Goal: Task Accomplishment & Management: Complete application form

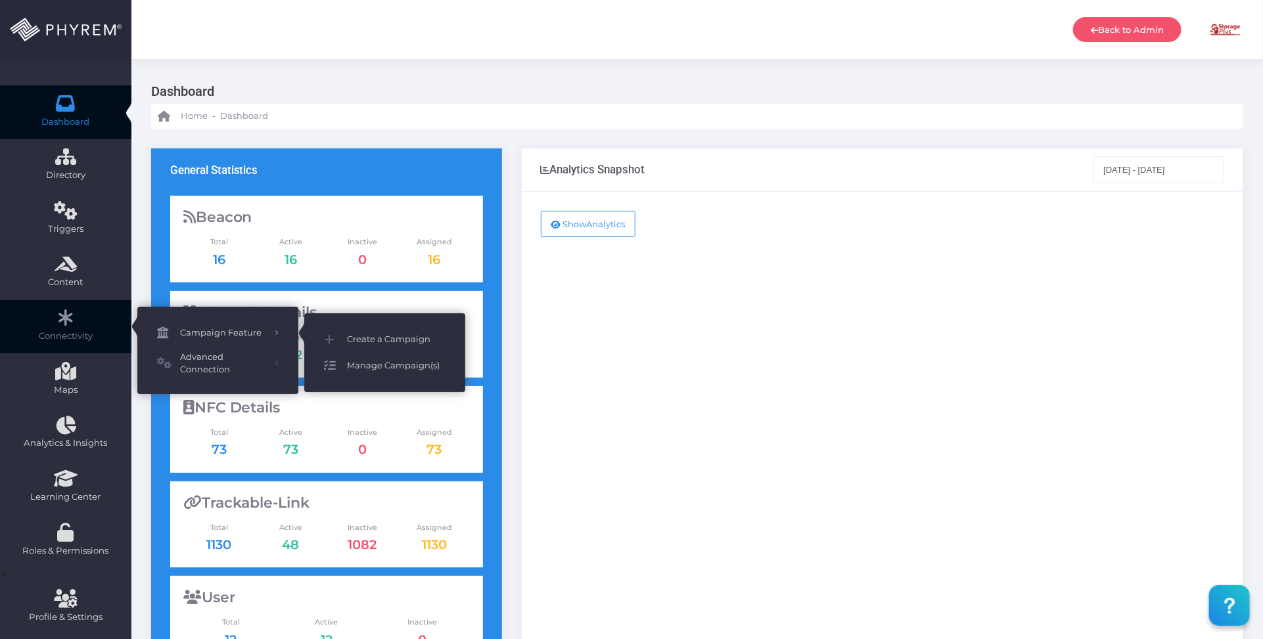
click at [381, 363] on span "Manage Campaign(s)" at bounding box center [396, 365] width 99 height 17
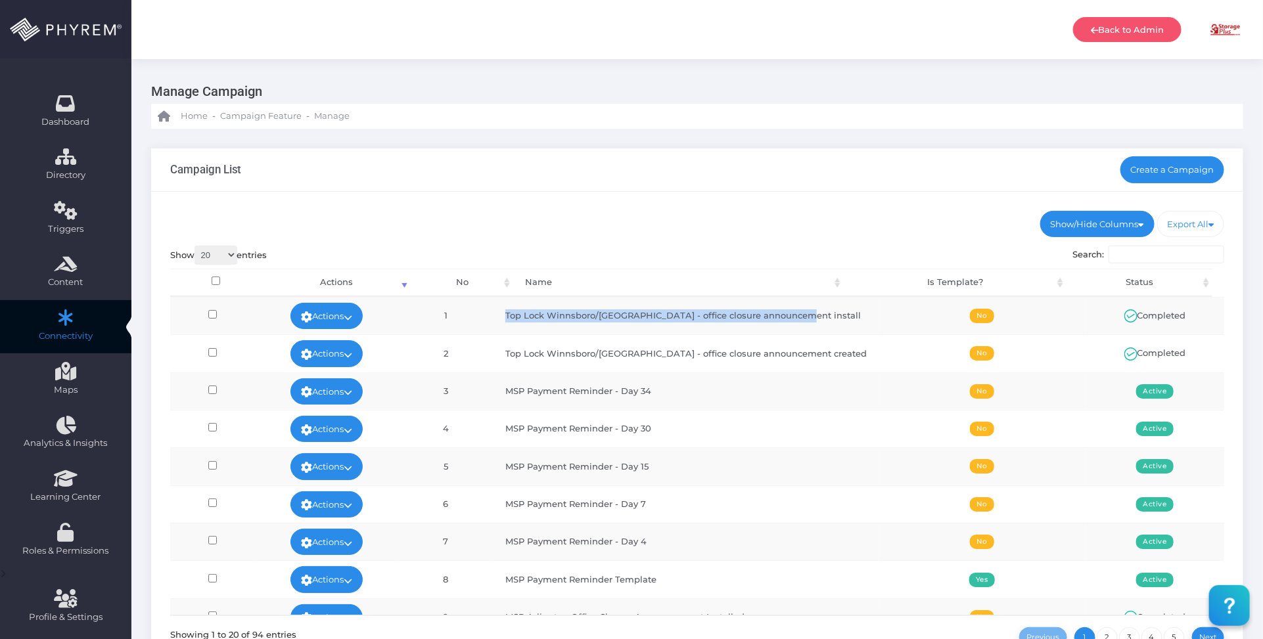
drag, startPoint x: 526, startPoint y: 314, endPoint x: 822, endPoint y: 320, distance: 296.3
click at [822, 320] on td "Top Lock Winnsboro/Lugoff - office closure announcement install" at bounding box center [685, 315] width 385 height 37
copy td "Top Lock Winnsboro/Lugoff - office closure announcement install"
click at [664, 229] on ul "Show/Hide Columns No Name Is Template? Status" at bounding box center [697, 224] width 1054 height 26
click at [1154, 174] on link "Create a Campaign" at bounding box center [1172, 169] width 104 height 26
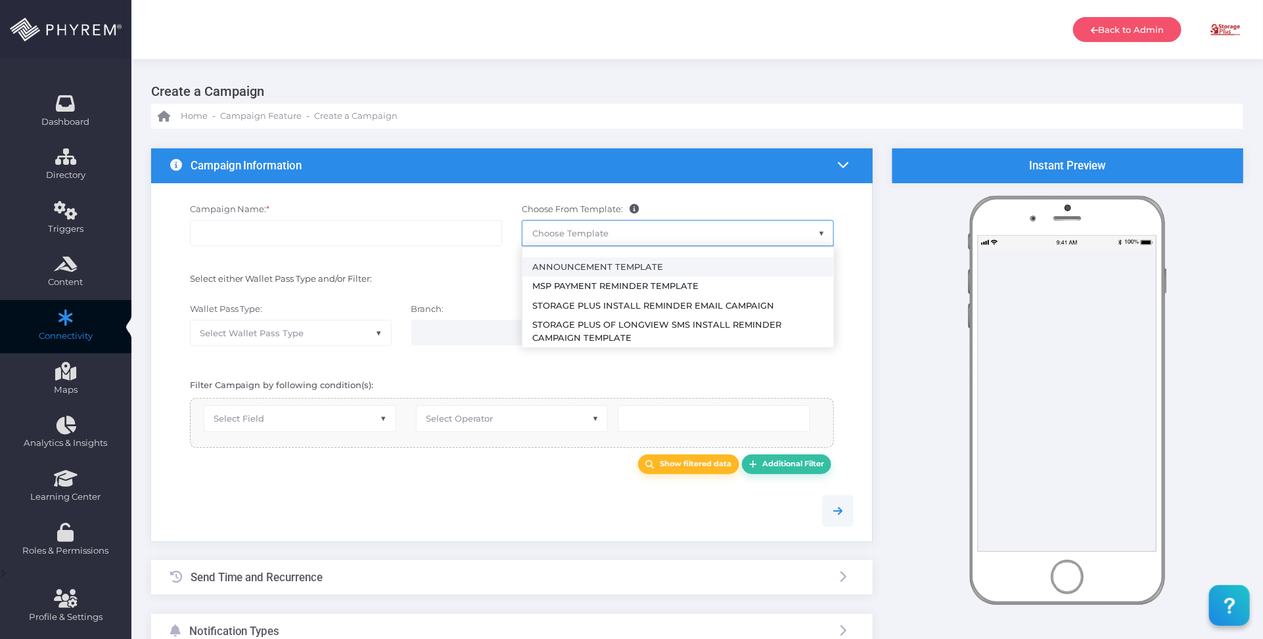
click at [640, 235] on span "Choose Template" at bounding box center [677, 233] width 311 height 25
select select "2459"
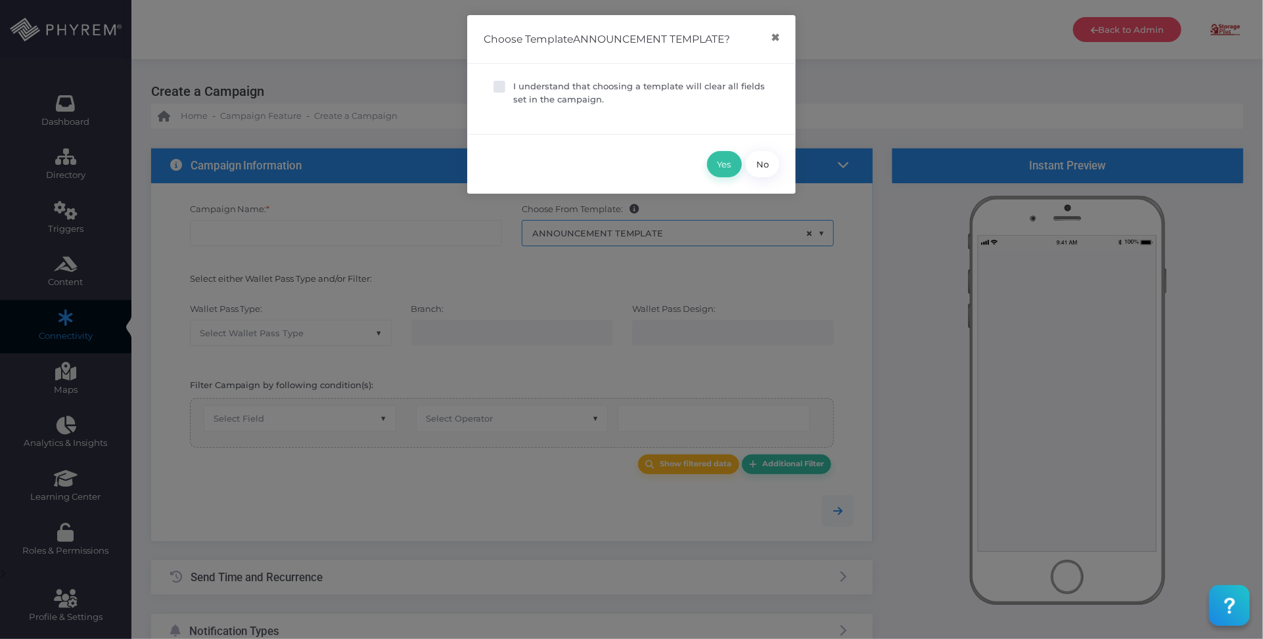
click at [554, 85] on p "I understand that choosing a template will clear all fields set in the campaign." at bounding box center [641, 93] width 256 height 26
click at [522, 85] on input "I understand that choosing a template will clear all fields set in the campaign." at bounding box center [517, 84] width 9 height 9
checkbox input "true"
click at [721, 159] on button "Yes" at bounding box center [724, 164] width 35 height 26
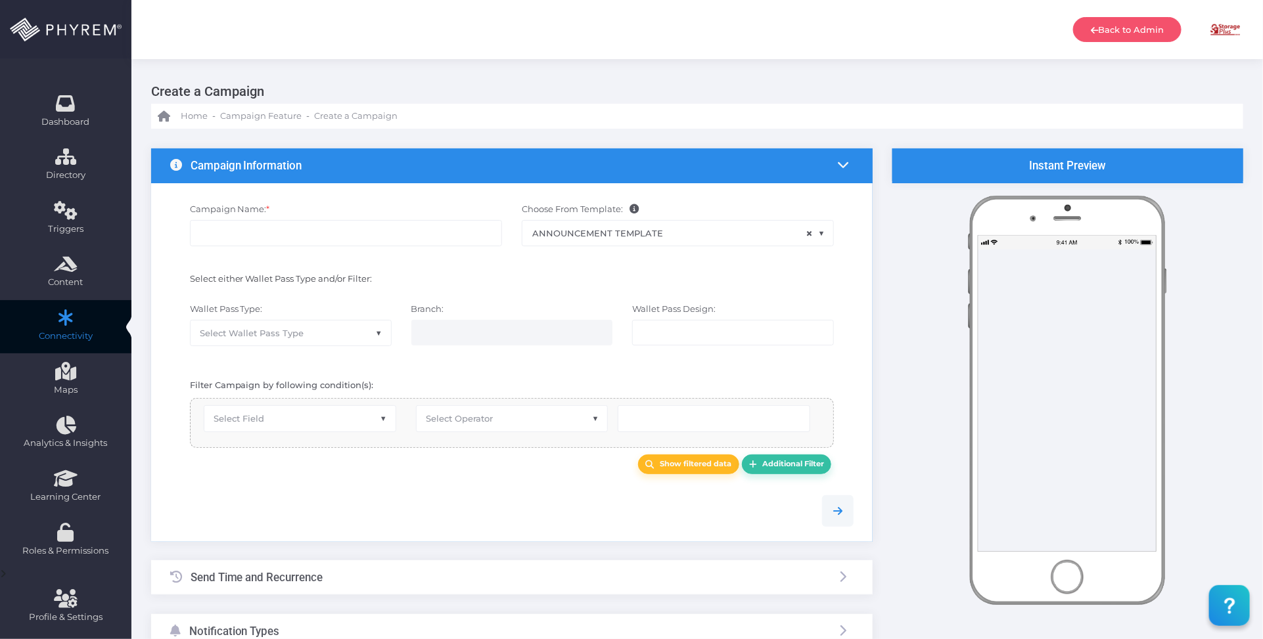
type input "Announcement Template"
select select "15"
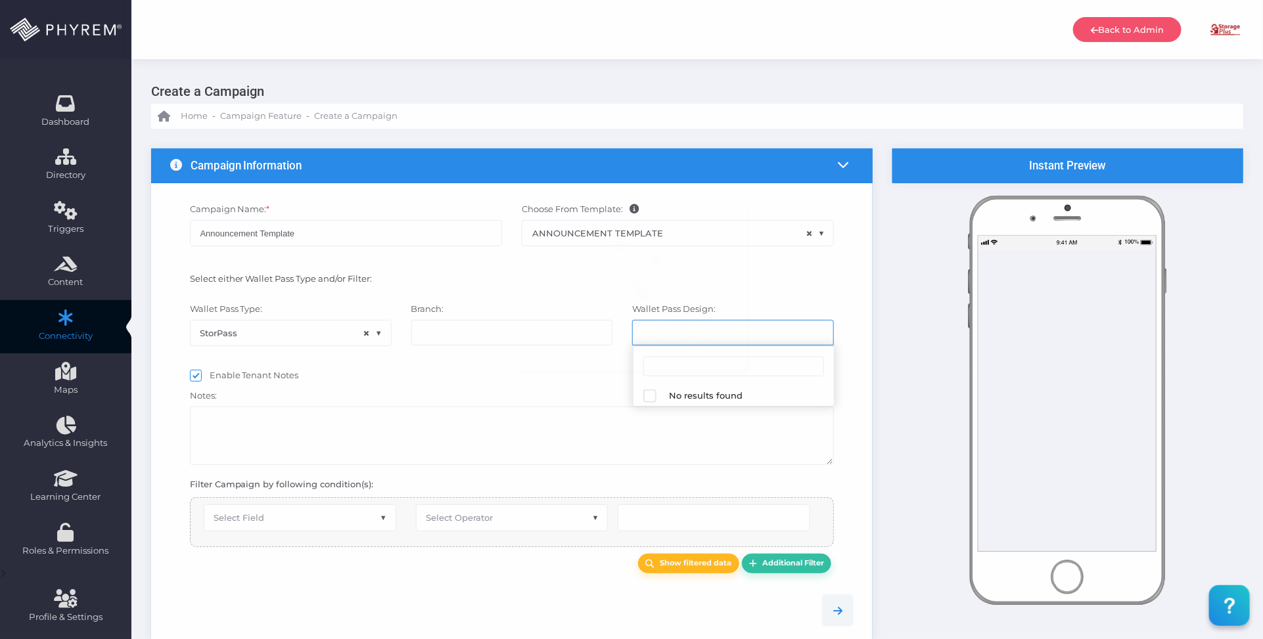
select select "624"
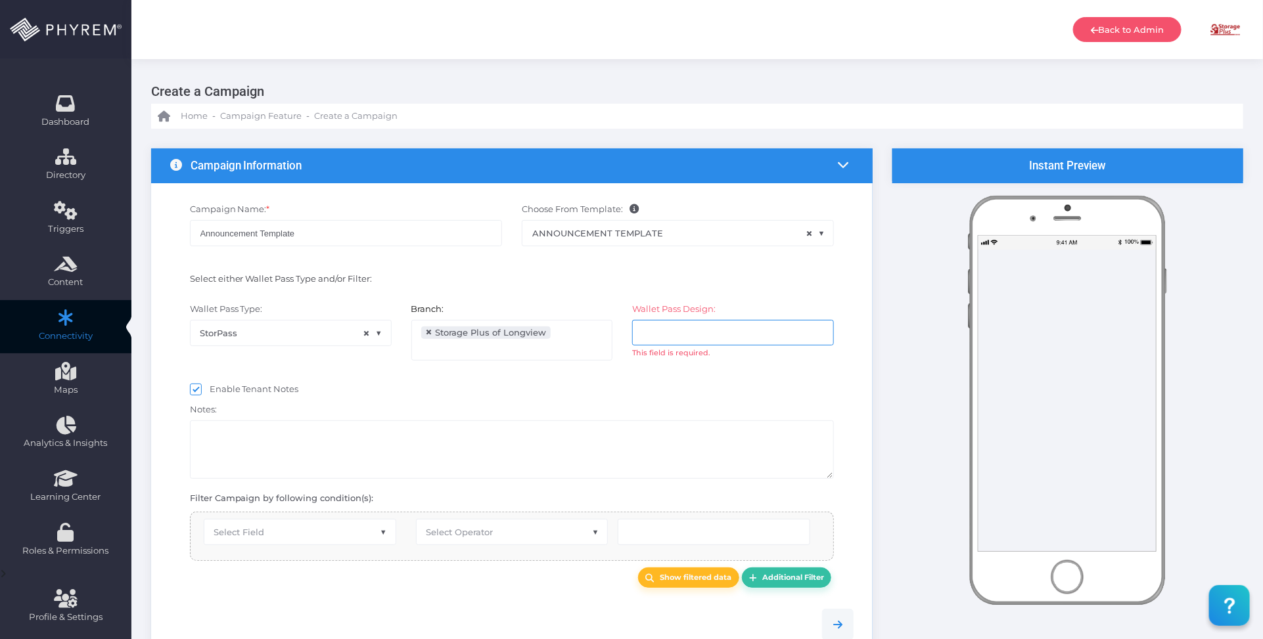
select select "equals"
select select "2112"
select select "pr_wallet_users.user_pass_status"
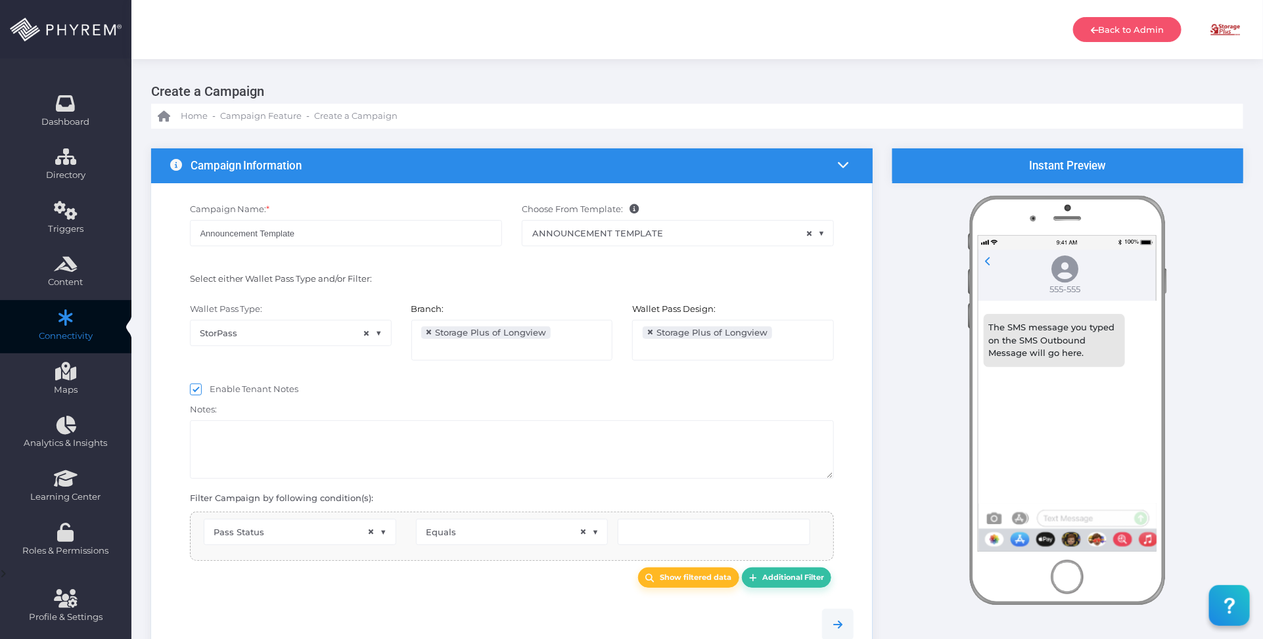
scroll to position [21, 0]
type input "Created"
select select "pr_wallet_users.voided"
select select "equals"
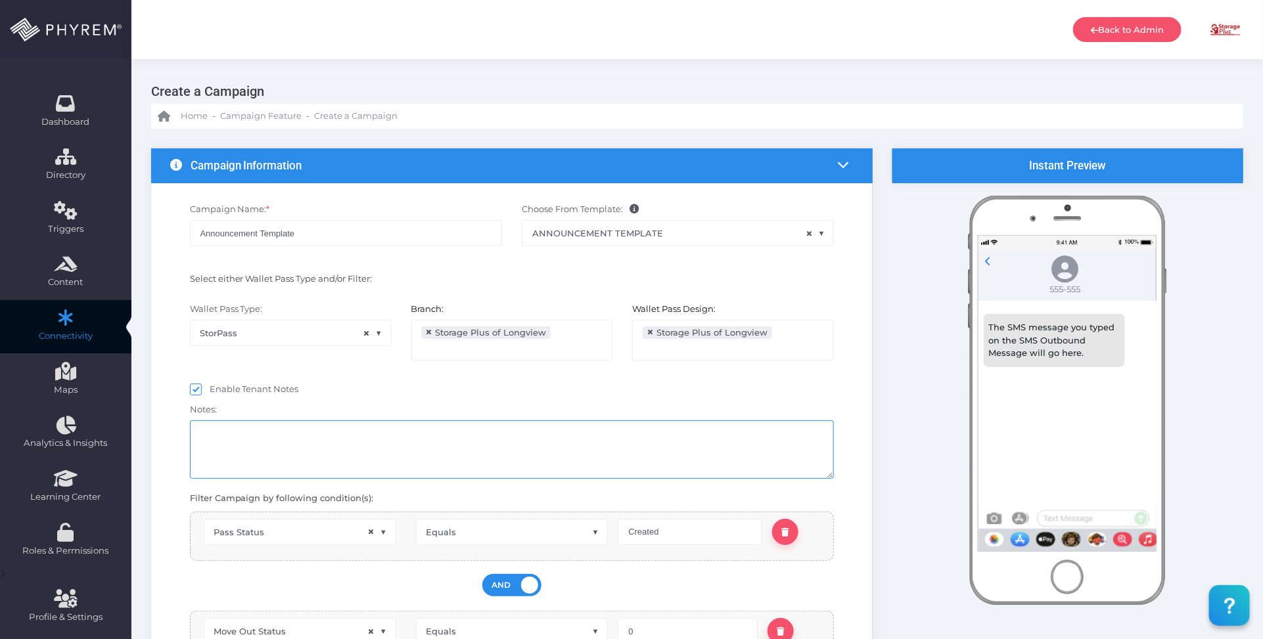
click at [450, 435] on textarea at bounding box center [512, 449] width 644 height 58
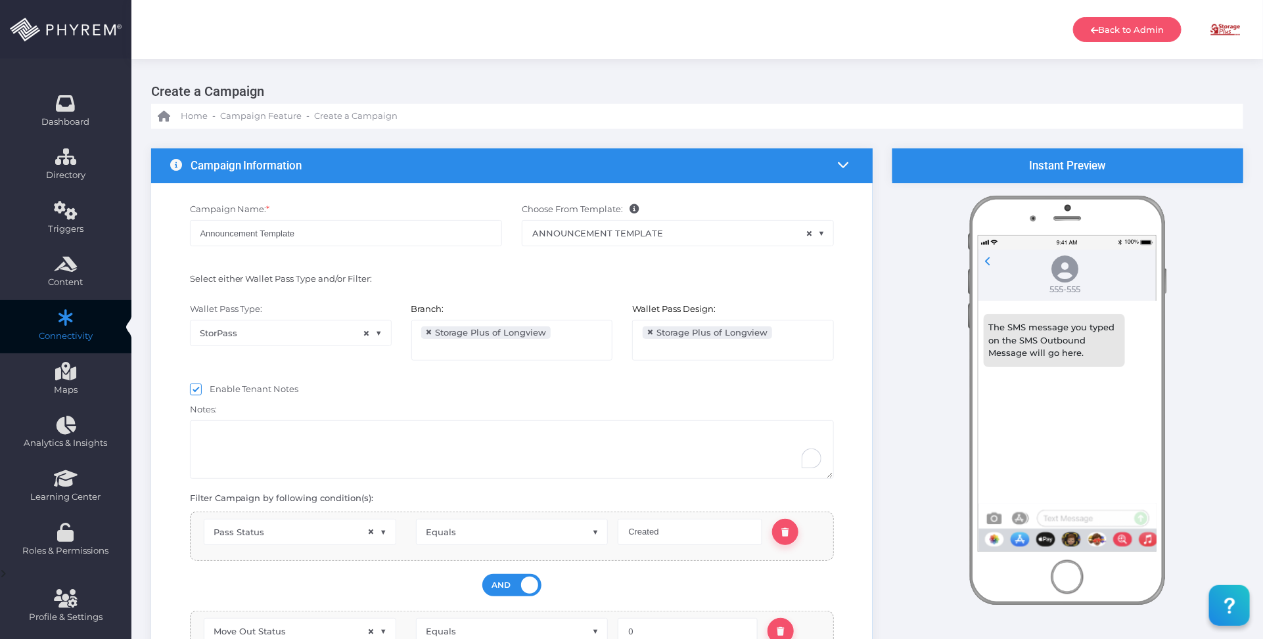
click at [496, 273] on div "Select either Wallet Pass Type and/or Filter:" at bounding box center [346, 281] width 332 height 17
drag, startPoint x: 333, startPoint y: 234, endPoint x: 169, endPoint y: 221, distance: 164.0
click at [169, 221] on div "Campaign Name: * Announcement Template Choose From Template: ANNOUNCEMENT TEMPL…" at bounding box center [512, 231] width 704 height 70
paste input "Top Lock Winnsboro/Lugoff - office closure announcement install"
click at [457, 231] on input "Top Lock Winnsboro/Lugoff - office closure announcement install" at bounding box center [346, 233] width 312 height 26
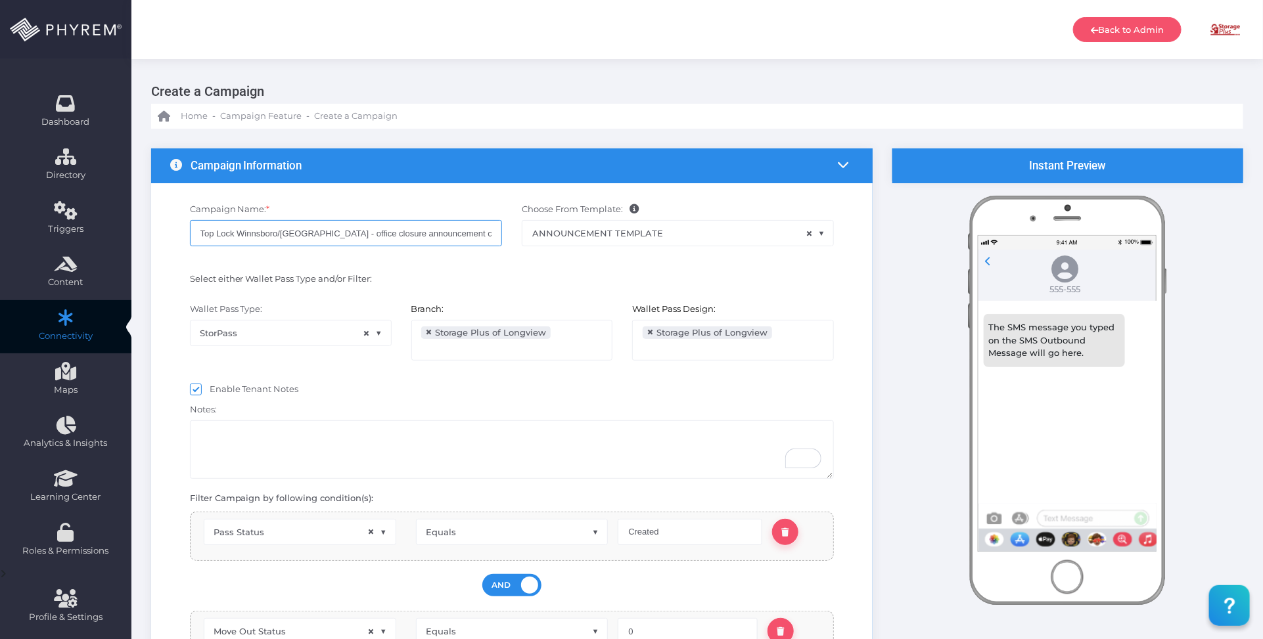
type input "Top Lock Winnsboro/Lugoff - office closure announcement created 1"
click at [428, 332] on span "×" at bounding box center [429, 332] width 7 height 0
select select
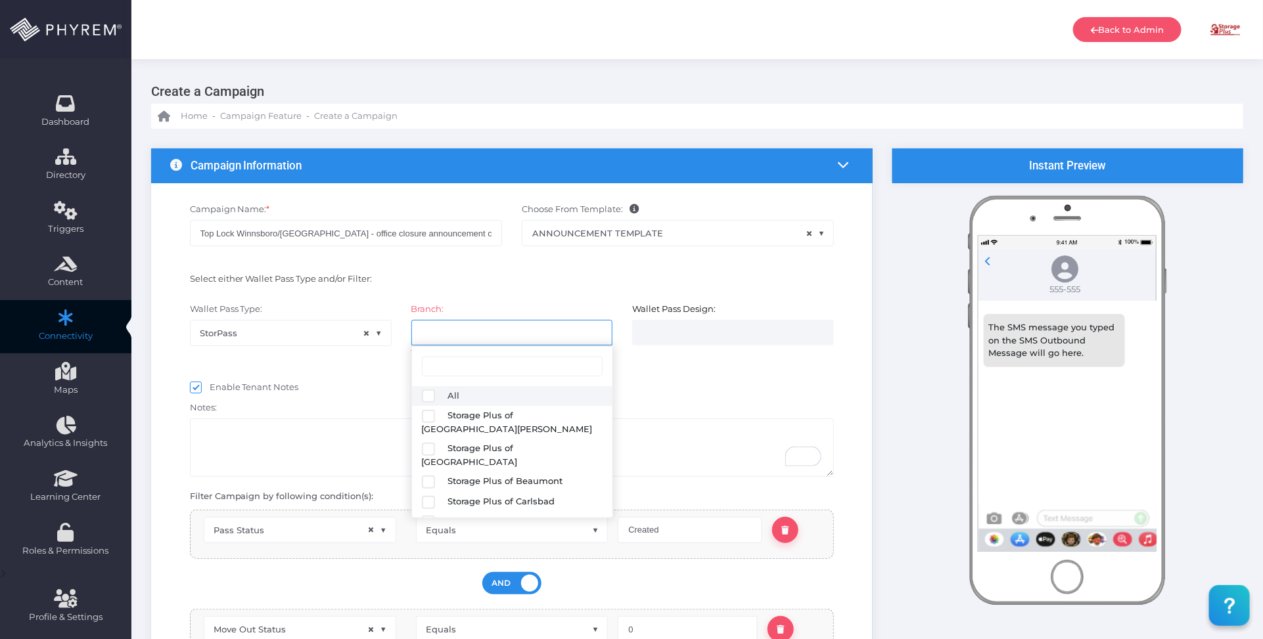
select select
select select "627"
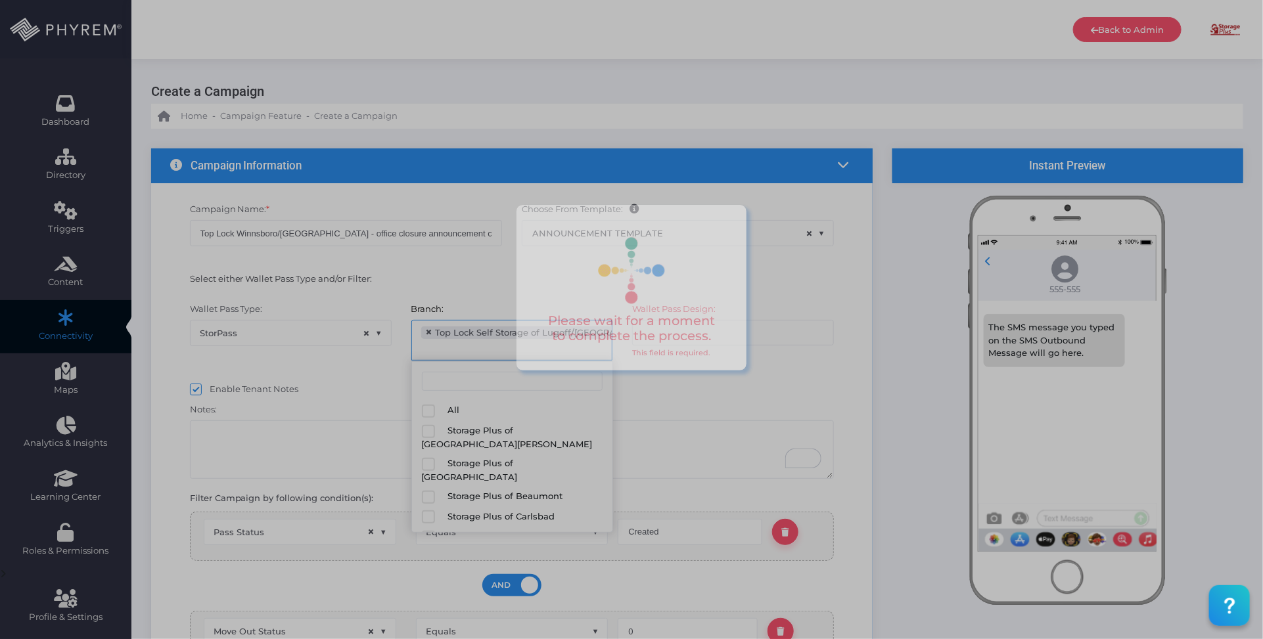
scroll to position [173, 0]
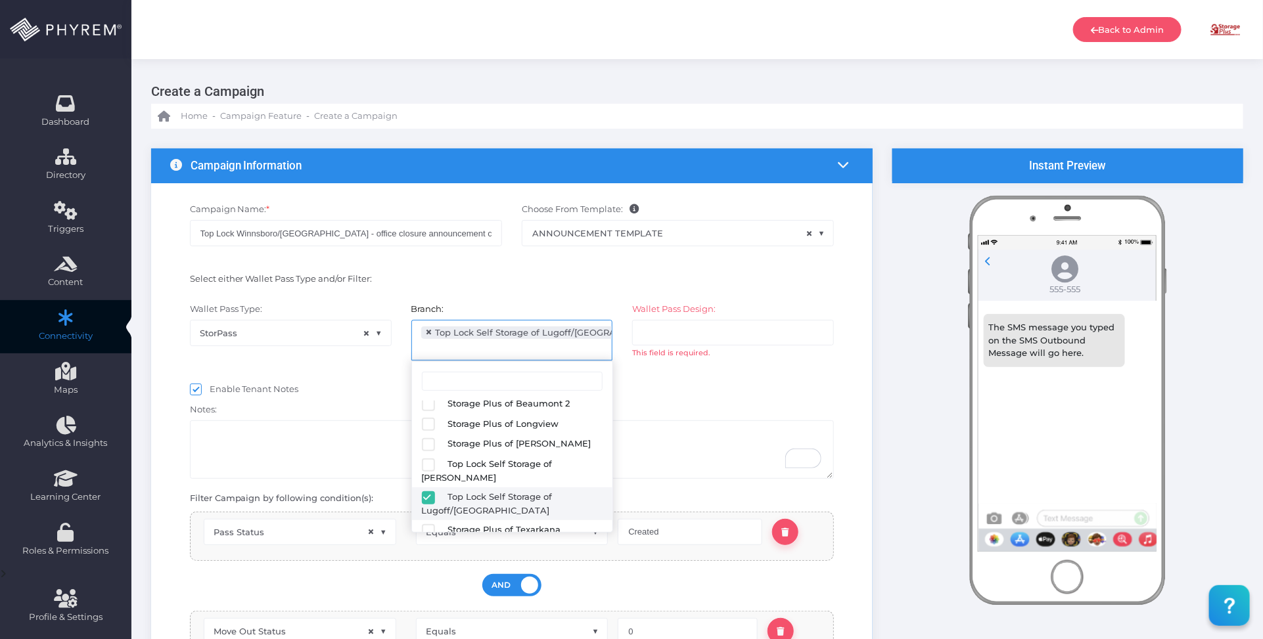
click at [708, 334] on input "search" at bounding box center [693, 332] width 103 height 11
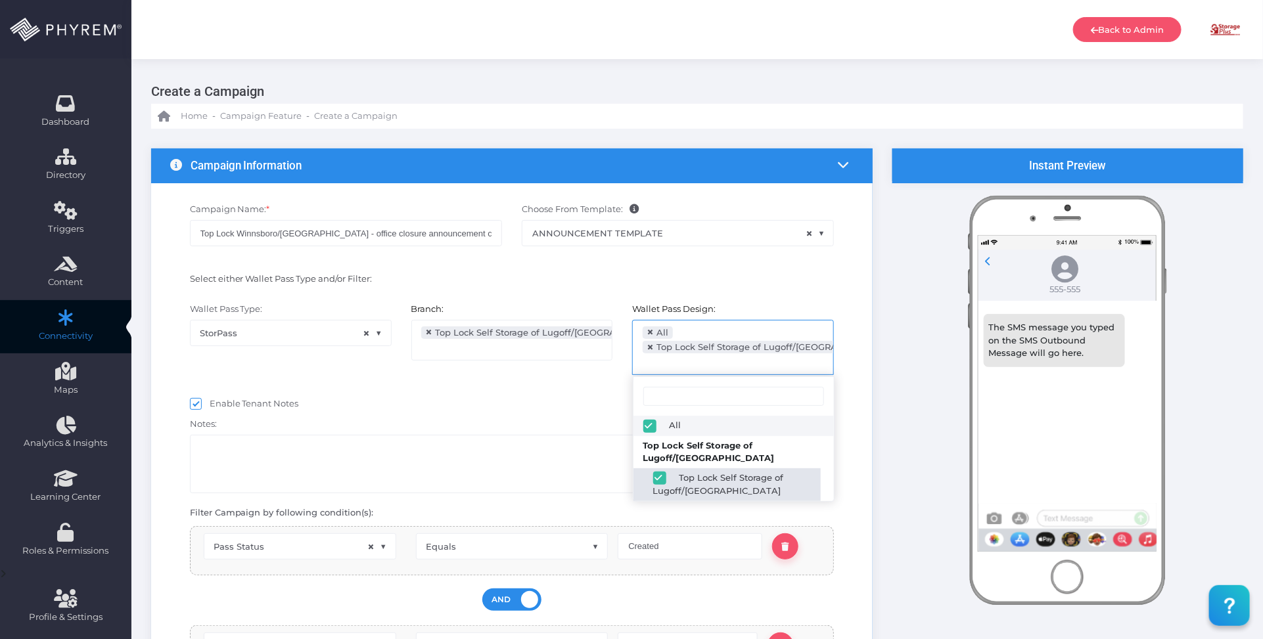
select select "2689"
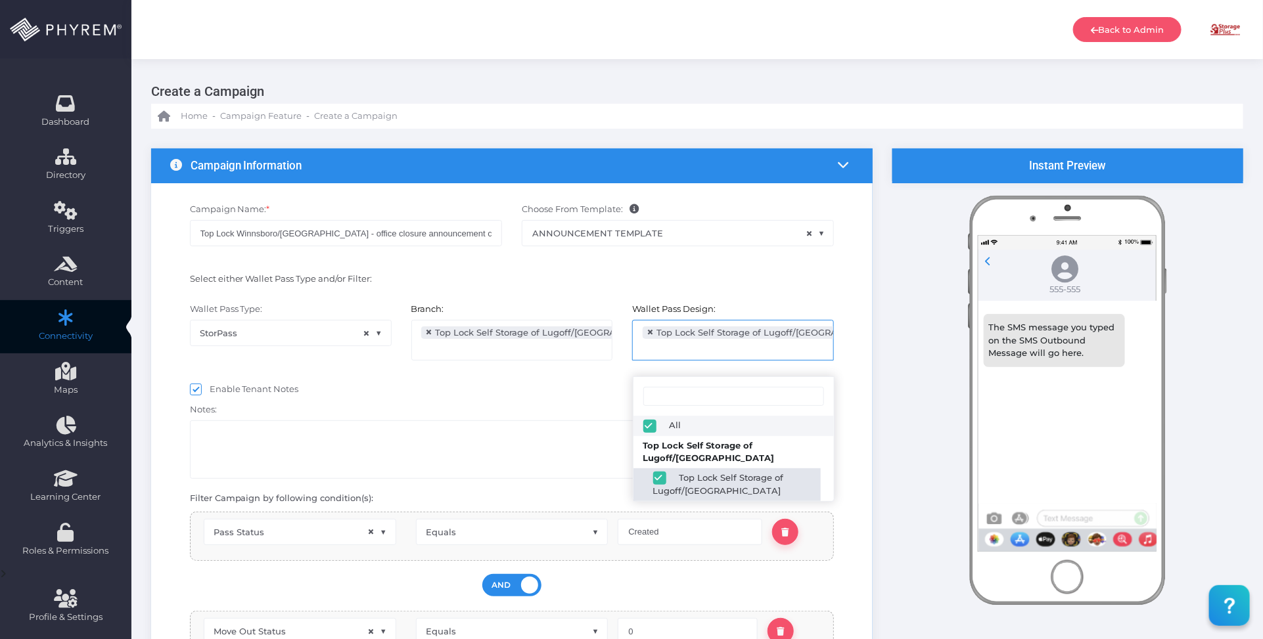
click at [529, 389] on div "Enable Tenant Notes" at bounding box center [512, 391] width 644 height 16
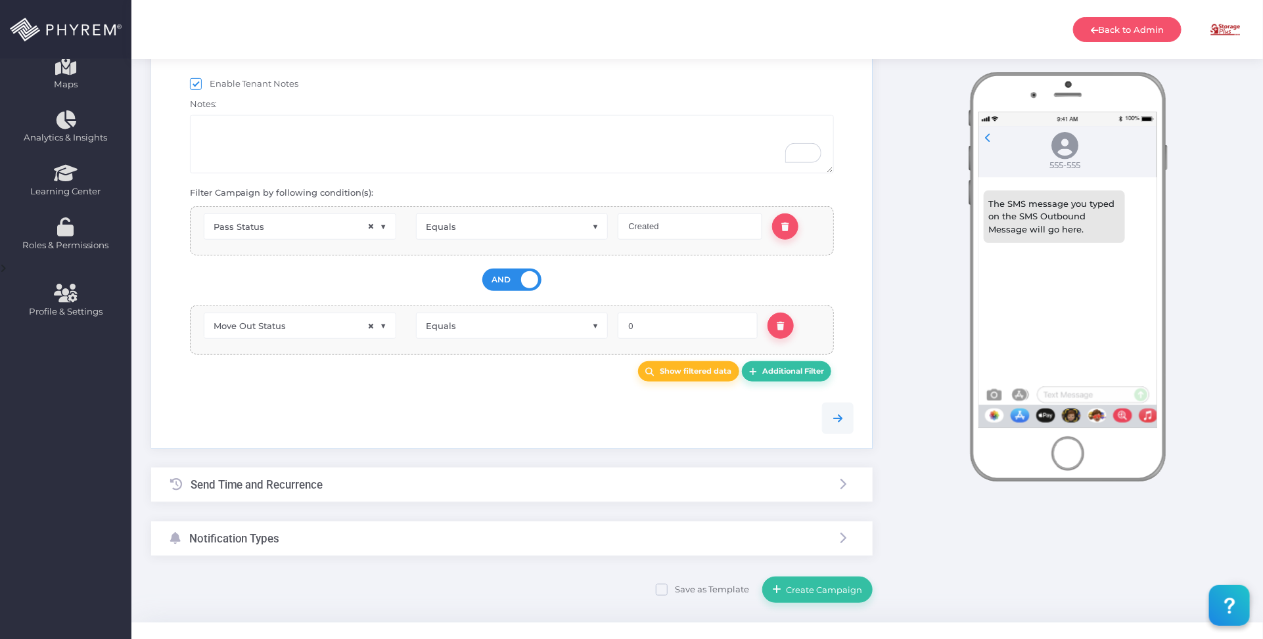
scroll to position [330, 0]
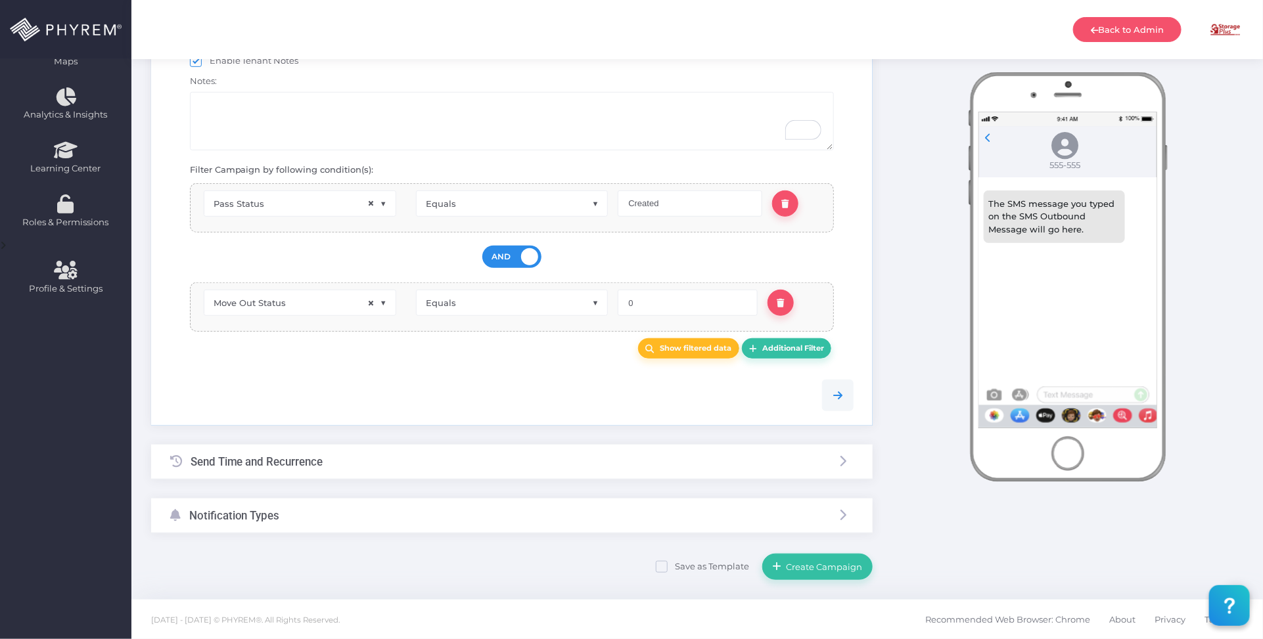
click at [487, 455] on div "Send Time and Recurrence" at bounding box center [511, 462] width 721 height 35
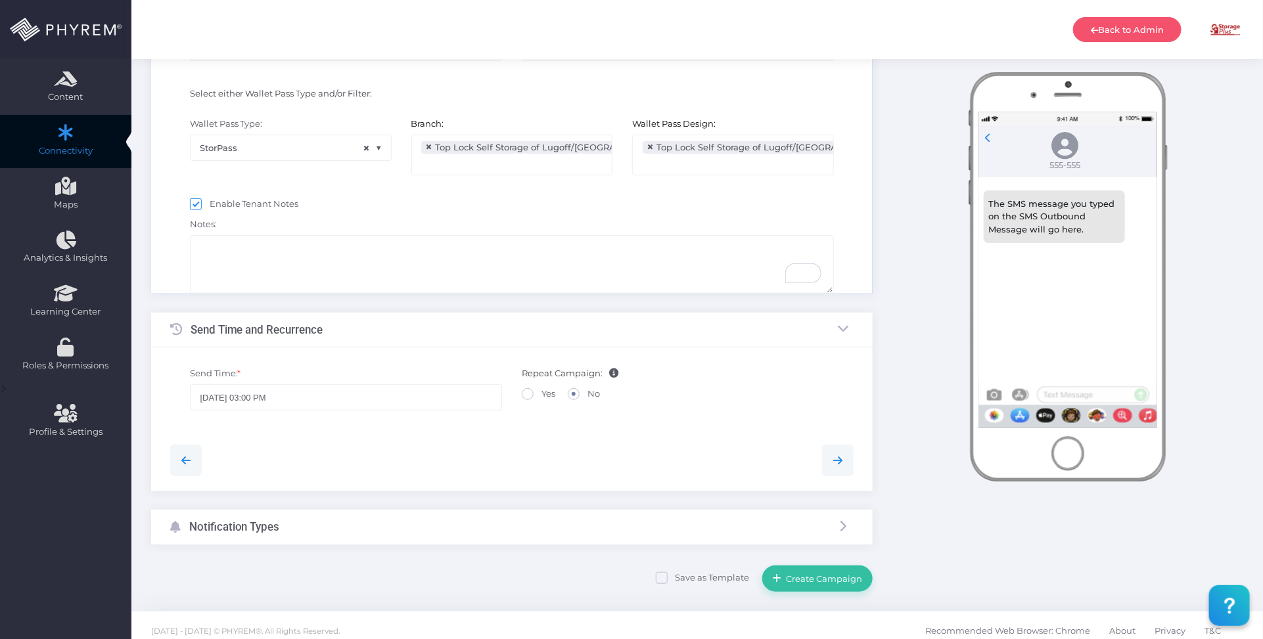
scroll to position [34, 0]
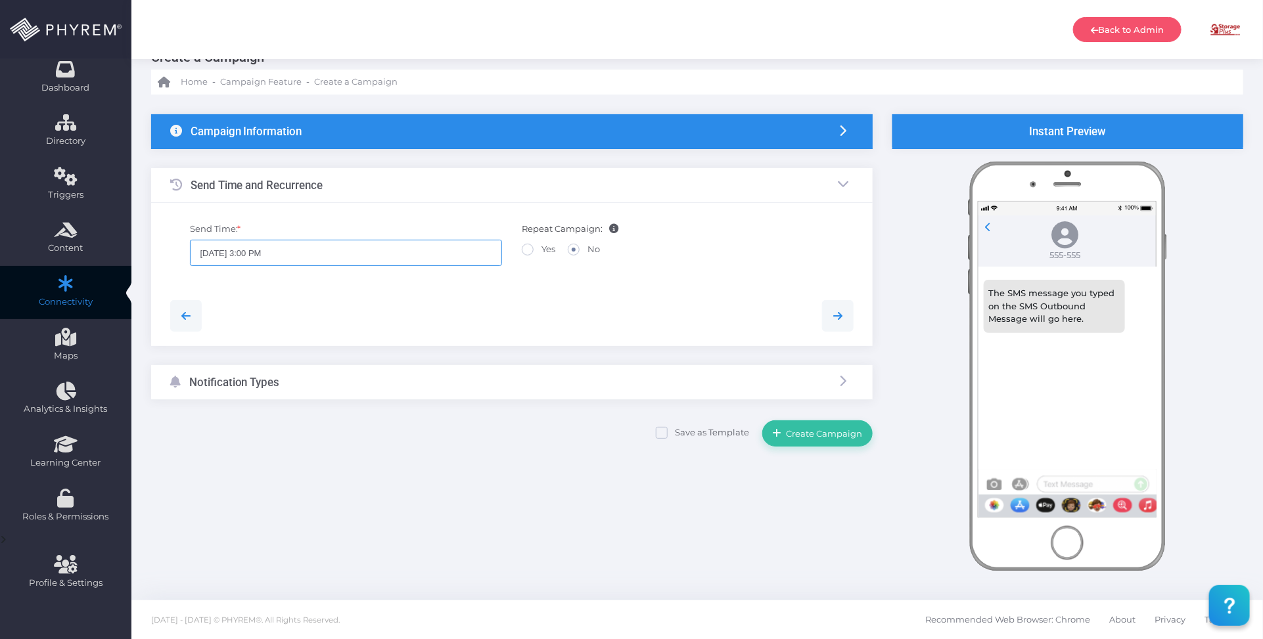
click at [307, 250] on input "08/17/2025 3:00 PM" at bounding box center [346, 253] width 312 height 26
click at [328, 338] on icon at bounding box center [328, 338] width 9 height 9
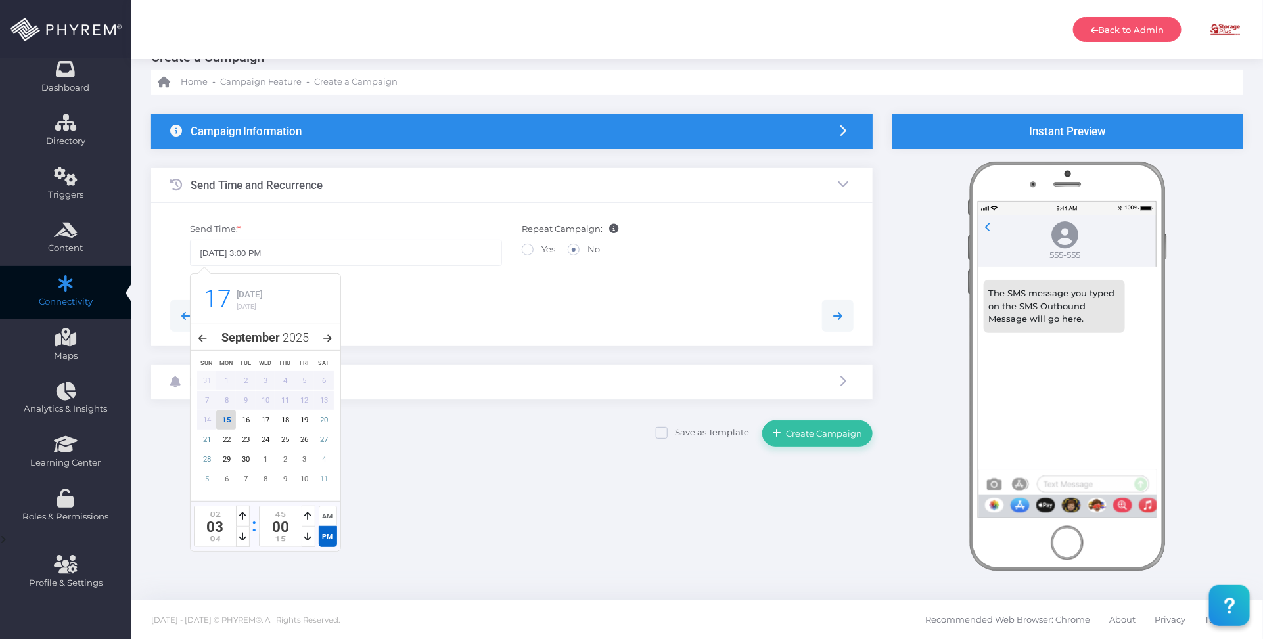
click at [228, 418] on div "15" at bounding box center [226, 420] width 20 height 19
click at [240, 539] on icon at bounding box center [242, 536] width 7 height 9
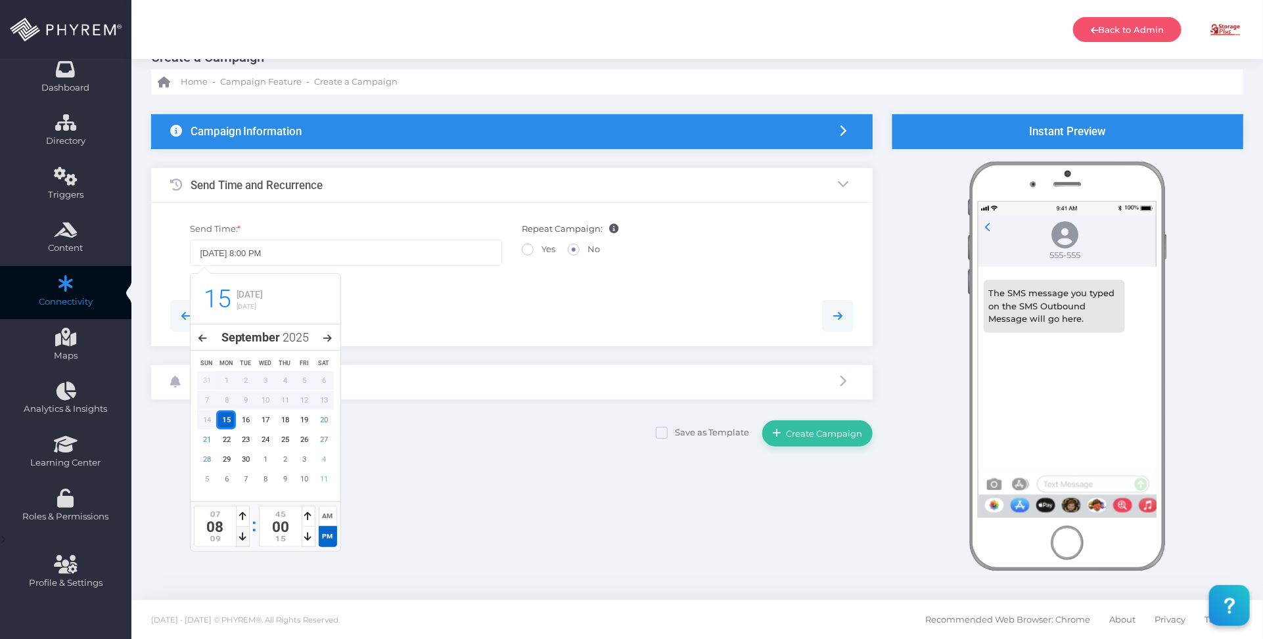
click at [240, 537] on icon at bounding box center [242, 536] width 7 height 9
click at [239, 537] on icon at bounding box center [242, 536] width 7 height 9
click at [241, 516] on icon at bounding box center [242, 516] width 7 height 9
click at [305, 514] on icon at bounding box center [308, 516] width 7 height 9
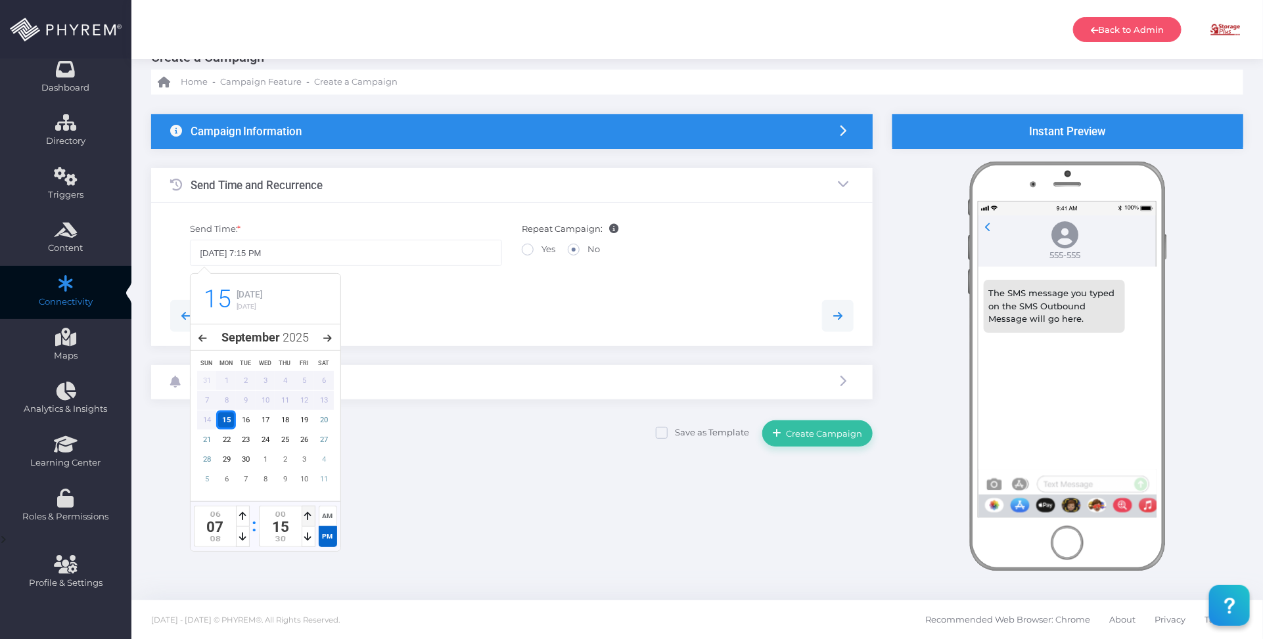
click at [305, 514] on icon at bounding box center [308, 516] width 7 height 9
click at [305, 537] on icon at bounding box center [308, 536] width 7 height 9
click at [303, 536] on div at bounding box center [309, 537] width 14 height 20
click at [302, 536] on div at bounding box center [309, 537] width 14 height 20
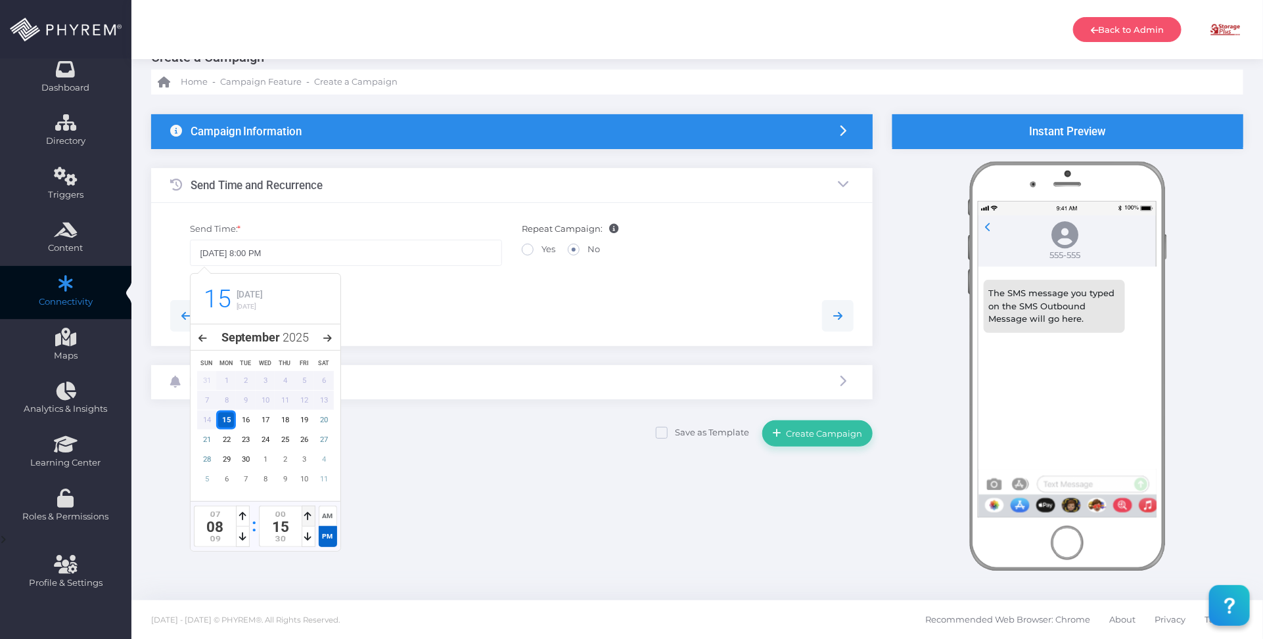
click at [305, 516] on icon at bounding box center [308, 516] width 7 height 9
click at [327, 518] on div "AM" at bounding box center [328, 516] width 18 height 20
click at [438, 310] on div at bounding box center [512, 316] width 704 height 32
click at [248, 253] on input "09/15/2025 8:00 AM" at bounding box center [346, 253] width 312 height 26
type input "09/15/2025 9:00 AM"
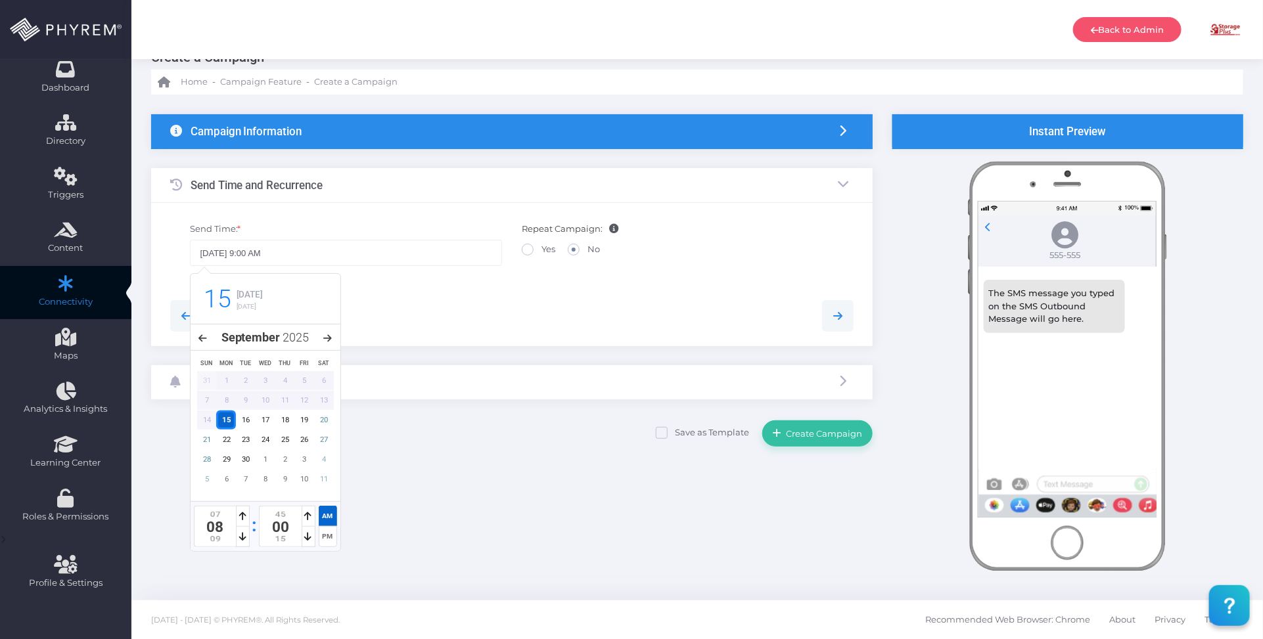
click at [475, 313] on div at bounding box center [512, 316] width 704 height 32
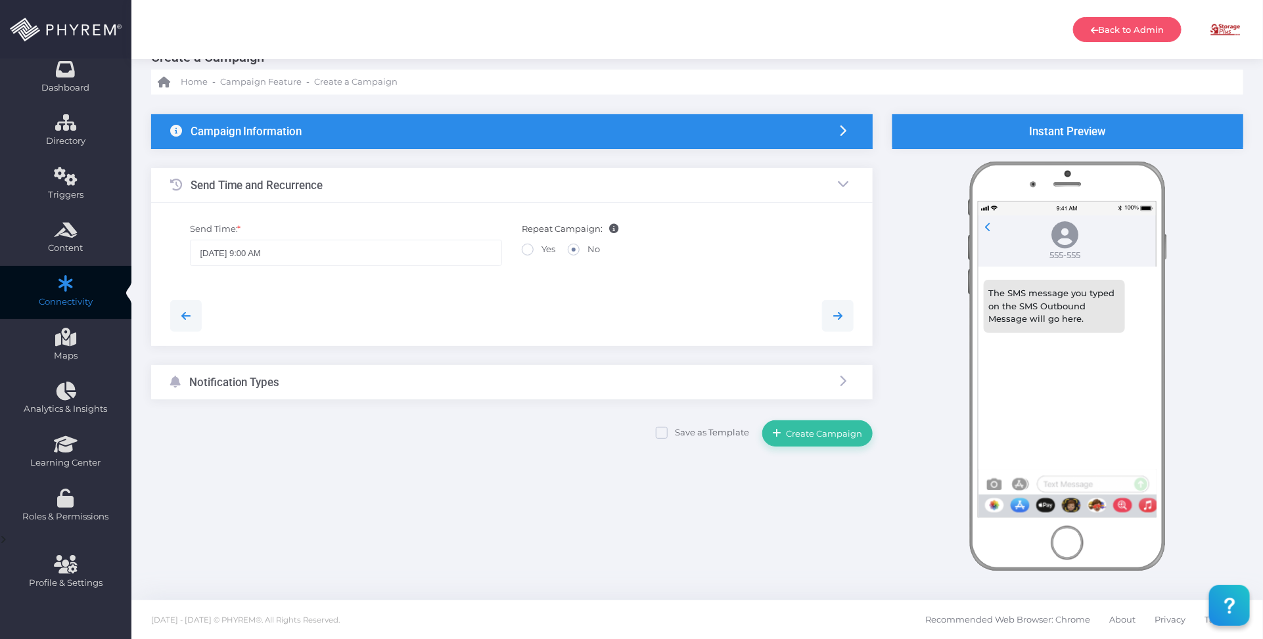
click at [384, 382] on div "Notification Types" at bounding box center [511, 382] width 721 height 35
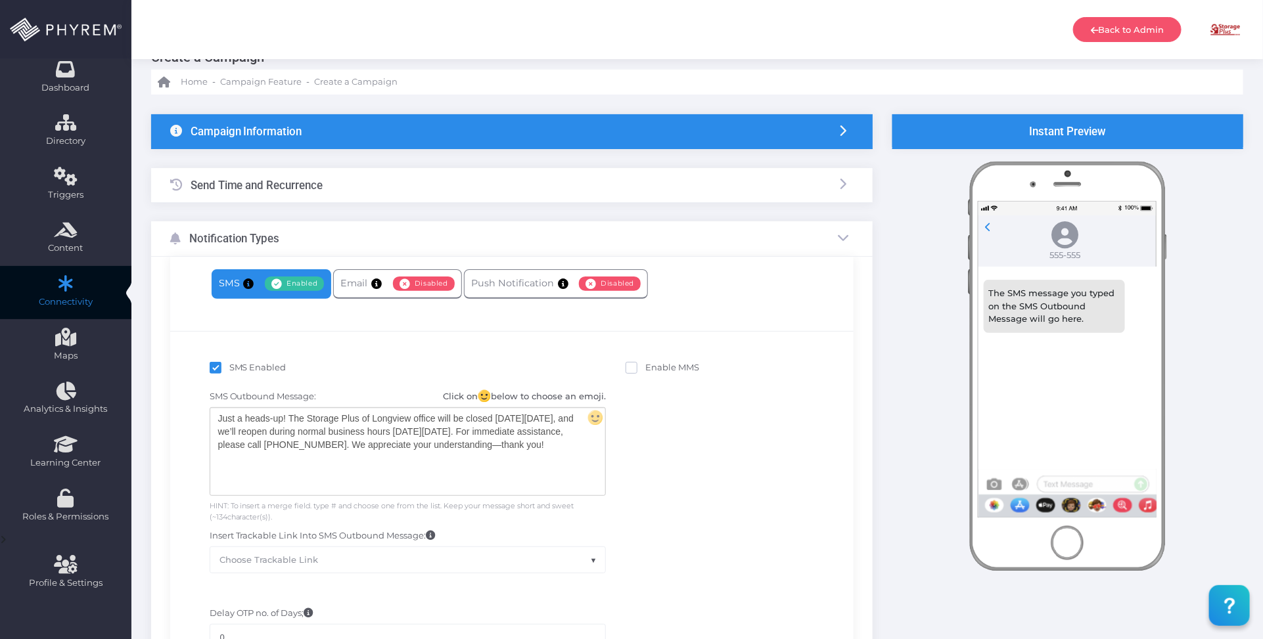
click at [327, 443] on div "Just a heads-up! The Storage Plus of Longview office will be closed [DATE][DATE…" at bounding box center [407, 451] width 395 height 87
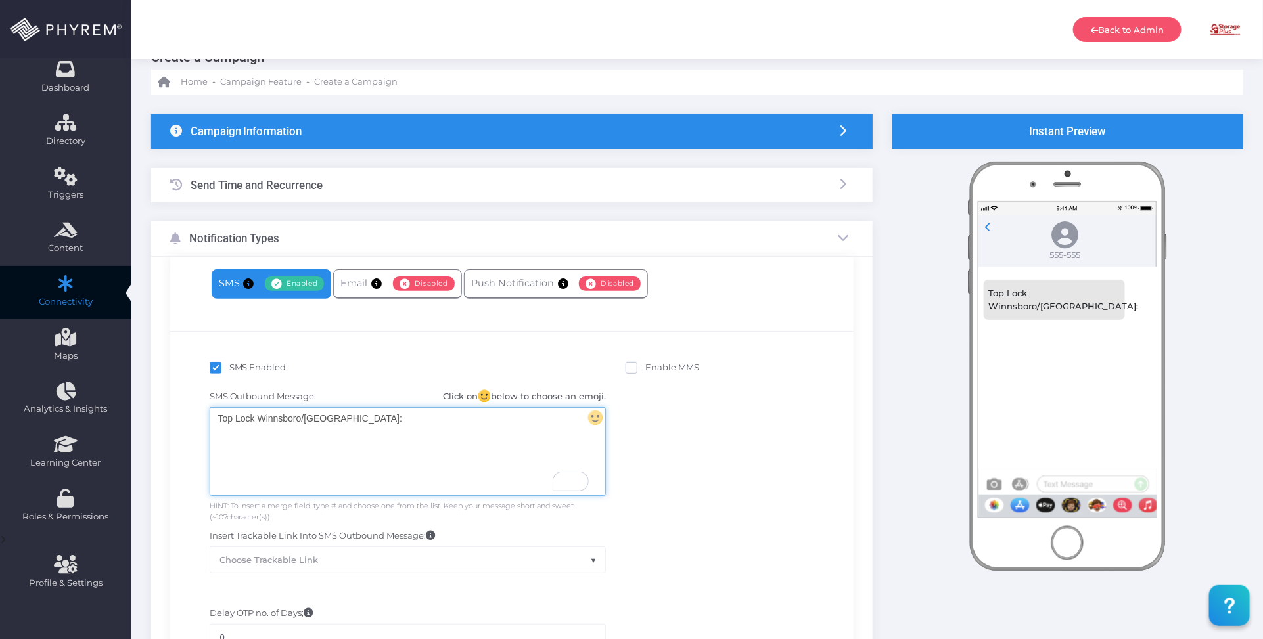
click at [353, 419] on div "Top Lock Winnsboro/Lugoff:" at bounding box center [407, 451] width 395 height 87
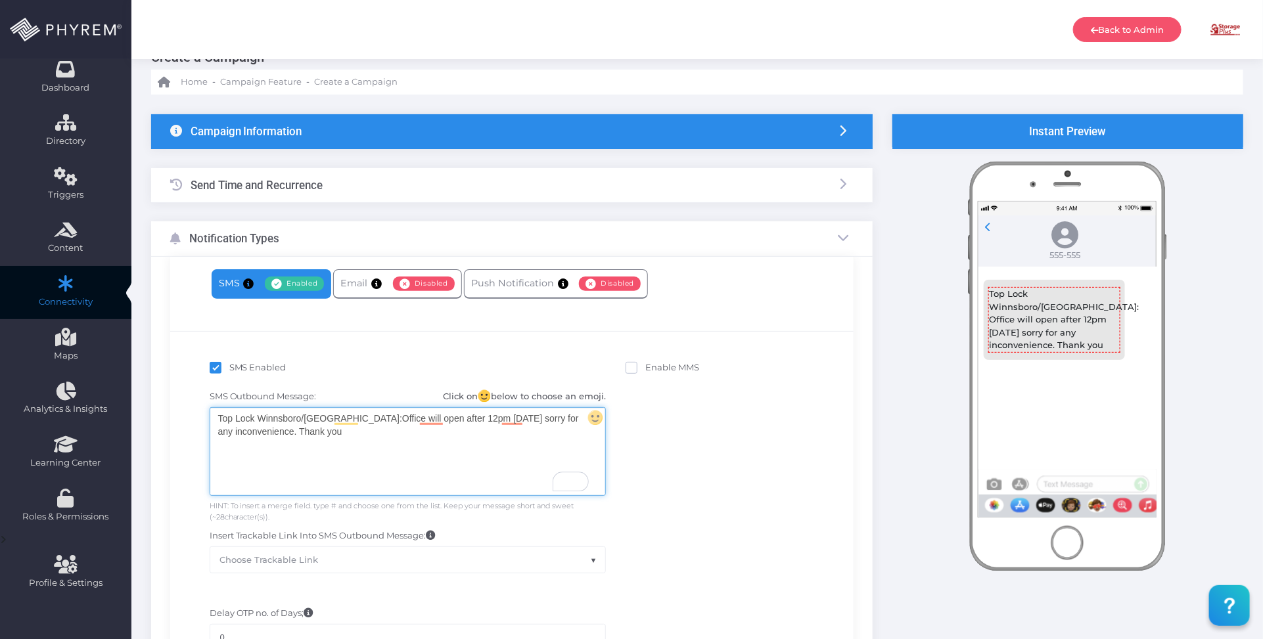
drag, startPoint x: 455, startPoint y: 418, endPoint x: 484, endPoint y: 439, distance: 35.7
click at [457, 419] on div "Top Lock Winnsboro/Lugoff: Office will open after 12pm on 9/15/2025 sorry for a…" at bounding box center [407, 451] width 395 height 87
click at [465, 436] on div "Top Lock Winnsboro/Lugoff: Office will open after 12pm today 9/15/2025 sorry fo…" at bounding box center [407, 451] width 395 height 87
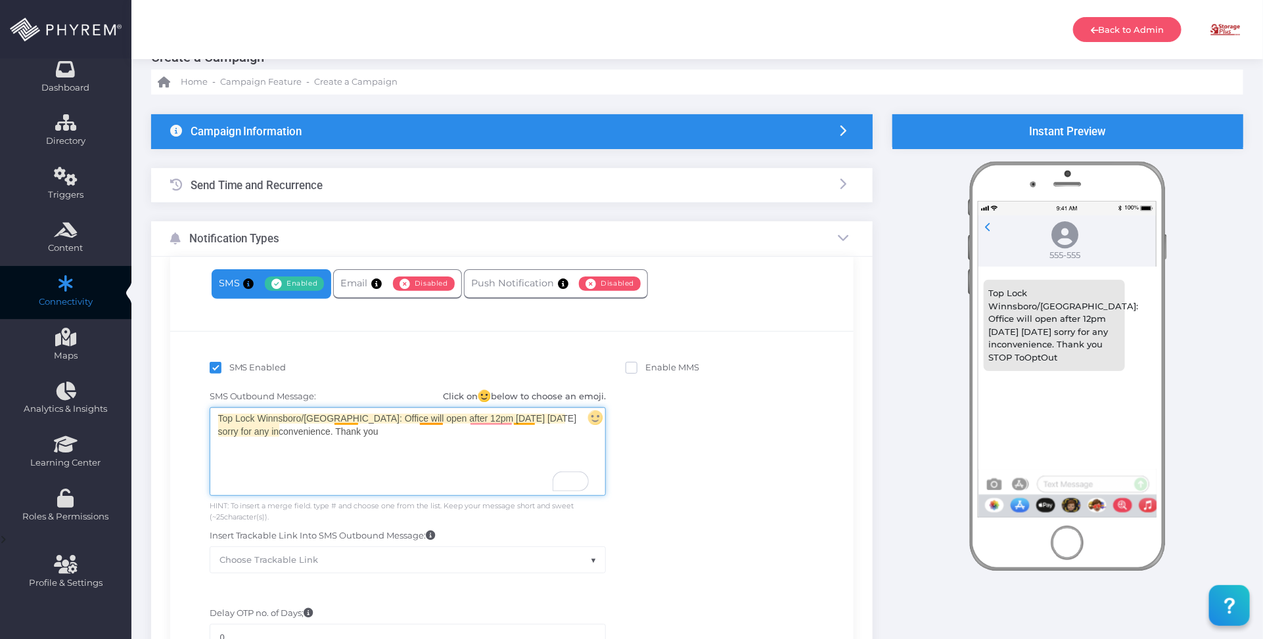
click at [514, 422] on div "Top Lock Winnsboro/Lugoff: Office will open after 12pm today 9/15/2025 sorry fo…" at bounding box center [407, 451] width 395 height 87
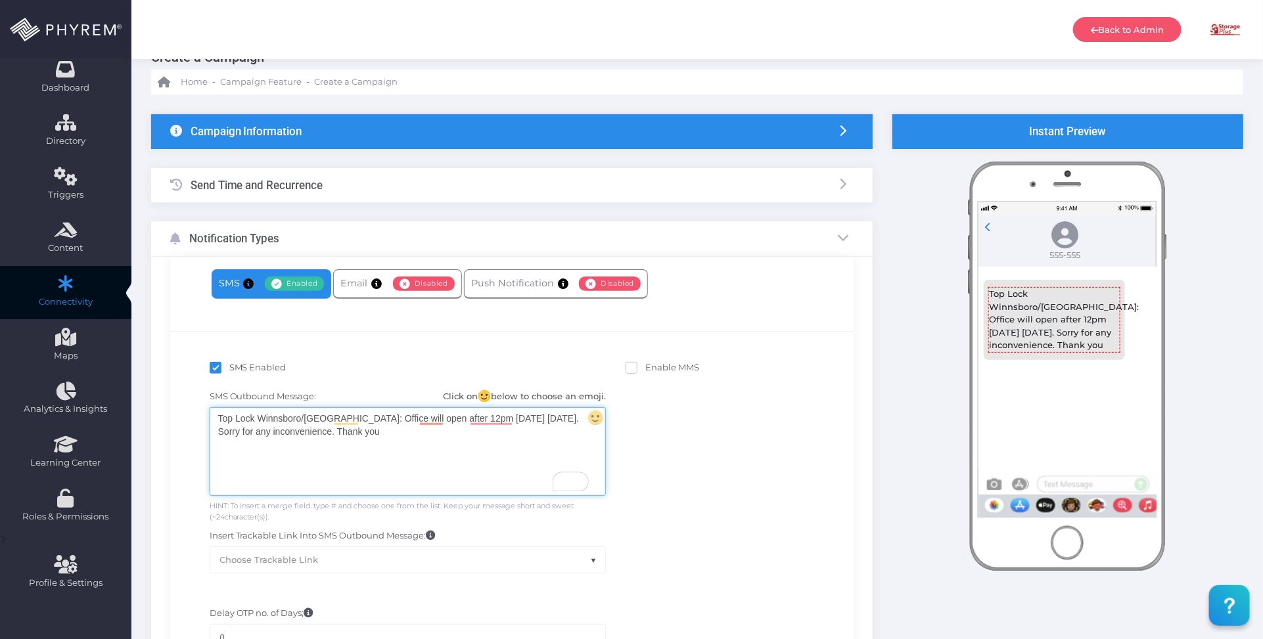
click at [523, 432] on div "Top Lock Winnsboro/Lugoff: Office will open after 12pm today 9/15/2025. Sorry f…" at bounding box center [407, 451] width 395 height 87
click at [378, 432] on div "Top Lock Winnsboro/Lugoff: Office will open after 12pm today 9/15/2025. Sorry f…" at bounding box center [407, 451] width 395 height 87
click at [701, 470] on div "SMS Outbound Message: Click on below to choose an emoji. Top Lock Winnsboro/Lug…" at bounding box center [512, 482] width 664 height 196
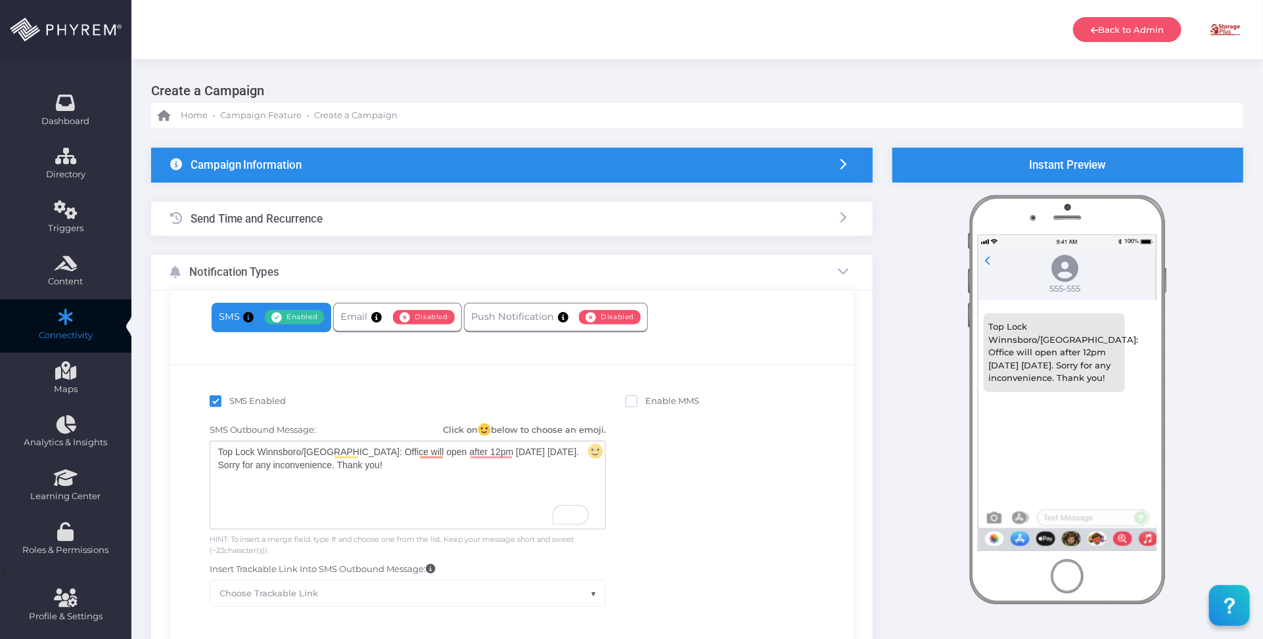
scroll to position [0, 0]
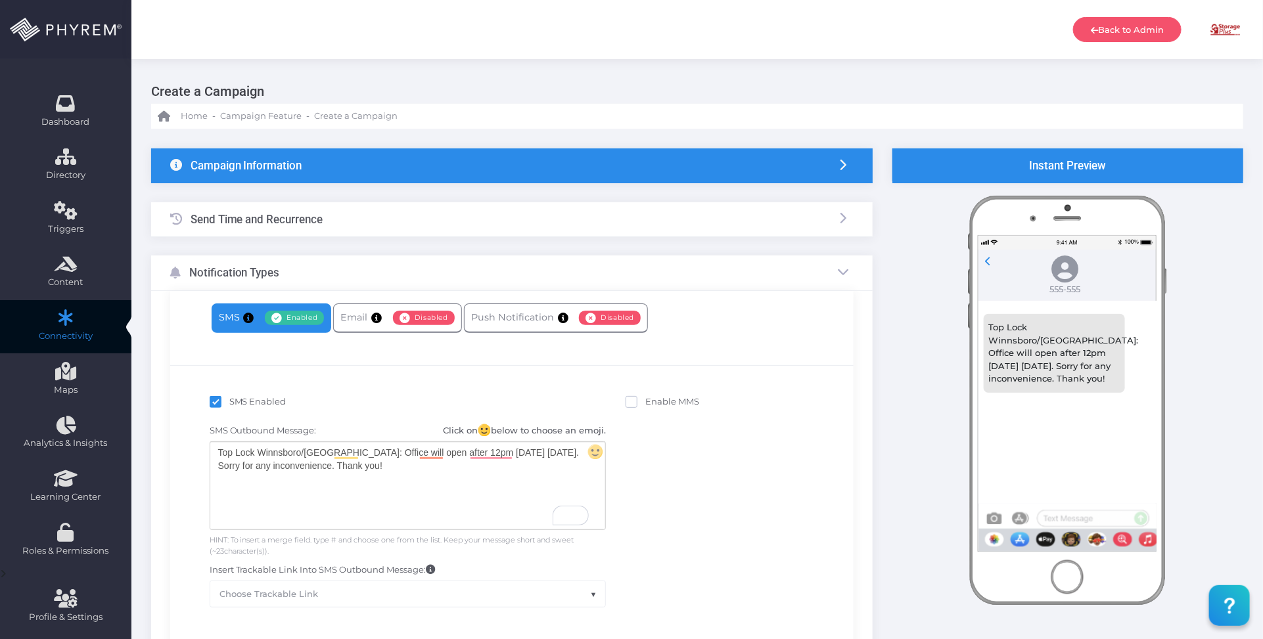
click at [572, 166] on div "Campaign Information" at bounding box center [511, 165] width 721 height 35
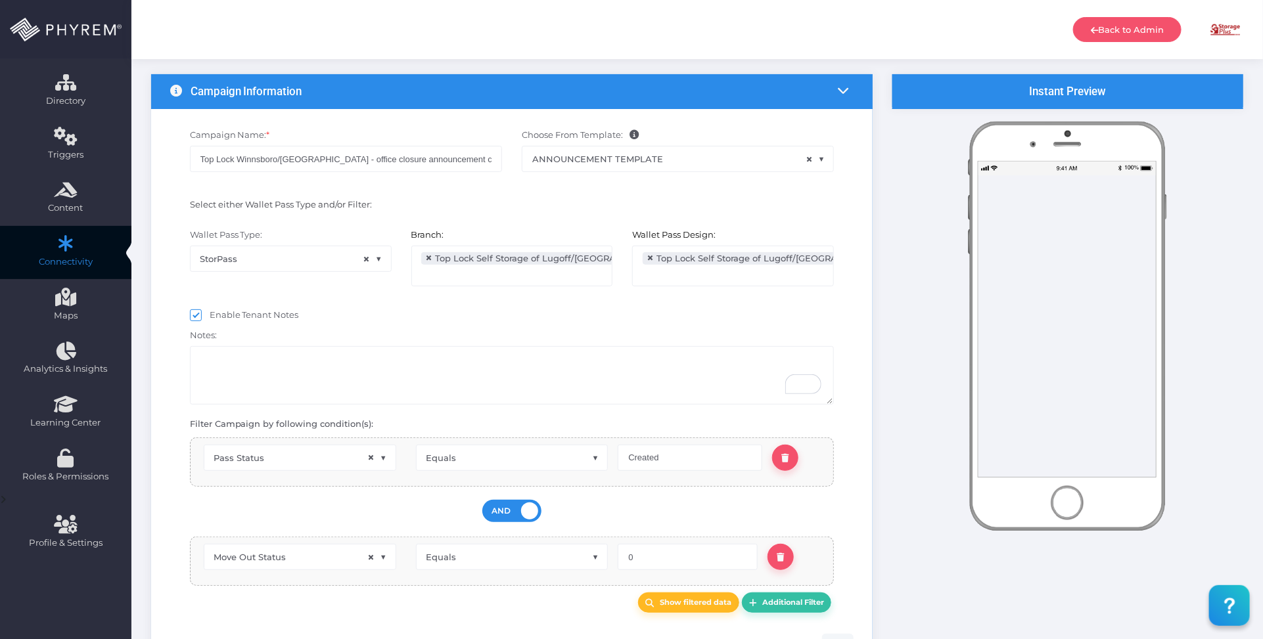
scroll to position [164, 0]
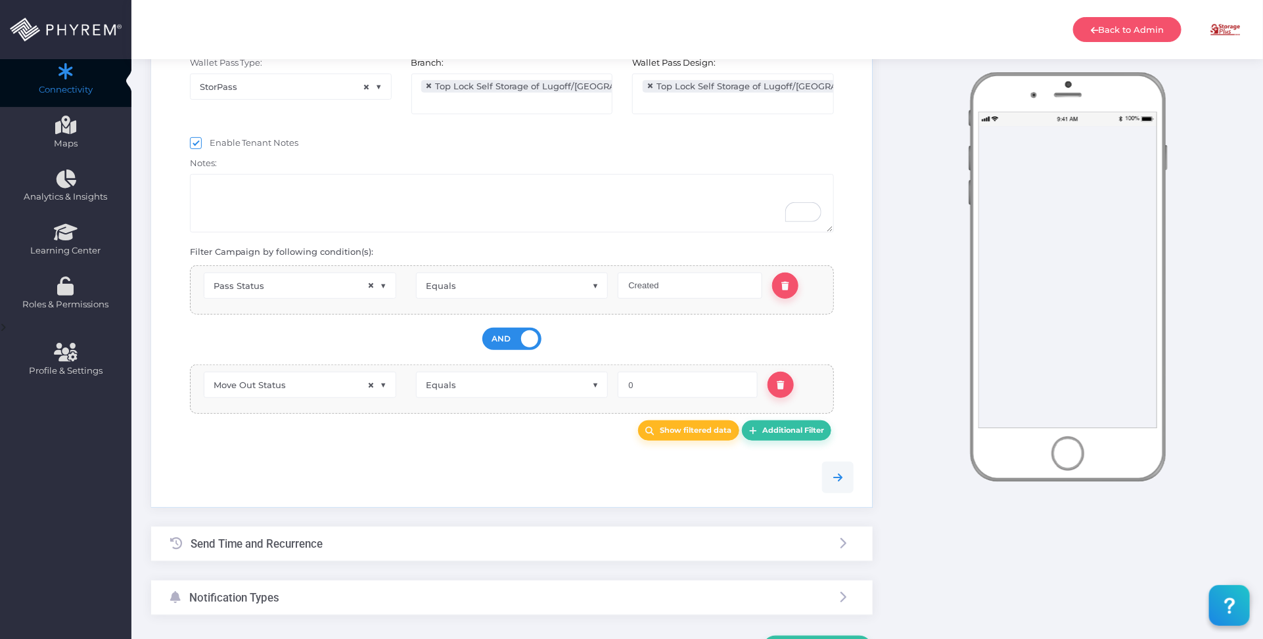
click at [460, 537] on div "Send Time and Recurrence" at bounding box center [511, 544] width 721 height 35
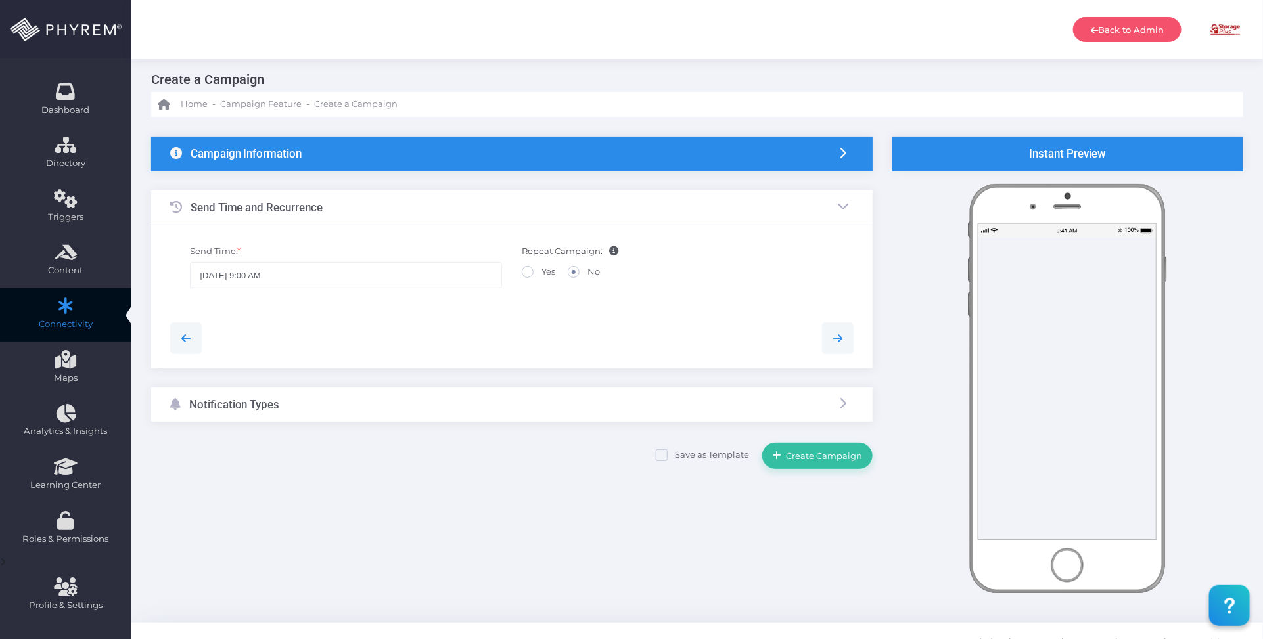
scroll to position [0, 0]
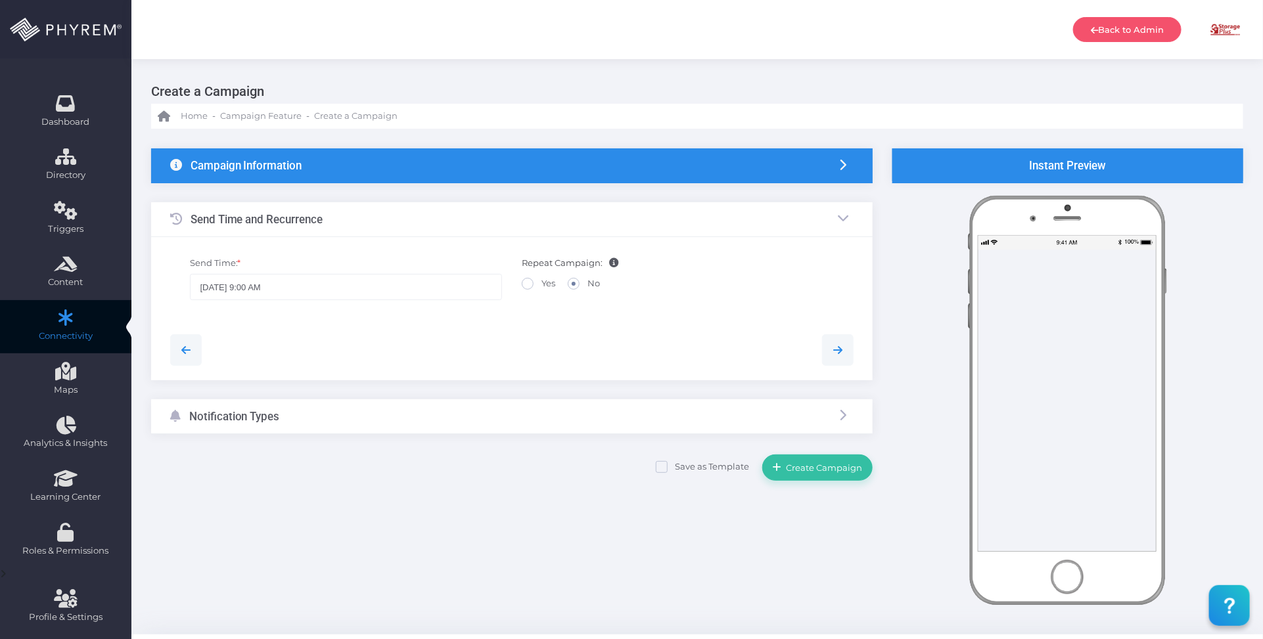
click at [500, 162] on div "Campaign Information" at bounding box center [511, 165] width 721 height 35
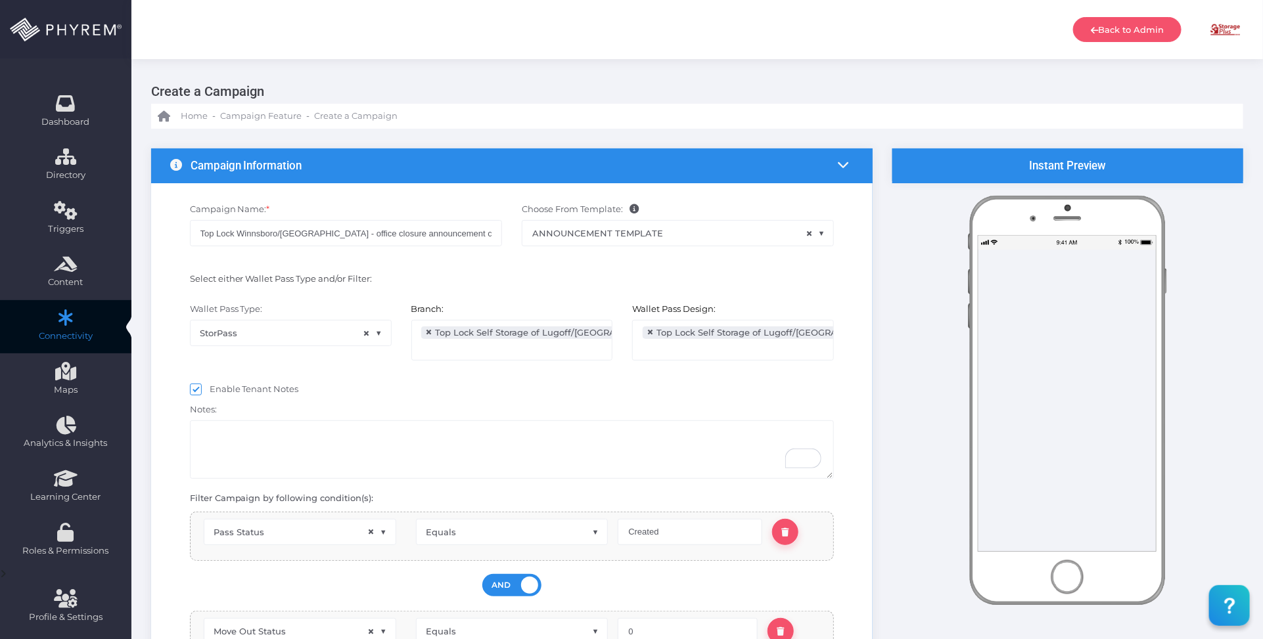
click at [565, 389] on div "Enable Tenant Notes" at bounding box center [512, 391] width 644 height 16
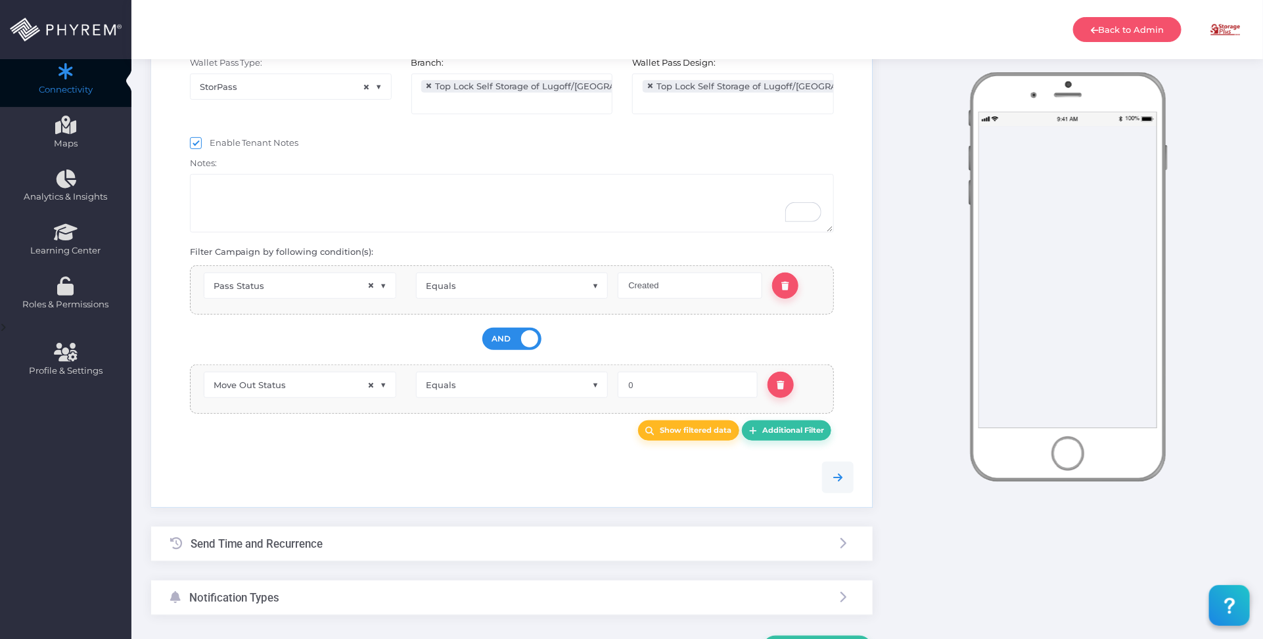
scroll to position [330, 0]
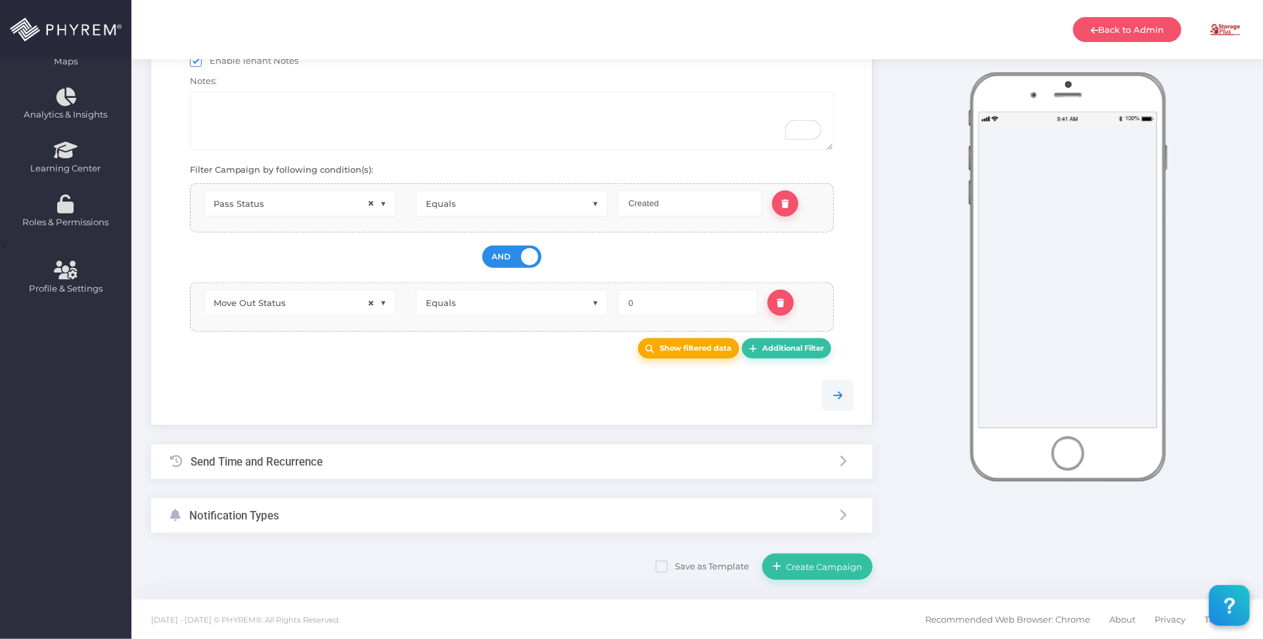
click at [684, 340] on link "Show filtered data" at bounding box center [688, 348] width 101 height 20
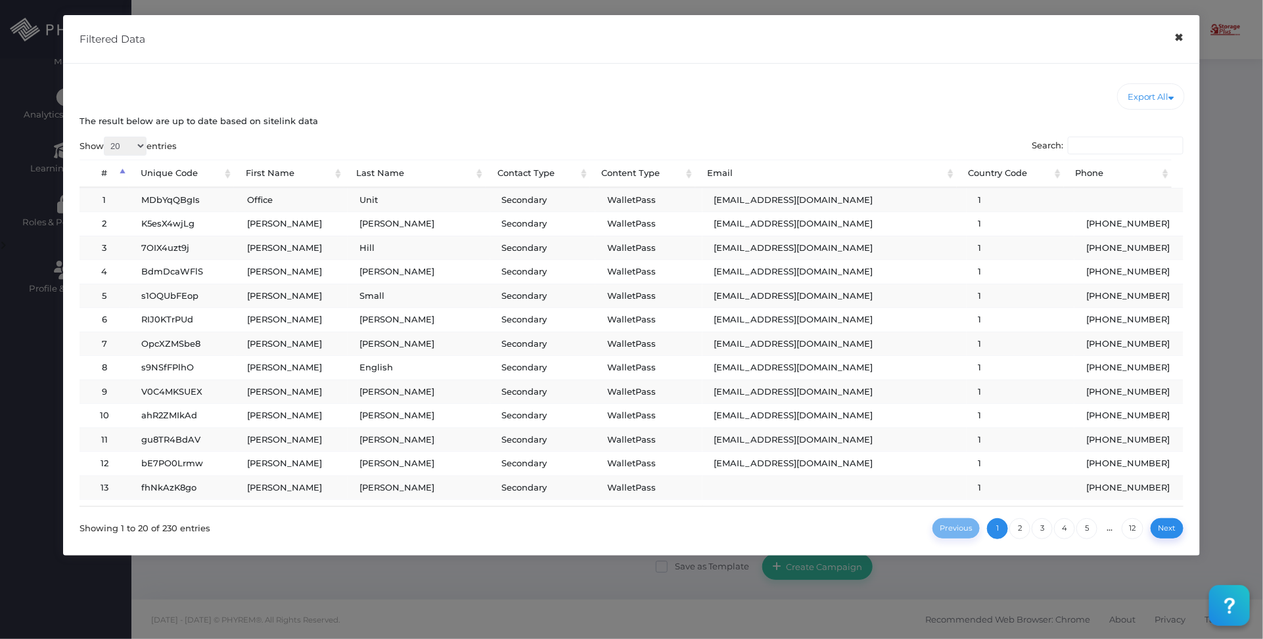
click at [1180, 39] on button "×" at bounding box center [1179, 38] width 26 height 30
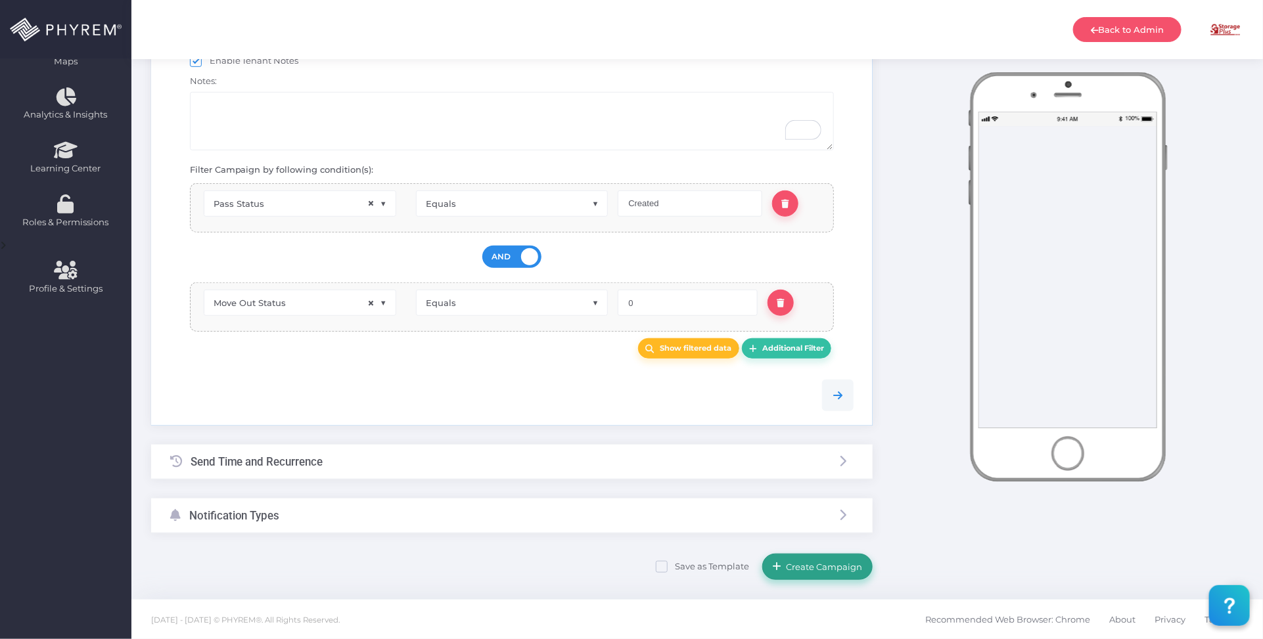
click at [809, 568] on span "Create Campaign" at bounding box center [822, 567] width 81 height 11
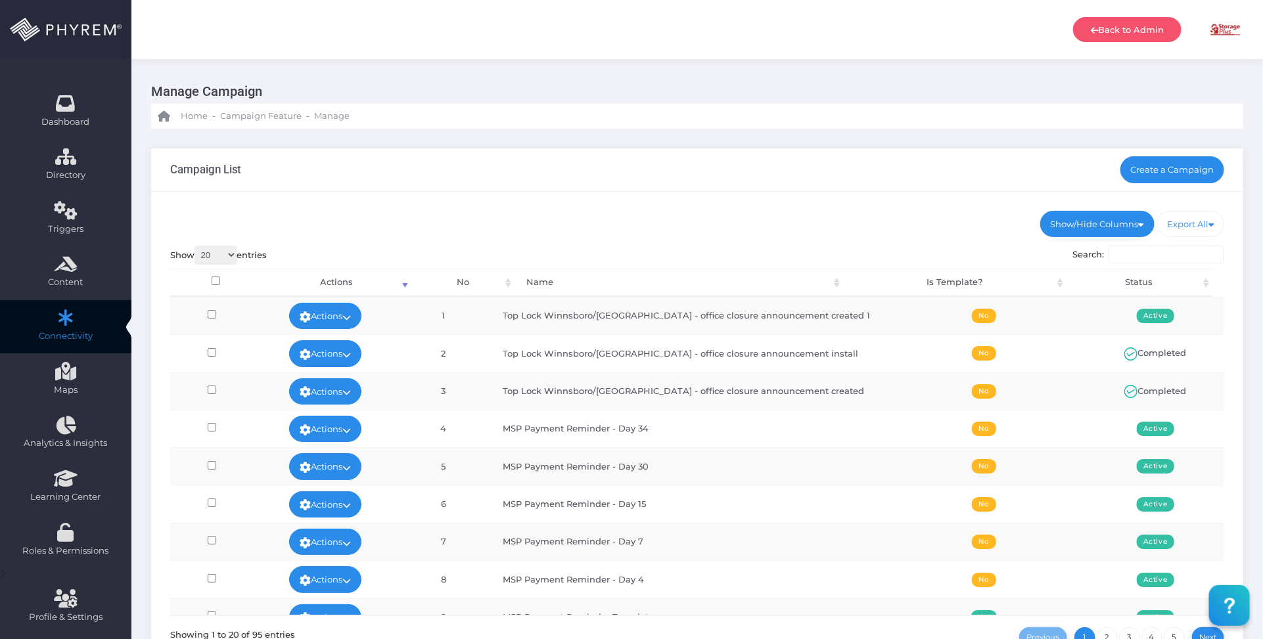
click at [545, 238] on div "Show/Hide Columns No Name Is Template? Status DONE" at bounding box center [697, 446] width 1092 height 508
click at [361, 310] on link "Actions" at bounding box center [325, 316] width 72 height 26
click at [334, 416] on link "Run Test" at bounding box center [334, 419] width 85 height 25
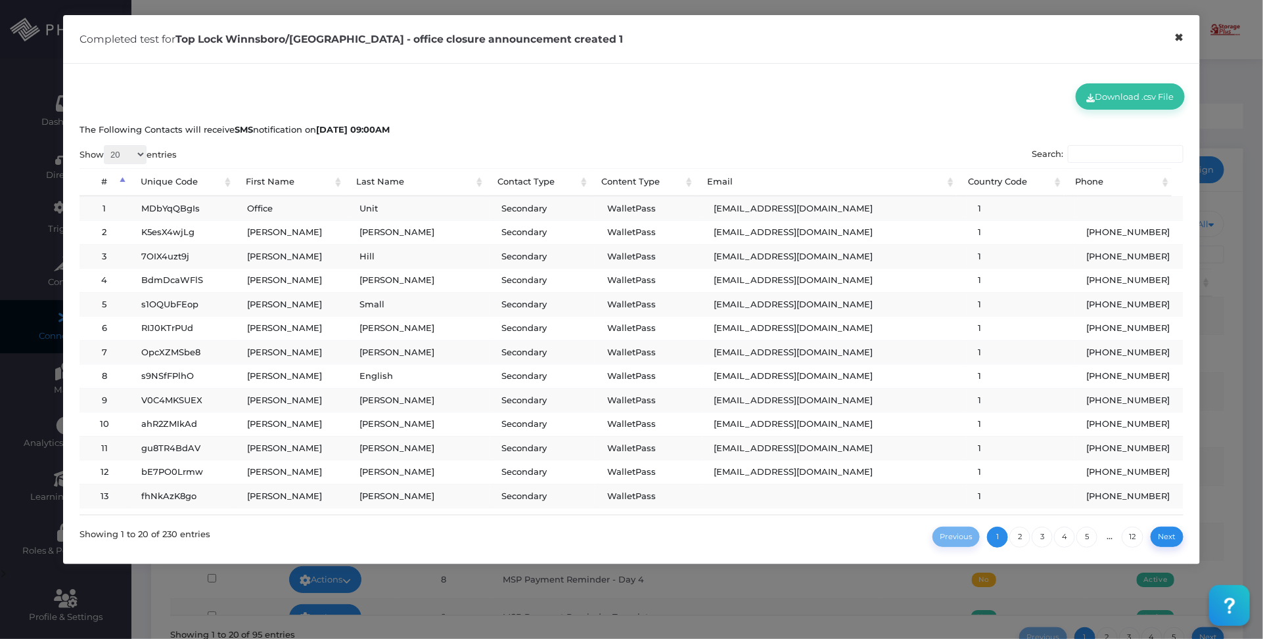
click at [1184, 38] on button "×" at bounding box center [1179, 38] width 26 height 30
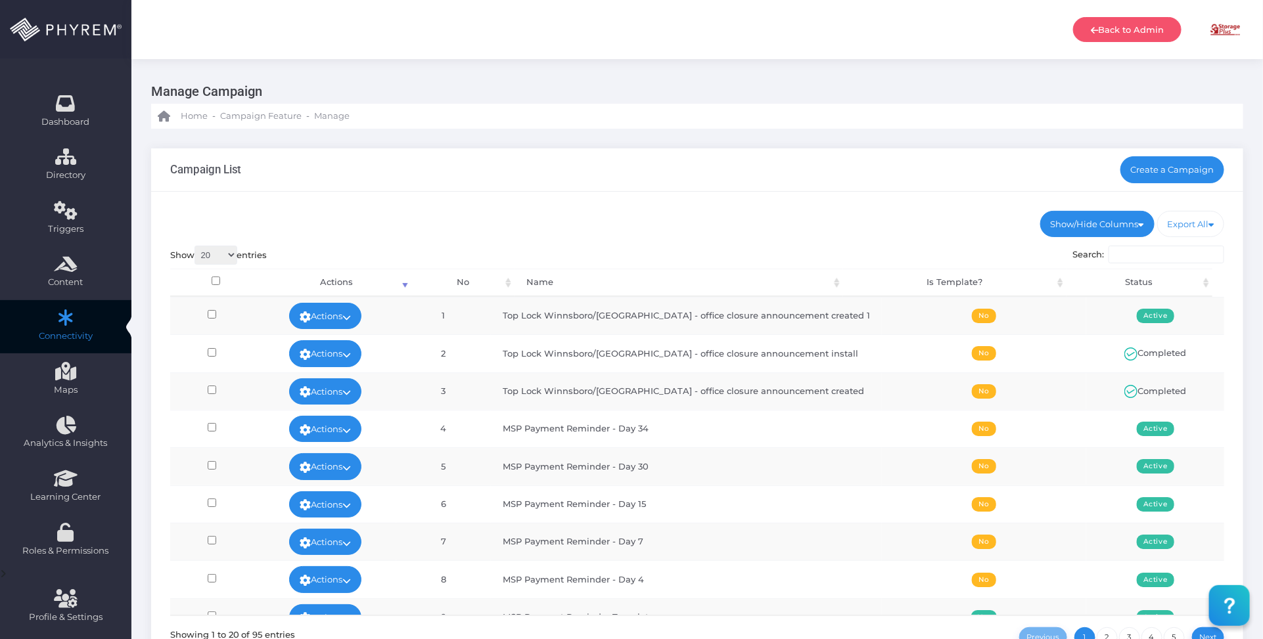
drag, startPoint x: 646, startPoint y: 250, endPoint x: 656, endPoint y: 250, distance: 9.9
click at [649, 251] on div "Show 20 100 300 500 1,000 entries Search: Processing... Actions No Name Is Temp…" at bounding box center [697, 447] width 1054 height 403
click at [355, 313] on link "Actions" at bounding box center [325, 316] width 72 height 26
click at [346, 338] on link "Edit" at bounding box center [334, 345] width 85 height 25
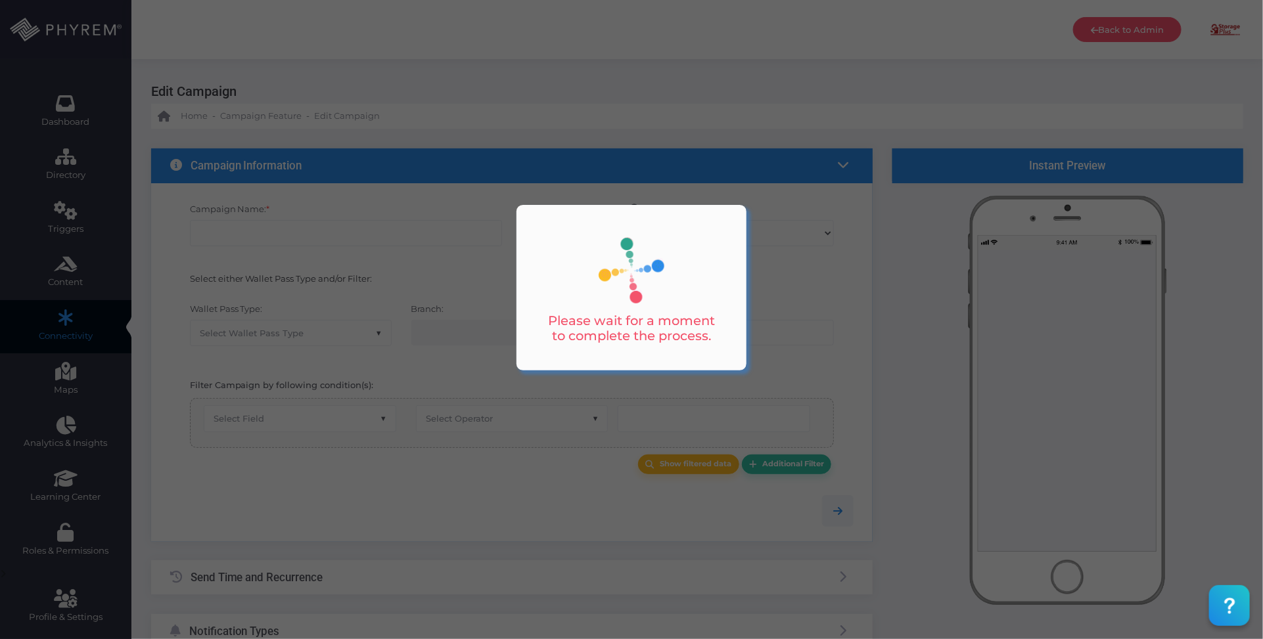
checkbox input "true"
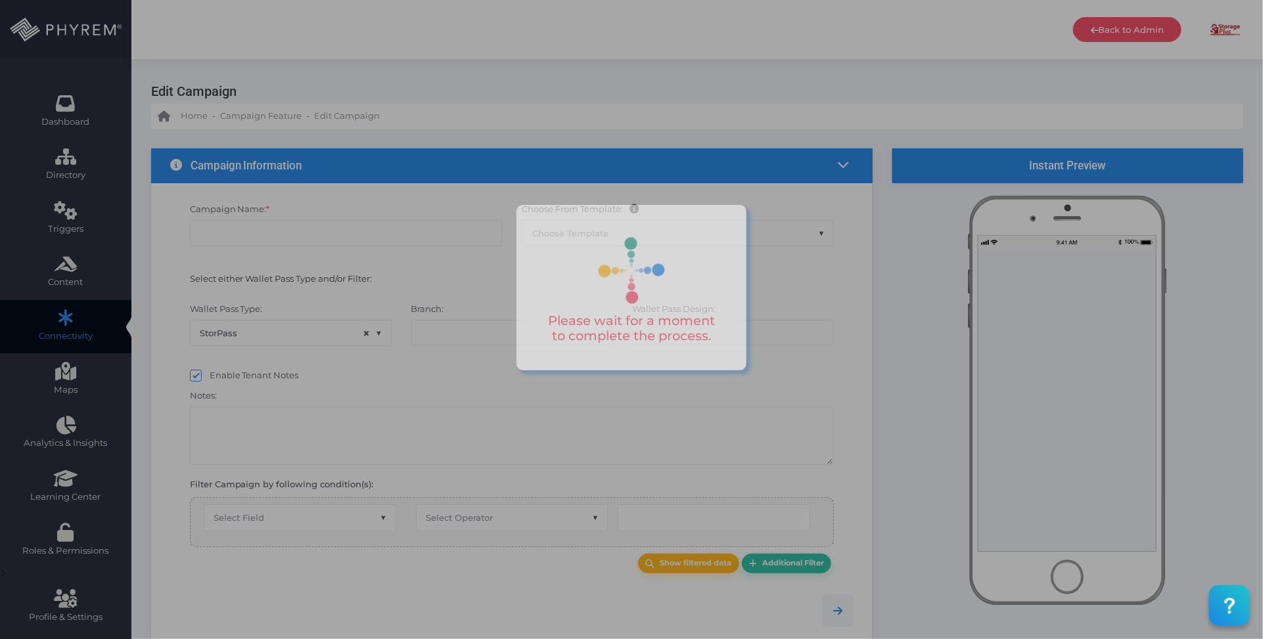
type input "Top Lock Winnsboro/[GEOGRAPHIC_DATA] - office closure announcement created 1"
select select "15"
checkbox input "true"
checkbox input "false"
type input "0"
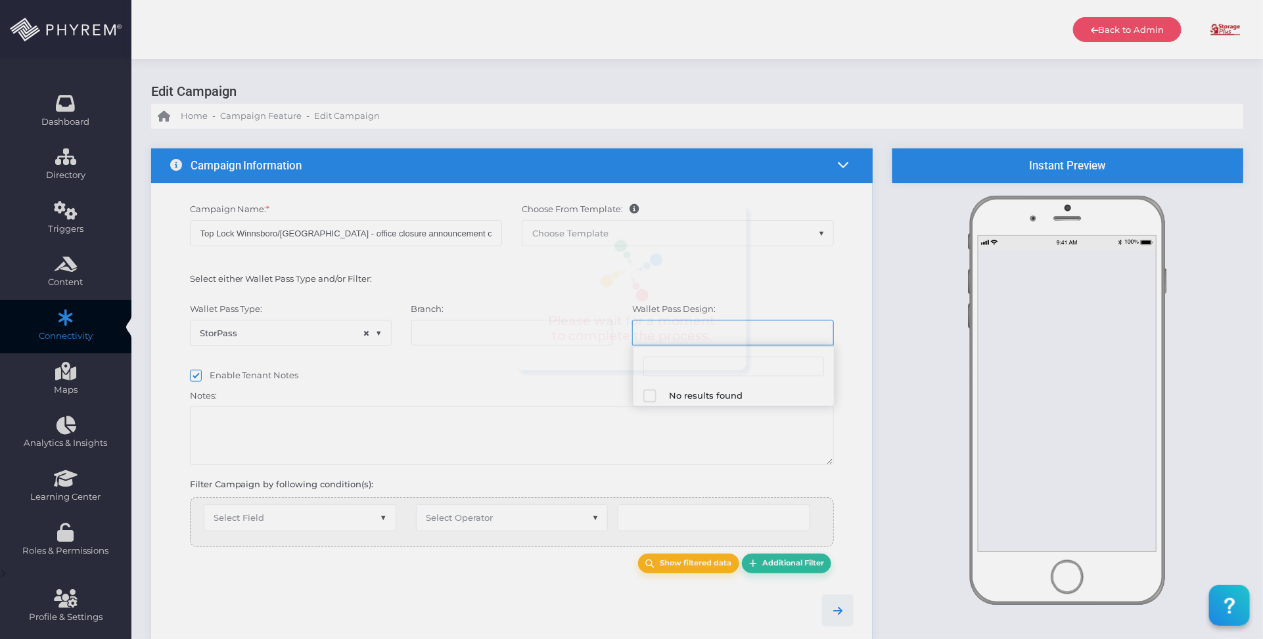
select select "627"
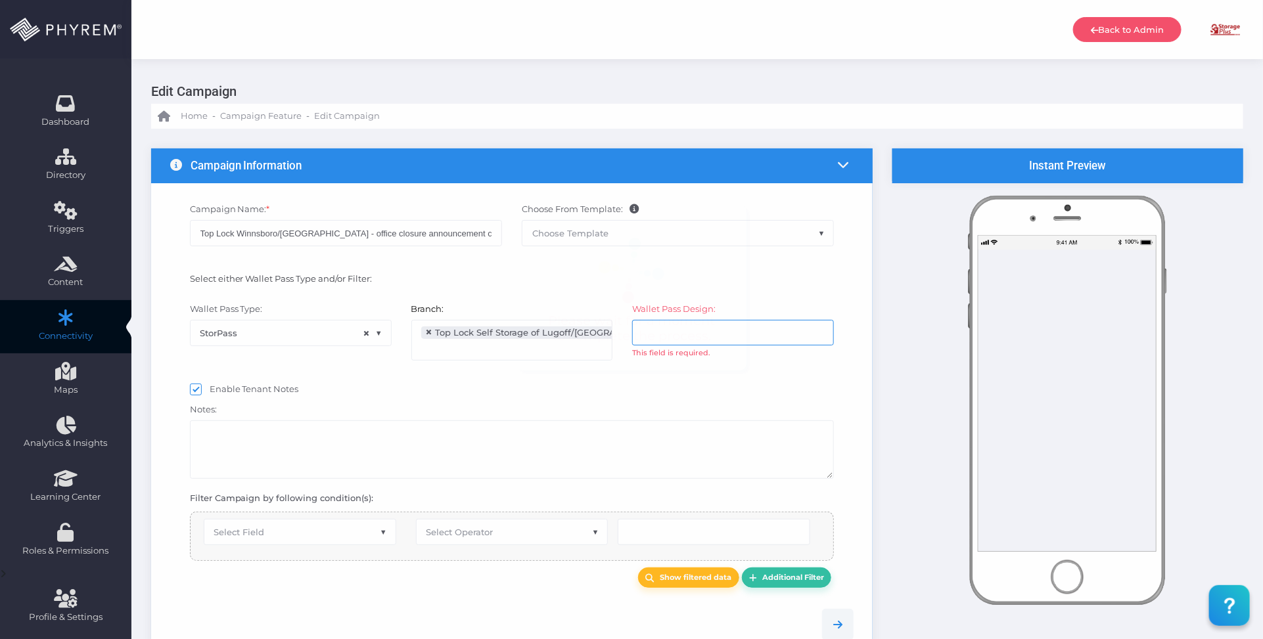
scroll to position [112, 0]
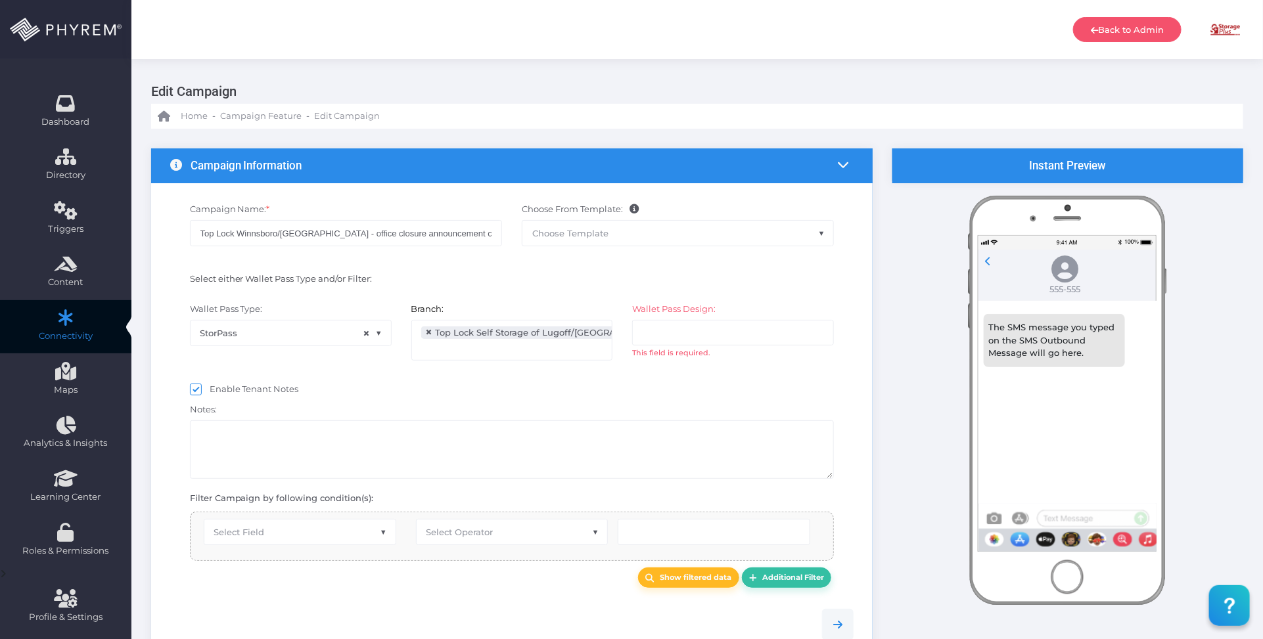
select select "equals"
select select "2689"
select select "pr_wallet_users.user_pass_status"
type input "Created"
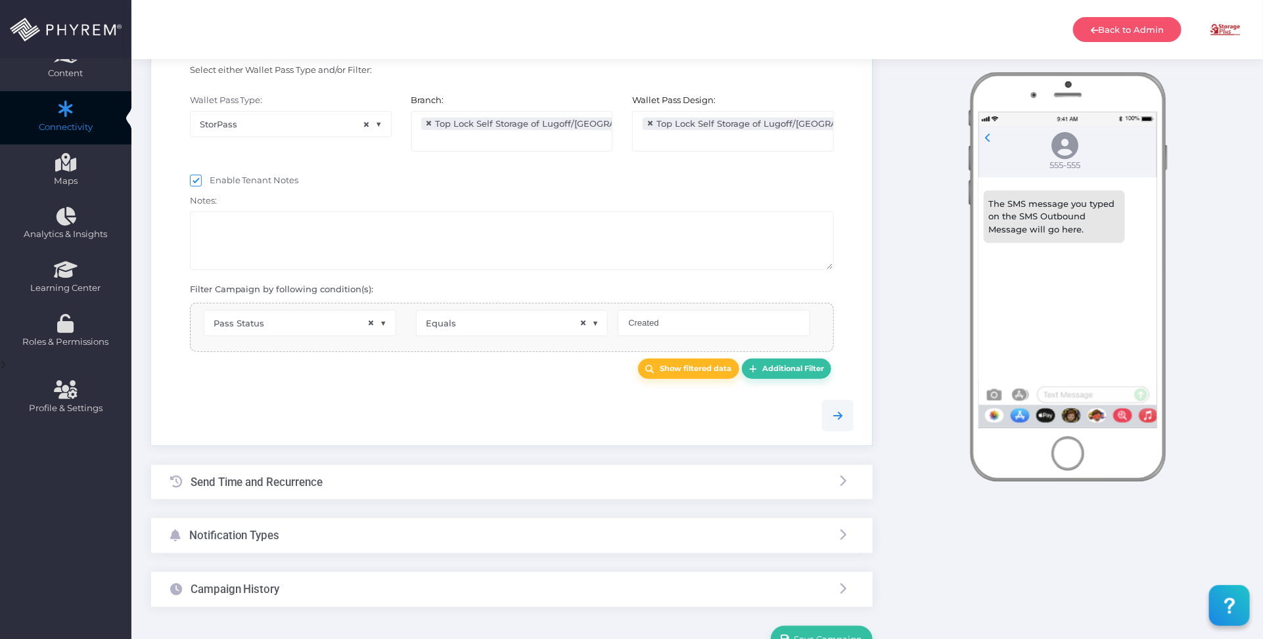
scroll to position [246, 0]
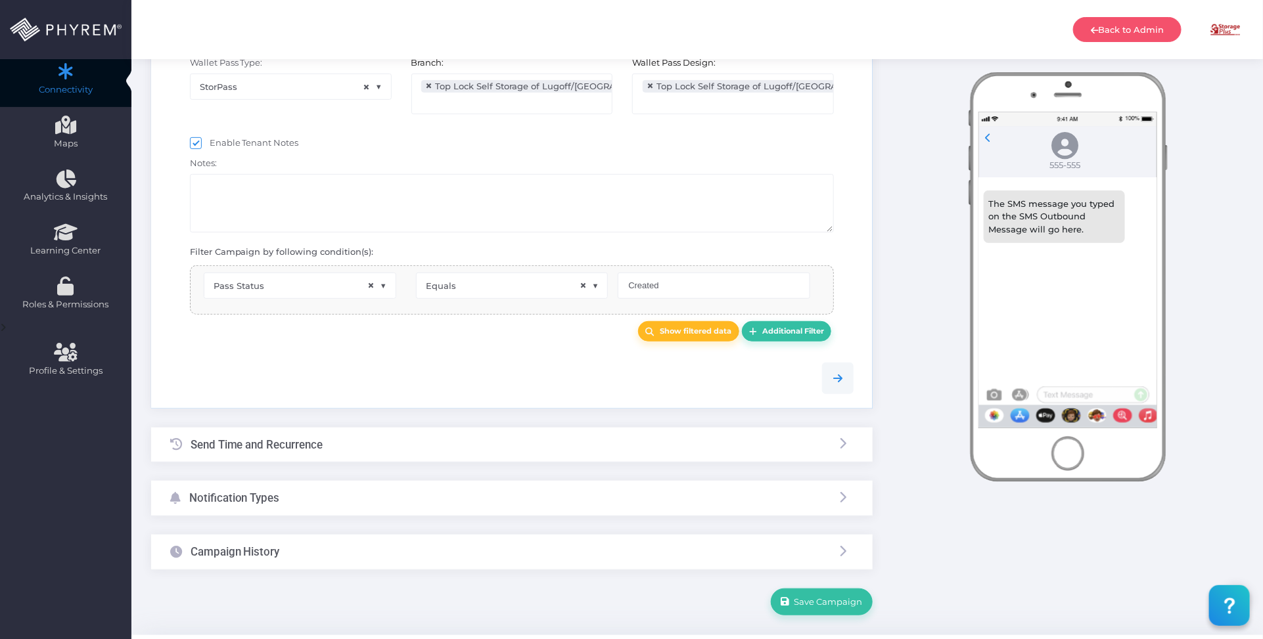
select select "pr_wallet_users.voided"
select select "equals"
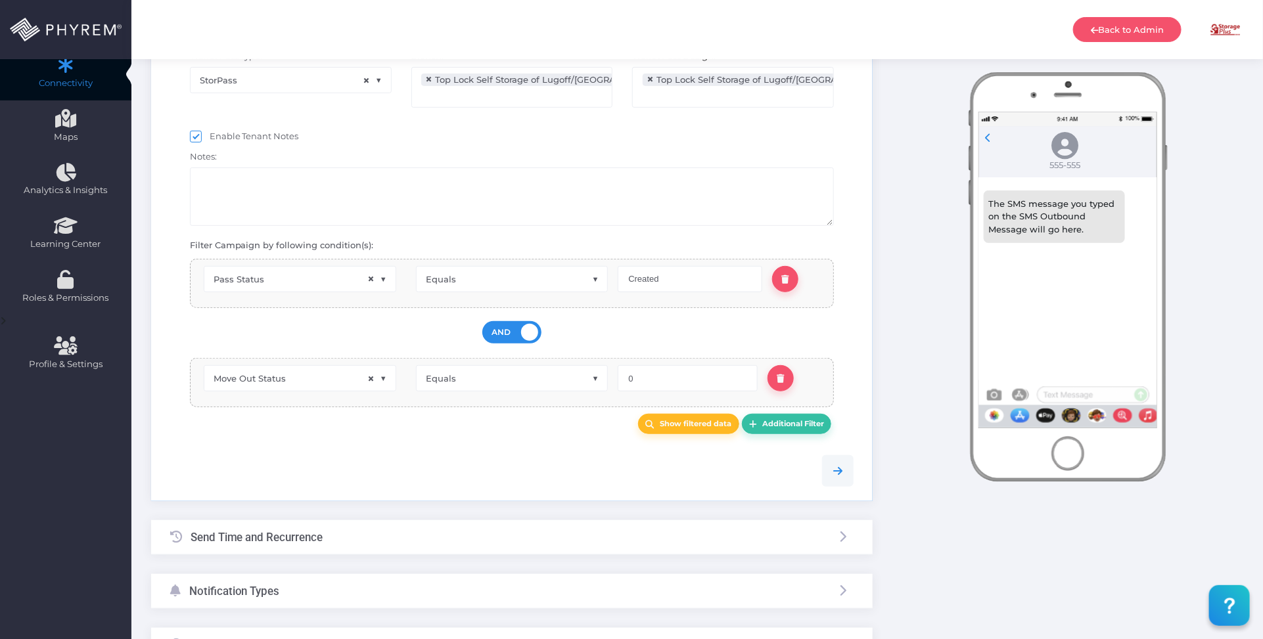
scroll to position [55, 0]
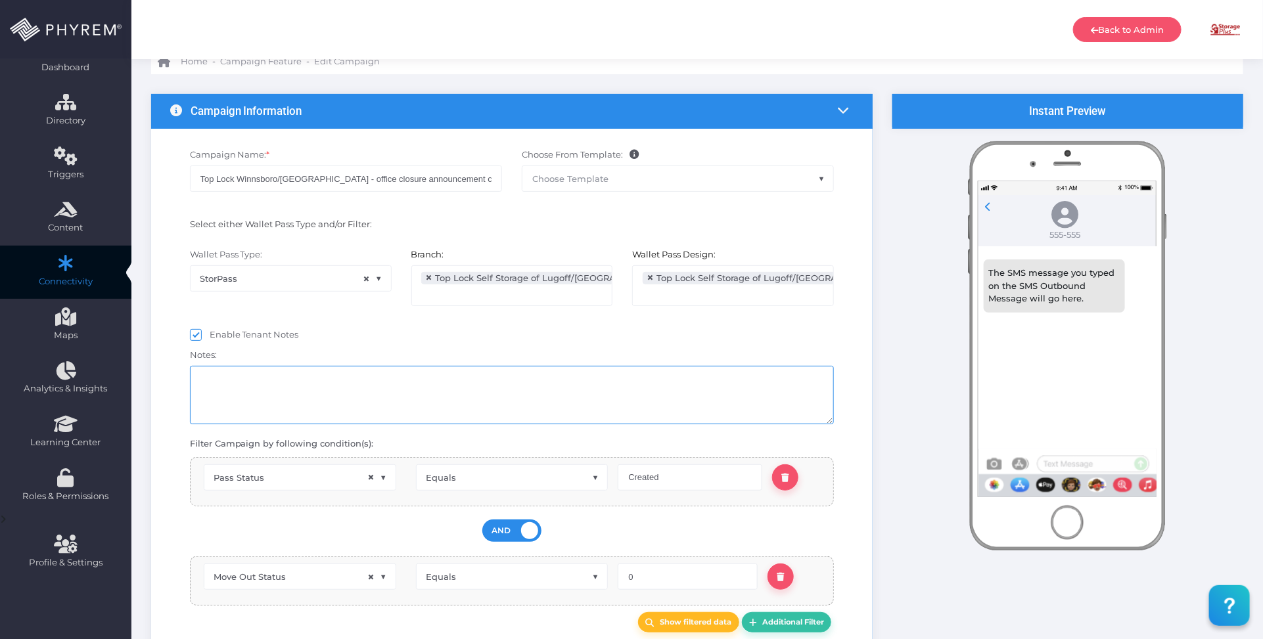
click at [355, 384] on textarea at bounding box center [512, 395] width 644 height 58
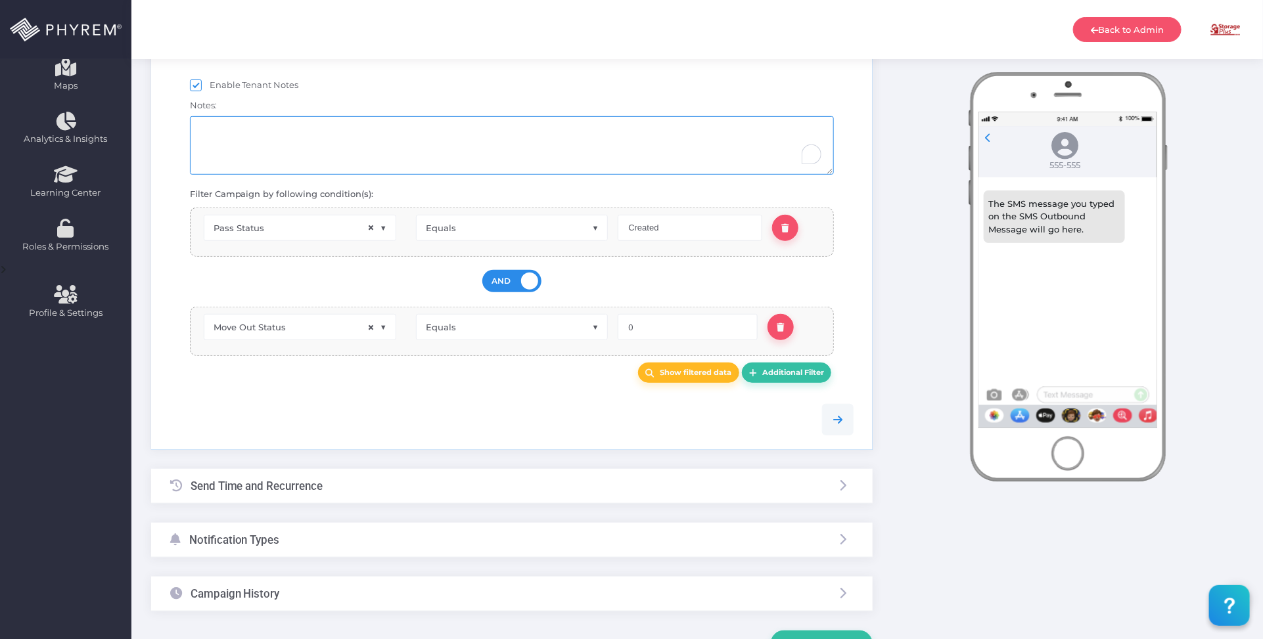
scroll to position [383, 0]
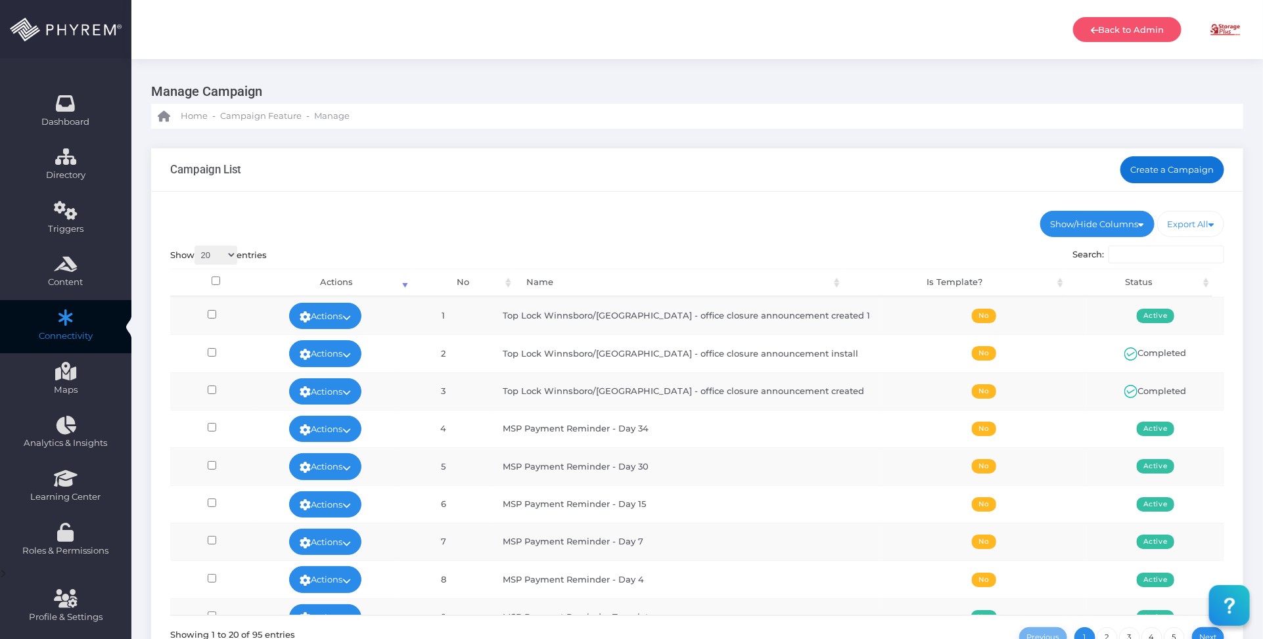
click at [1155, 165] on link "Create a Campaign" at bounding box center [1172, 169] width 104 height 26
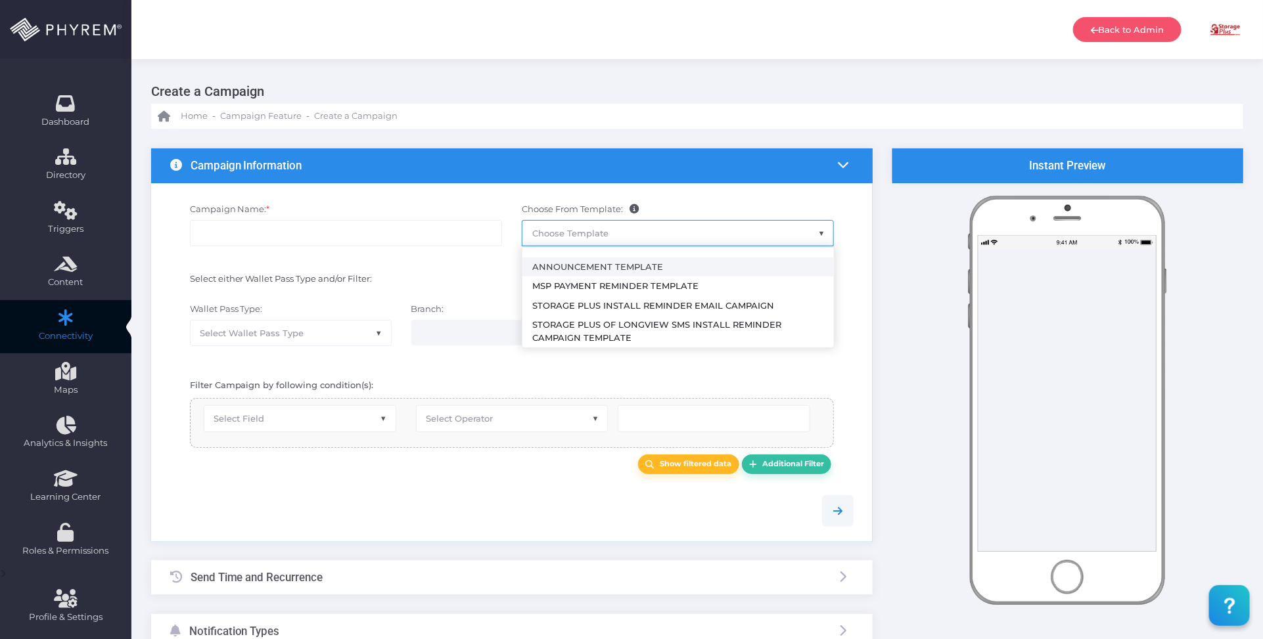
click at [594, 232] on span "Choose Template" at bounding box center [570, 233] width 76 height 11
select select "2459"
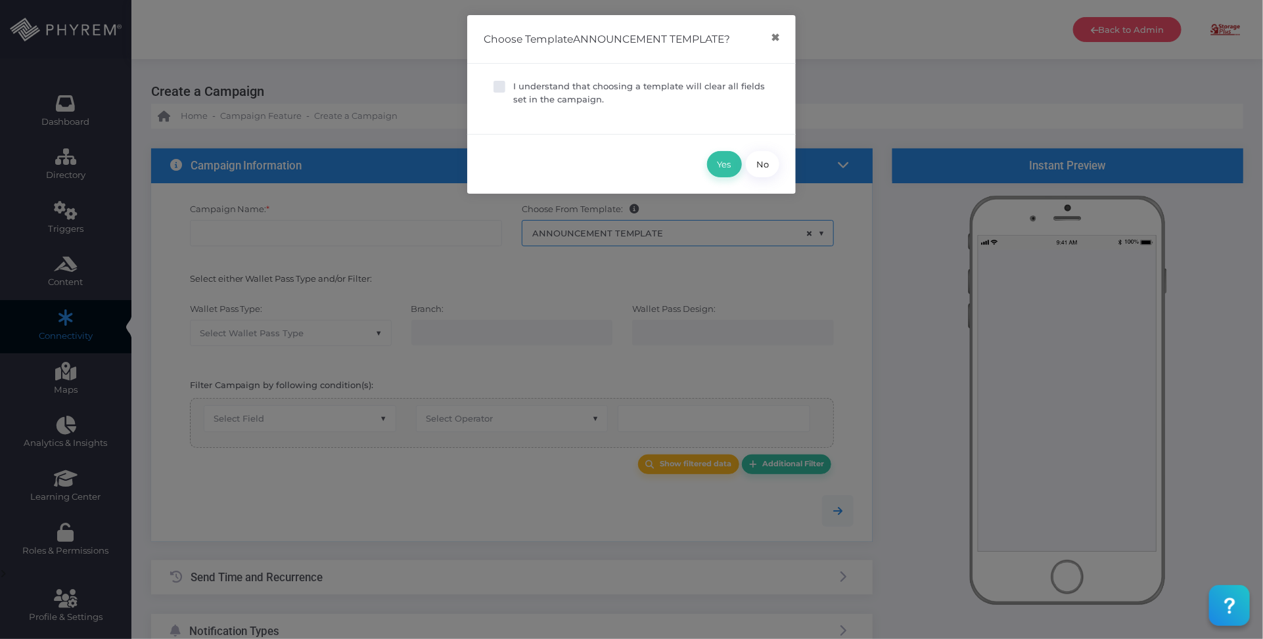
drag, startPoint x: 563, startPoint y: 93, endPoint x: 621, endPoint y: 117, distance: 63.1
click at [562, 93] on p "I understand that choosing a template will clear all fields set in the campaign." at bounding box center [641, 93] width 256 height 26
click at [522, 89] on input "I understand that choosing a template will clear all fields set in the campaign." at bounding box center [517, 84] width 9 height 9
checkbox input "true"
click at [732, 163] on button "Yes" at bounding box center [724, 164] width 35 height 26
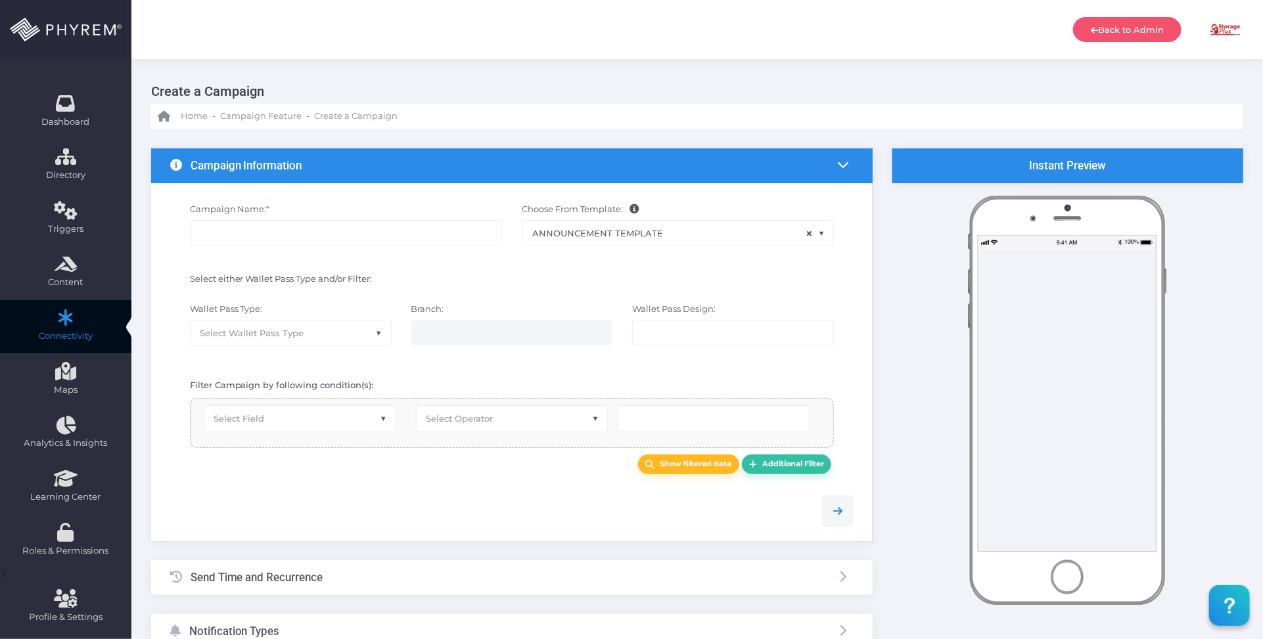
type input "Announcement Template"
select select "15"
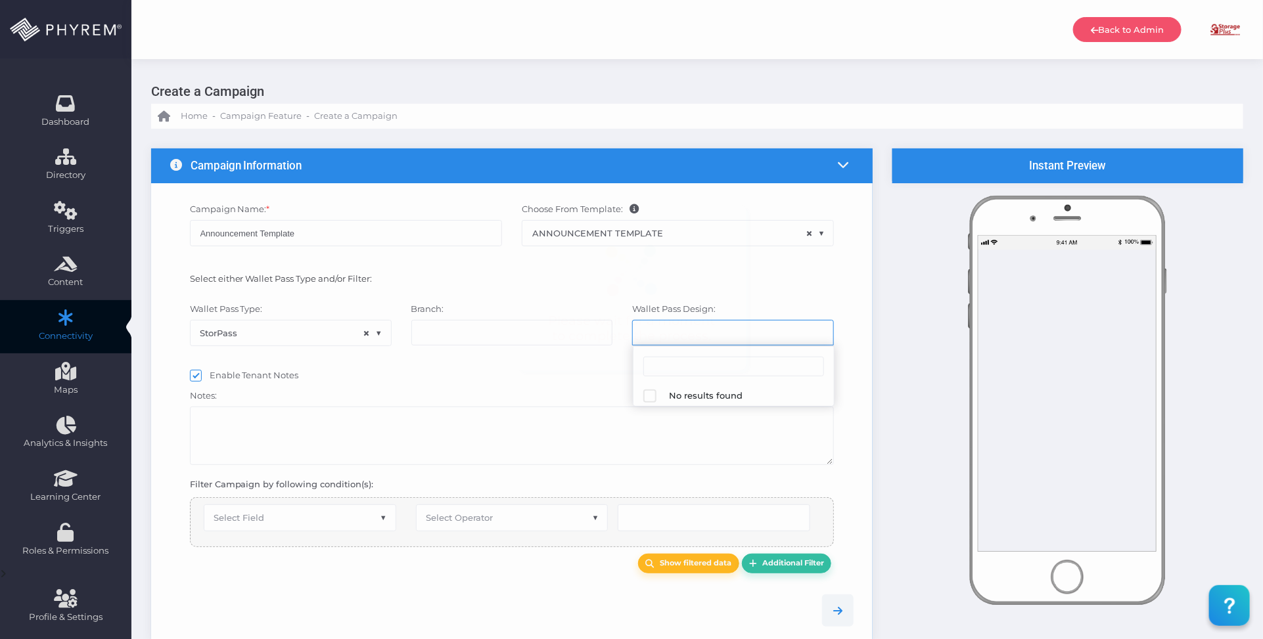
select select "624"
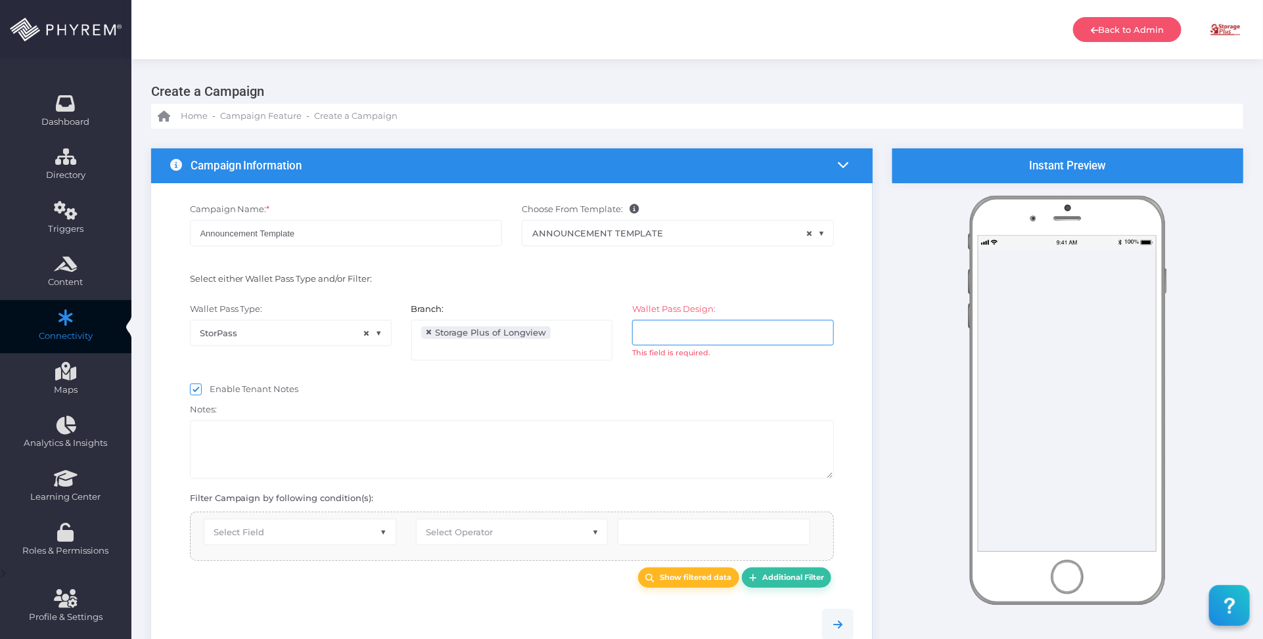
select select "equals"
select select "2112"
select select "pr_wallet_users.user_pass_status"
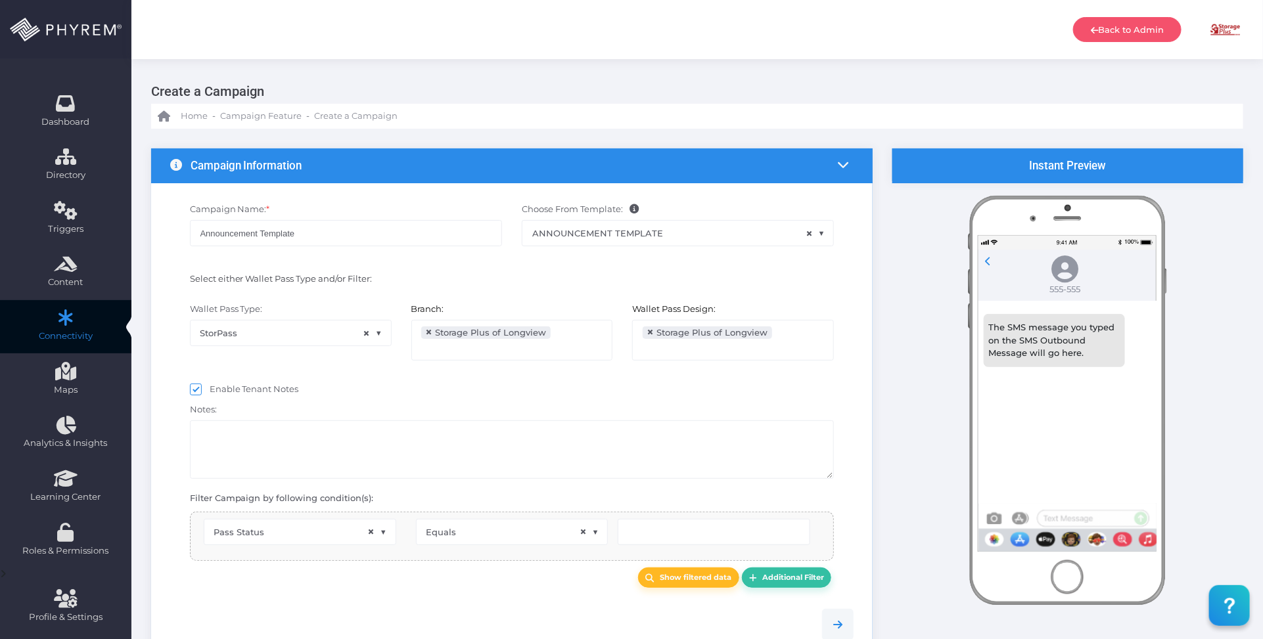
scroll to position [21, 0]
type input "Created"
select select "pr_wallet_users.voided"
select select "equals"
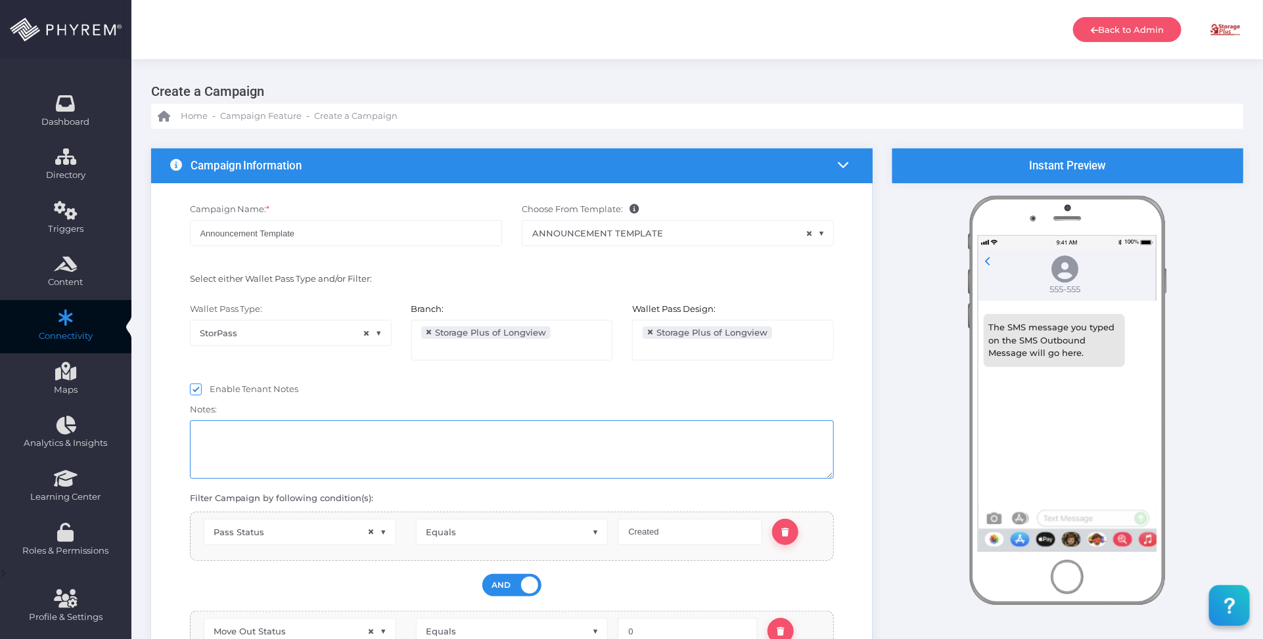
click at [366, 458] on textarea at bounding box center [512, 449] width 644 height 58
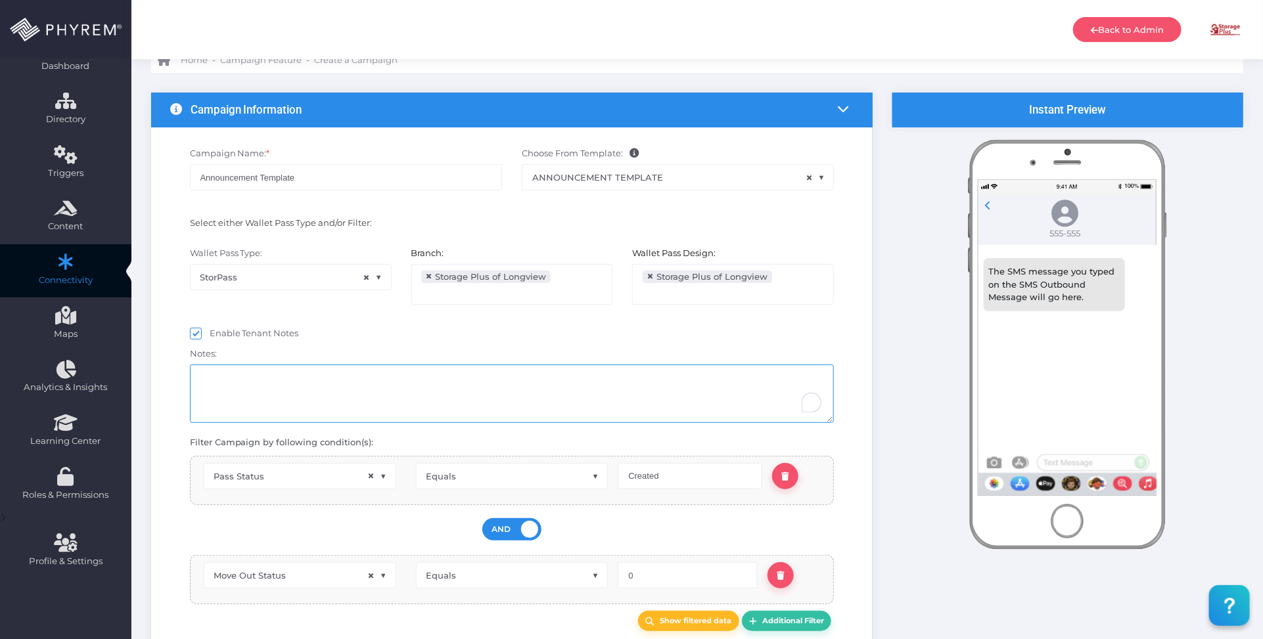
scroll to position [82, 0]
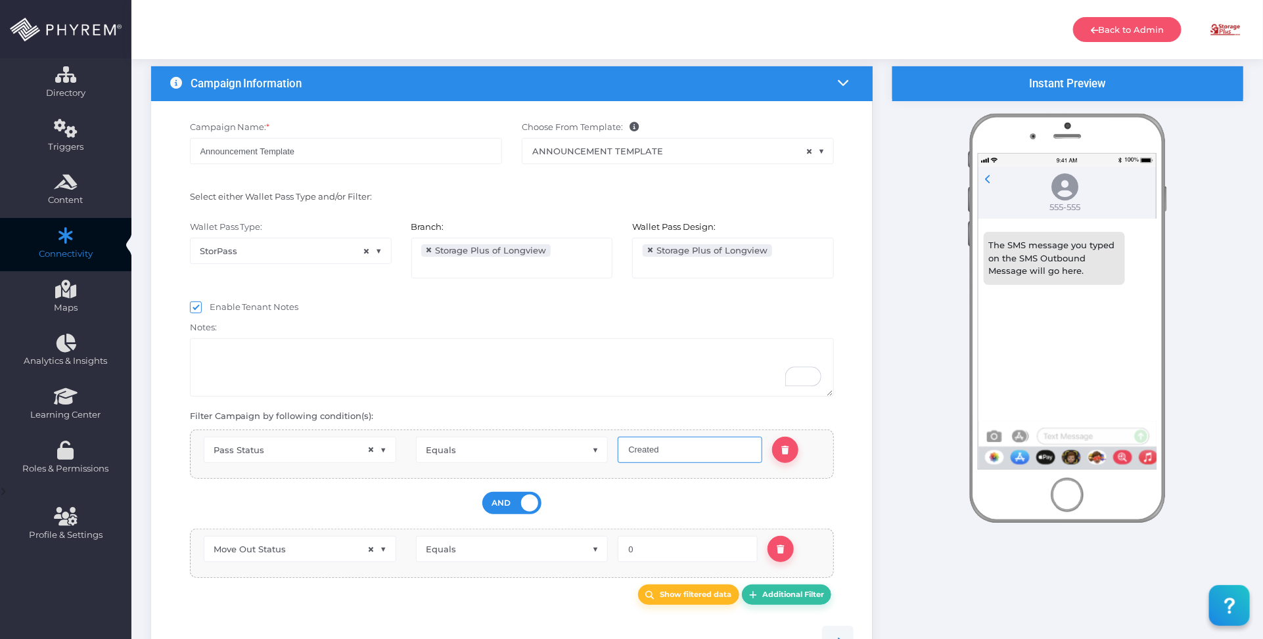
drag, startPoint x: 654, startPoint y: 448, endPoint x: 600, endPoint y: 447, distance: 53.9
click at [603, 447] on div "Contact Type Contact ID Group ID First Name Last Name Gender Date of Birth Loca…" at bounding box center [512, 454] width 644 height 49
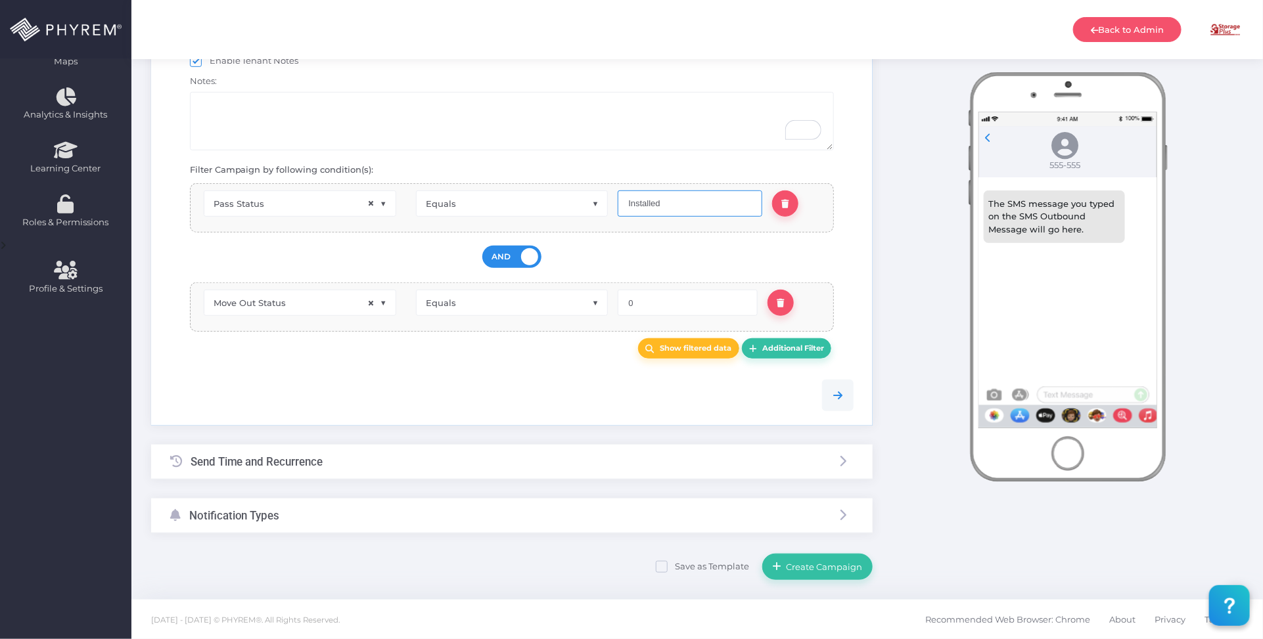
type input "Installed"
drag, startPoint x: 451, startPoint y: 455, endPoint x: 465, endPoint y: 449, distance: 15.6
click at [450, 455] on div "Send Time and Recurrence" at bounding box center [511, 462] width 721 height 35
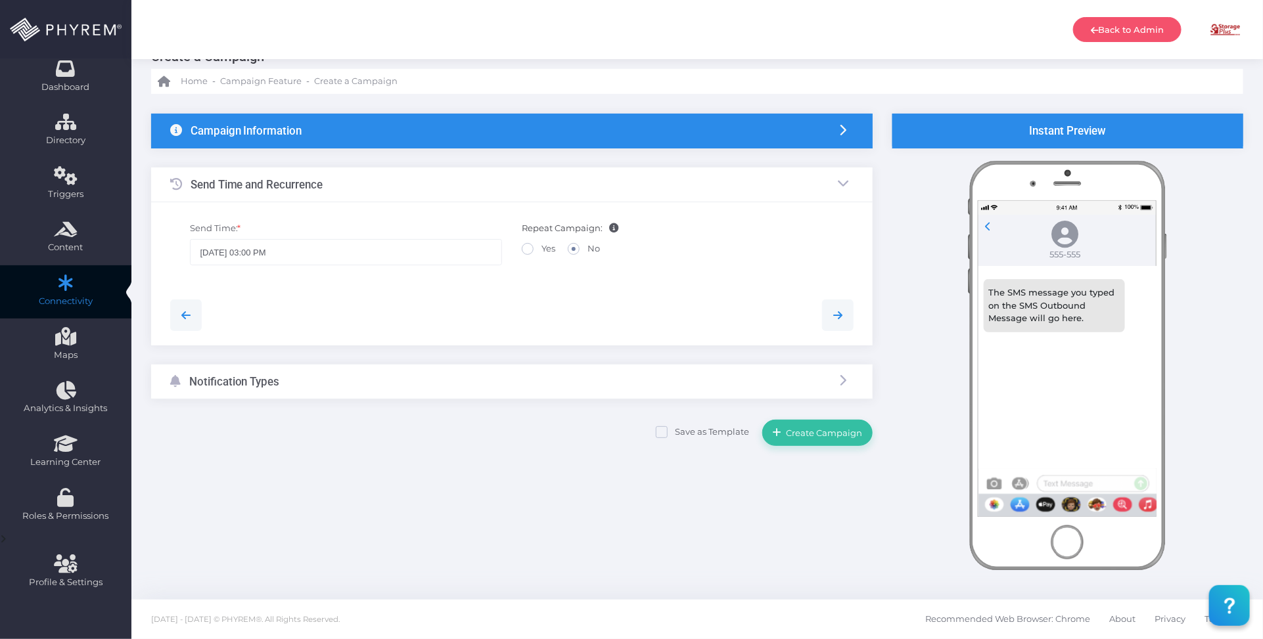
scroll to position [34, 0]
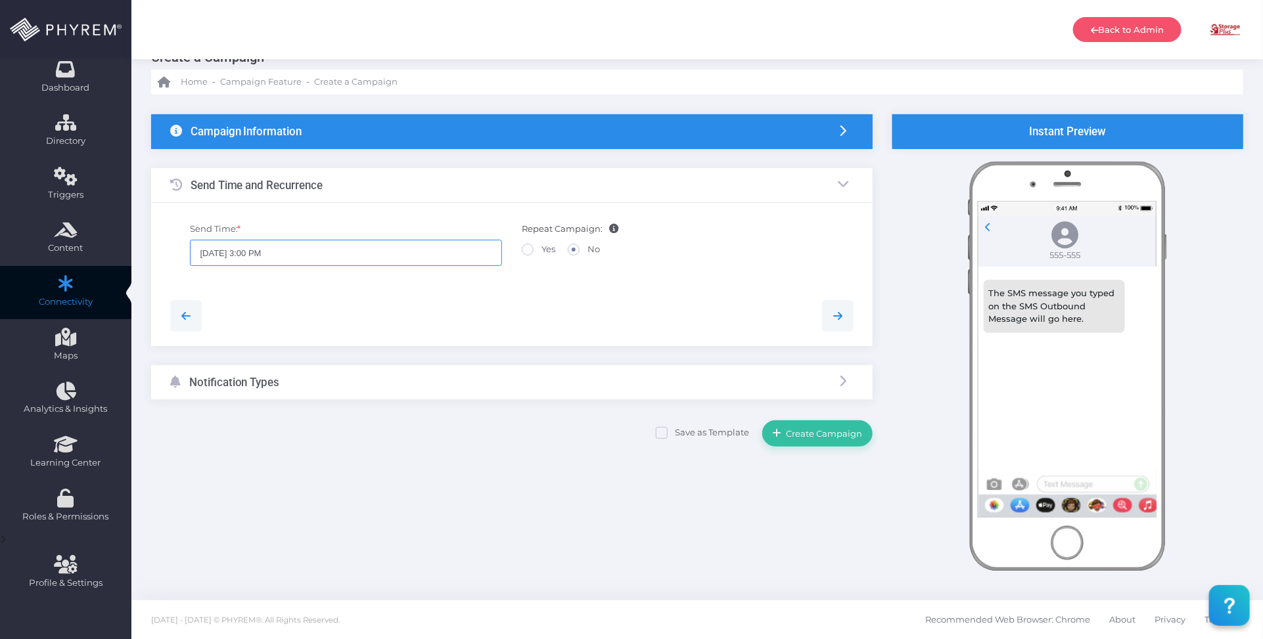
click at [403, 254] on input "08/17/2025 3:00 PM" at bounding box center [346, 253] width 312 height 26
click at [325, 338] on icon at bounding box center [328, 338] width 9 height 9
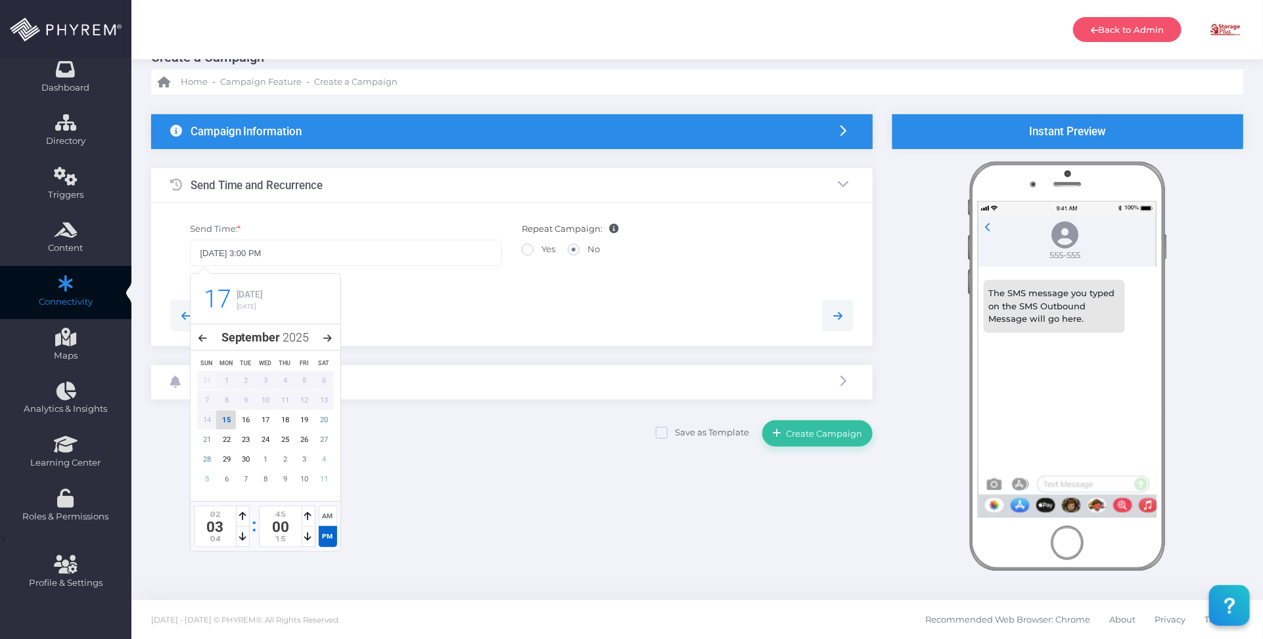
click at [227, 417] on div "15" at bounding box center [226, 420] width 20 height 19
click at [241, 516] on icon at bounding box center [242, 516] width 7 height 9
click at [244, 532] on div at bounding box center [243, 537] width 14 height 20
click at [243, 533] on icon at bounding box center [242, 536] width 7 height 9
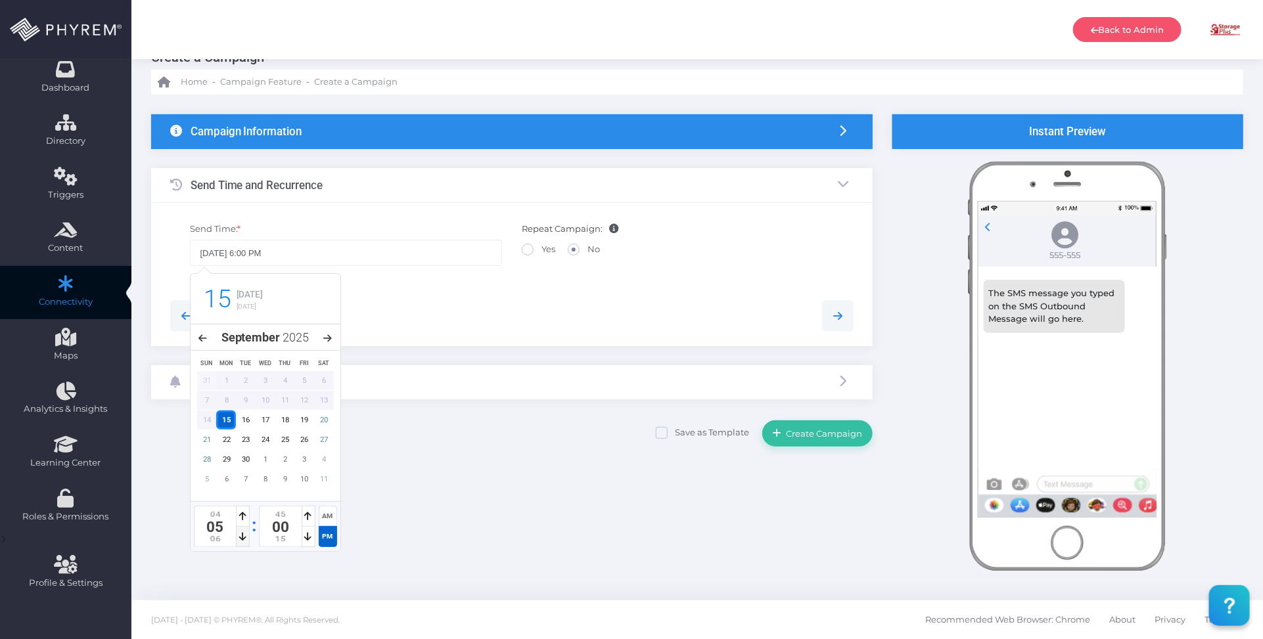
click at [243, 533] on icon at bounding box center [242, 536] width 7 height 9
click at [326, 513] on div "AM" at bounding box center [328, 516] width 18 height 20
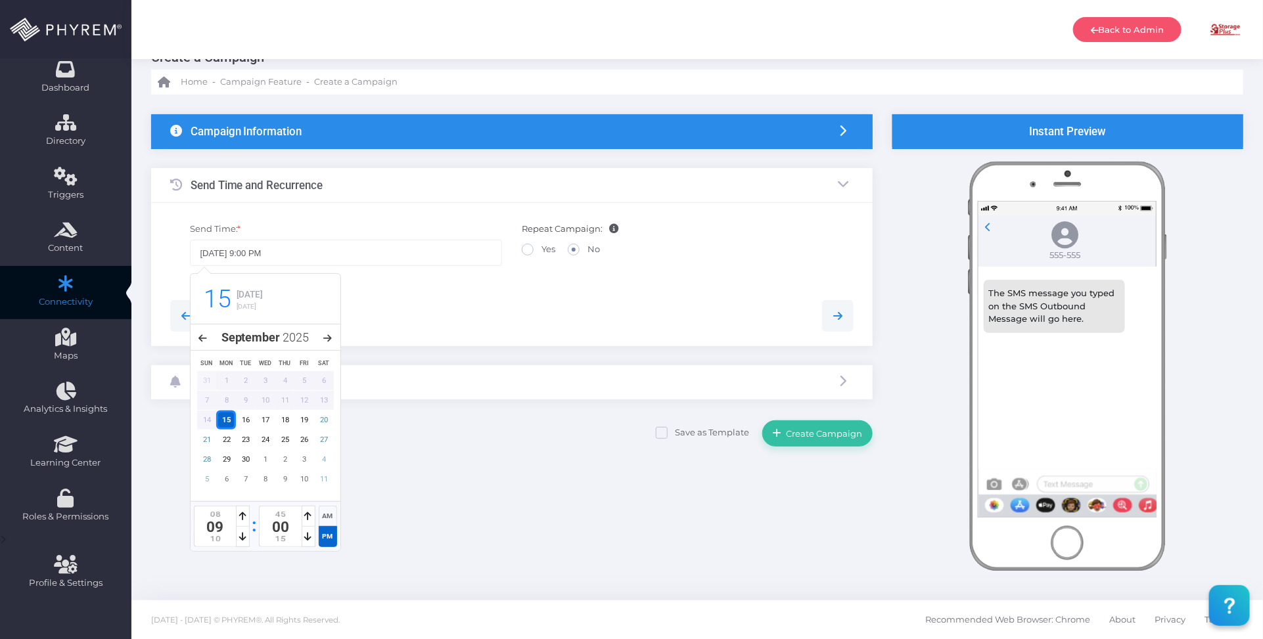
type input "09/15/2025 9:00 AM"
click at [483, 305] on div at bounding box center [512, 316] width 704 height 32
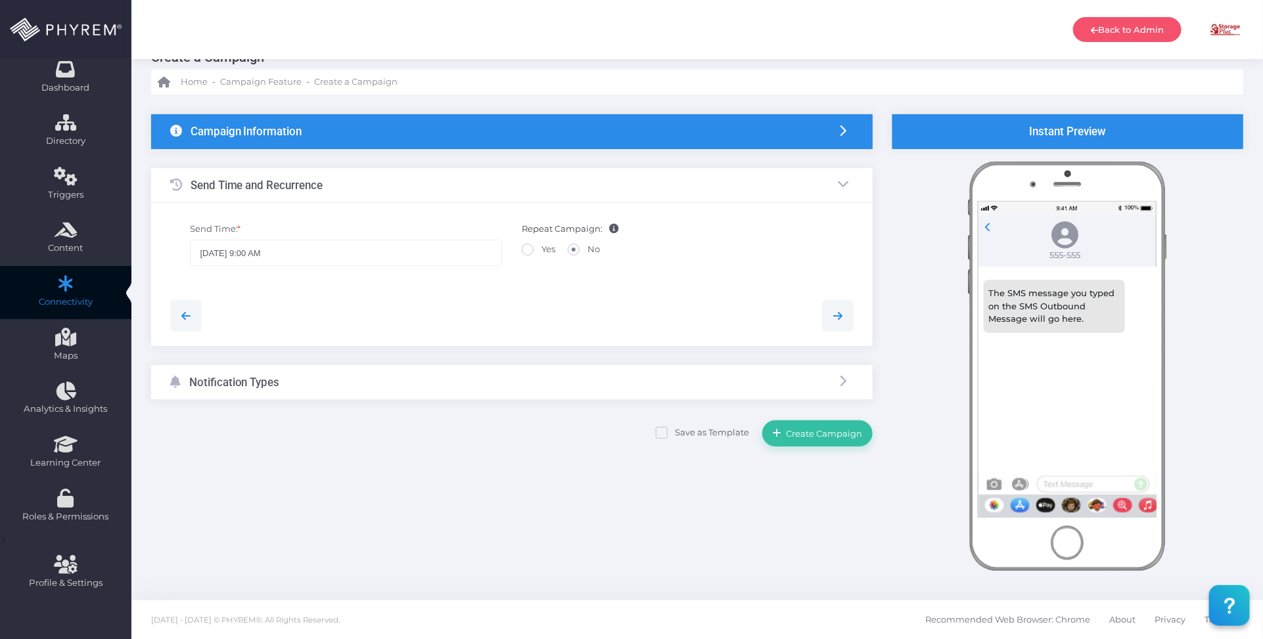
click at [385, 374] on div "Notification Types" at bounding box center [511, 382] width 721 height 35
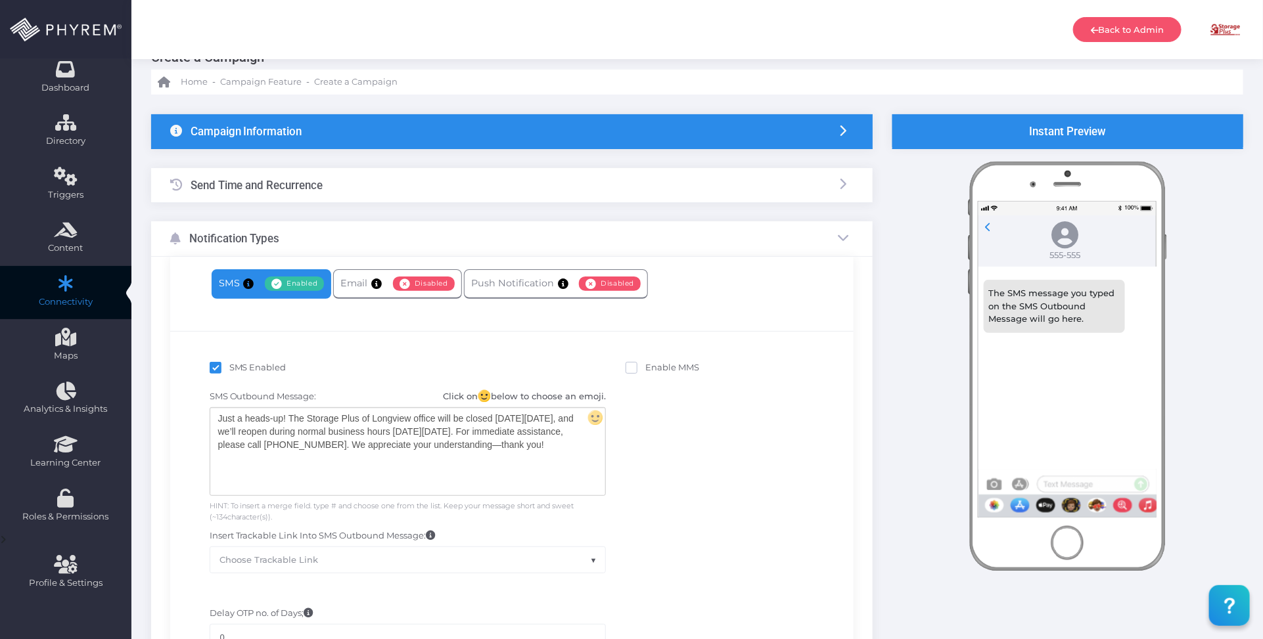
click at [277, 439] on div "Just a heads-up! The Storage Plus of Longview office will be closed on Monday, …" at bounding box center [407, 451] width 395 height 87
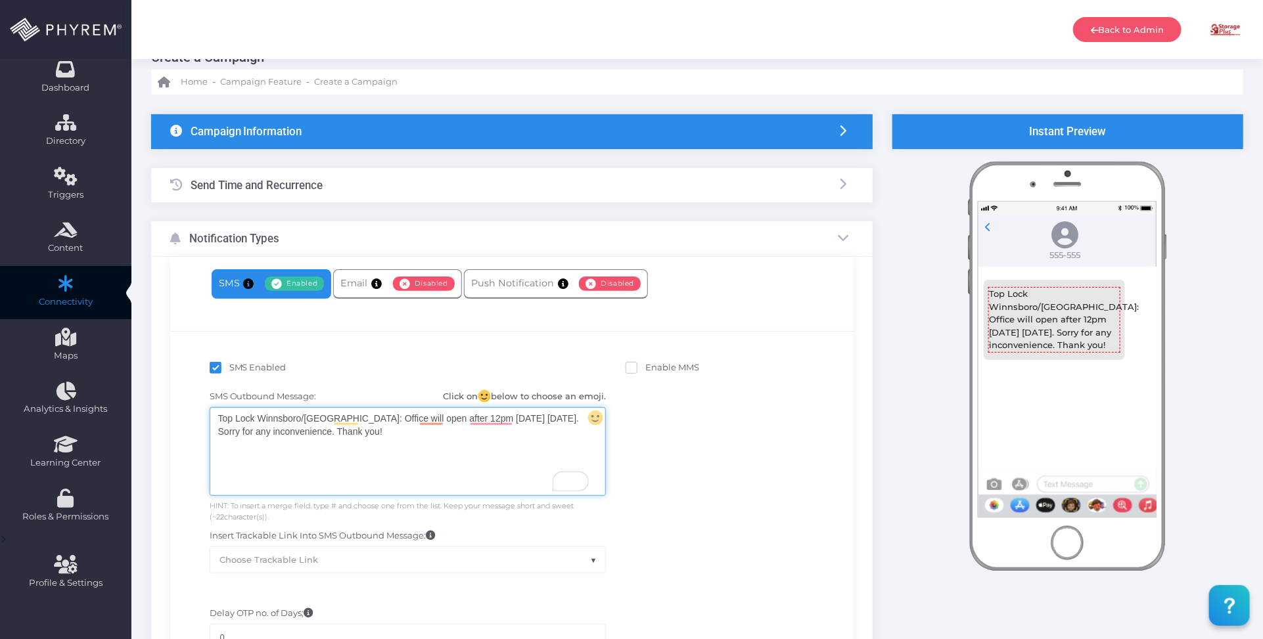
click at [707, 428] on div "SMS Outbound Message: Click on below to choose an emoji. Just a heads-up! The S…" at bounding box center [512, 482] width 664 height 196
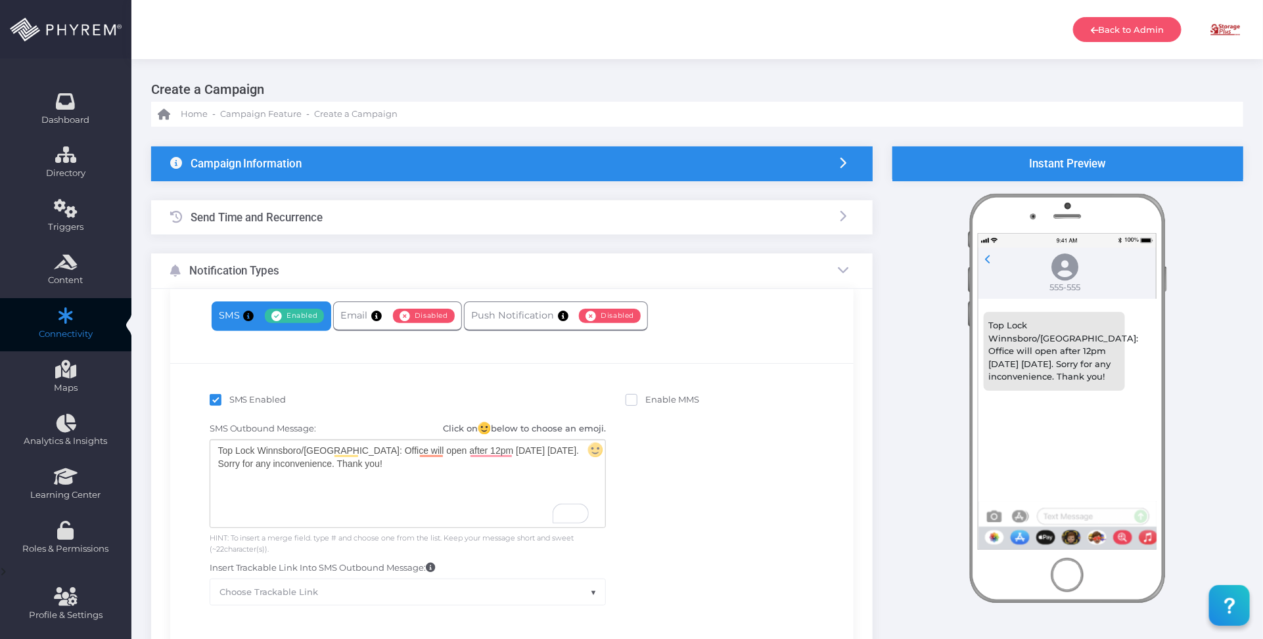
scroll to position [0, 0]
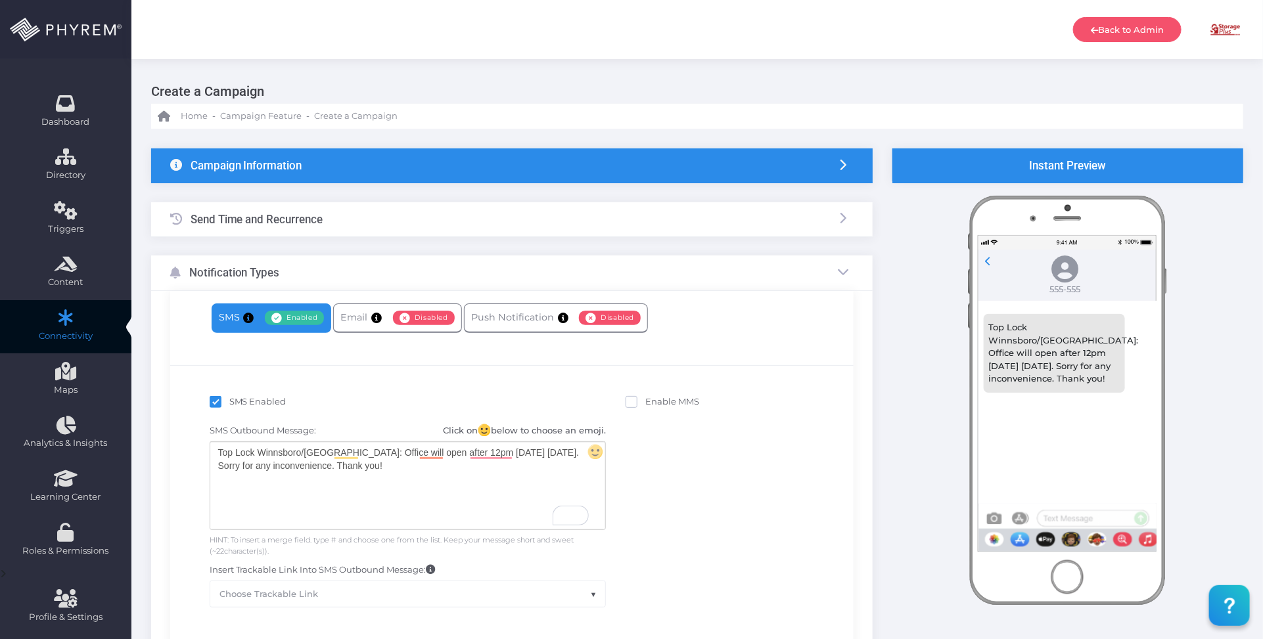
click at [510, 168] on div "Campaign Information" at bounding box center [511, 165] width 721 height 35
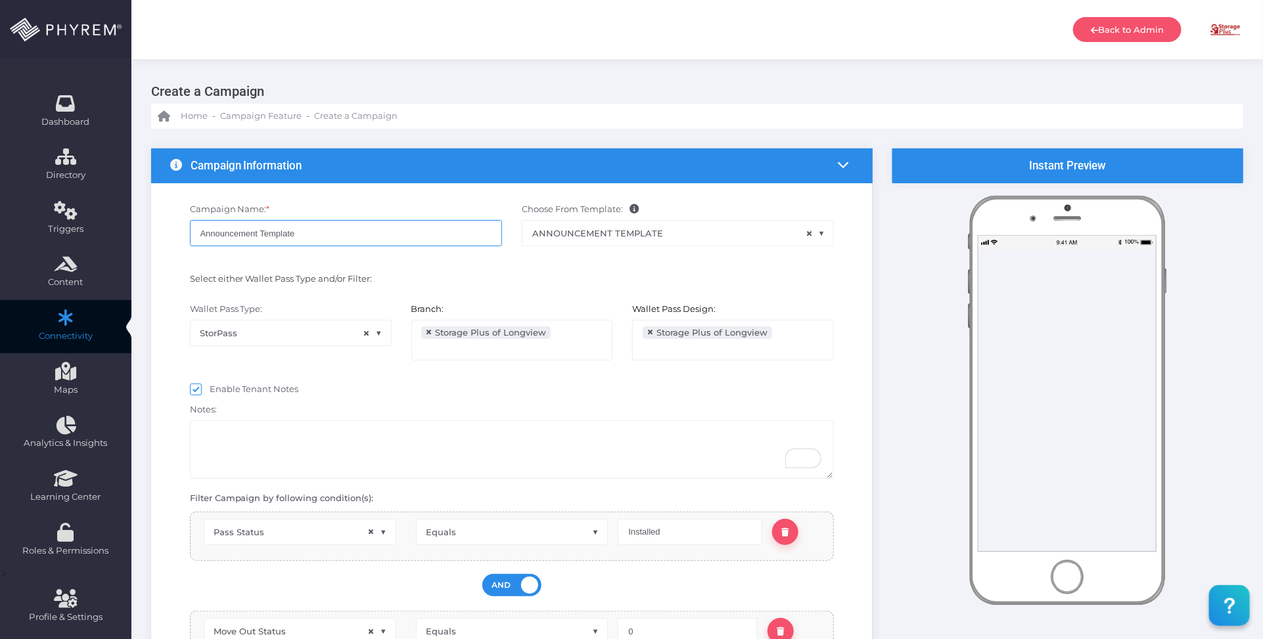
drag, startPoint x: 358, startPoint y: 231, endPoint x: 154, endPoint y: 230, distance: 203.6
click at [154, 230] on div "Campaign Name: * Announcement Template Choose From Template: ANNOUNCEMENT TEMPL…" at bounding box center [511, 468] width 721 height 571
type input "Top Lock announcement"
drag, startPoint x: 428, startPoint y: 330, endPoint x: 441, endPoint y: 332, distance: 13.9
click at [429, 332] on span "×" at bounding box center [429, 332] width 7 height 0
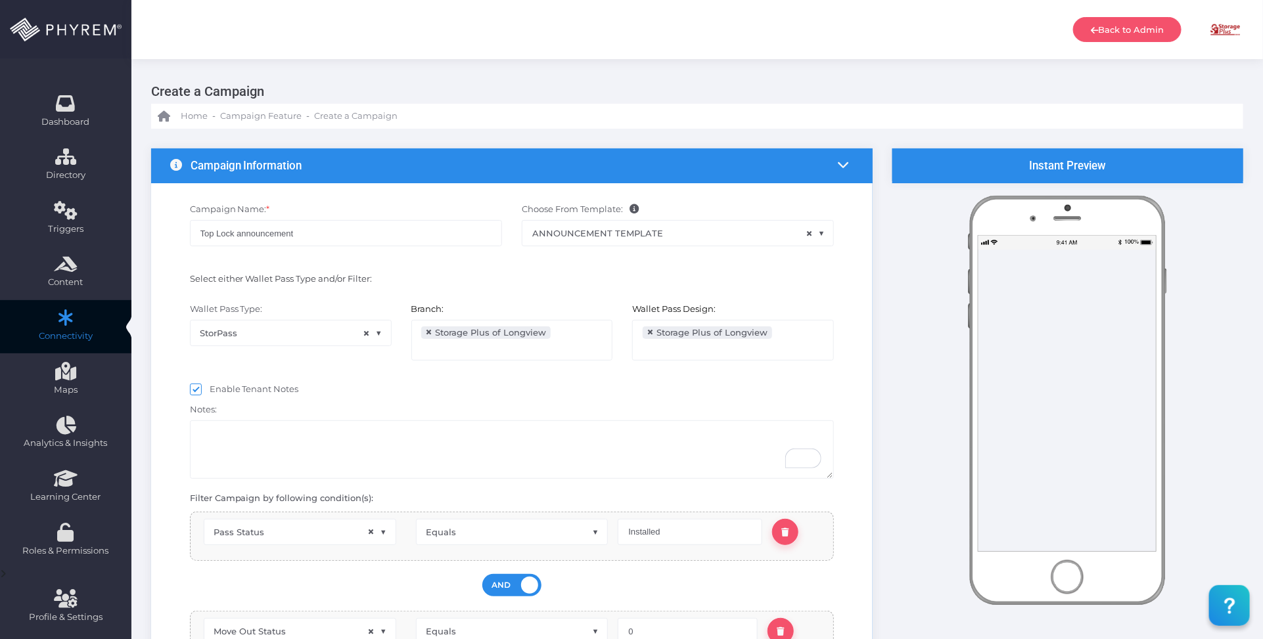
select select
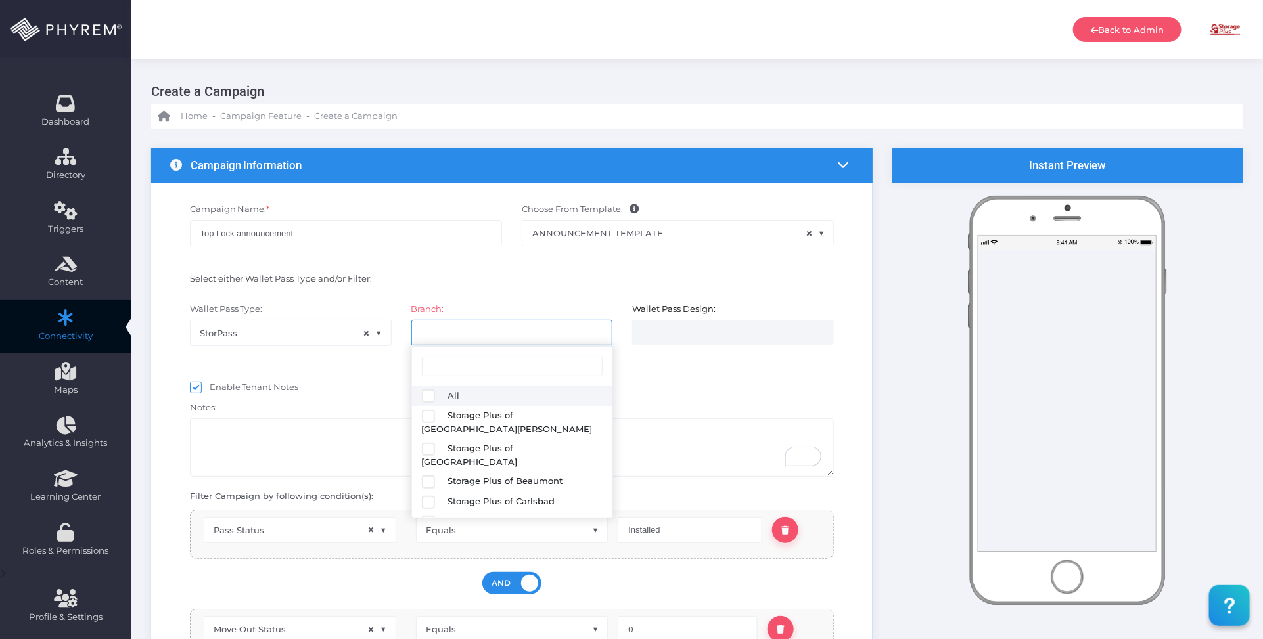
select select
select select "627"
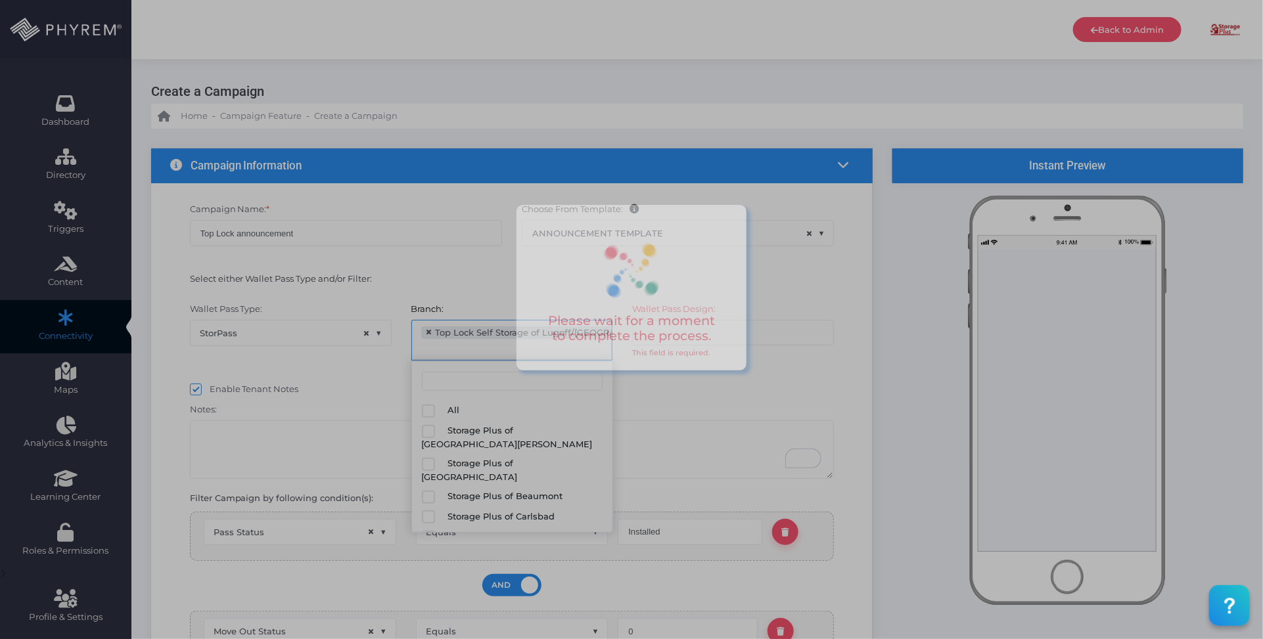
scroll to position [173, 0]
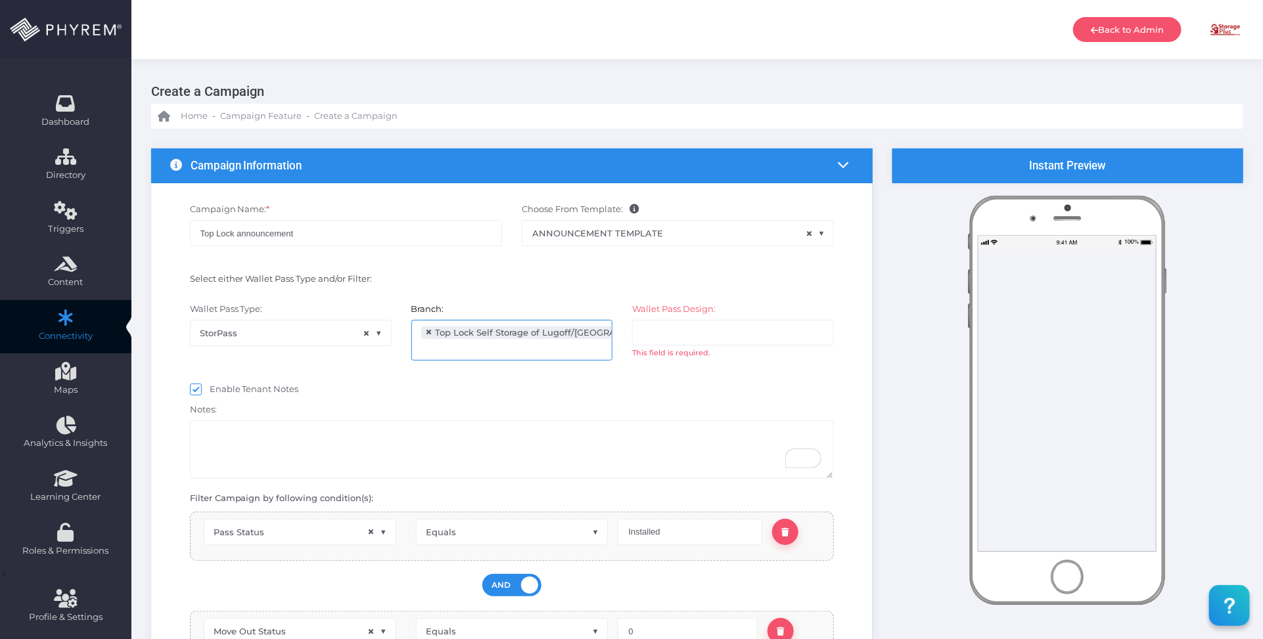
click at [672, 337] on input "search" at bounding box center [693, 332] width 103 height 11
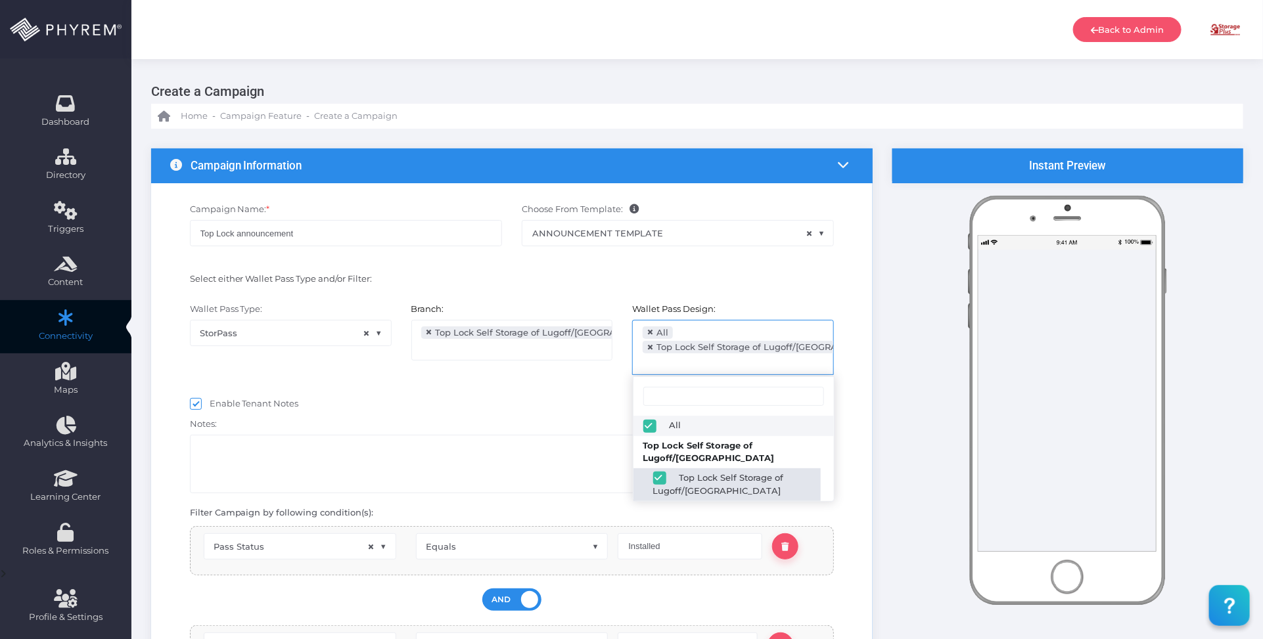
select select "2689"
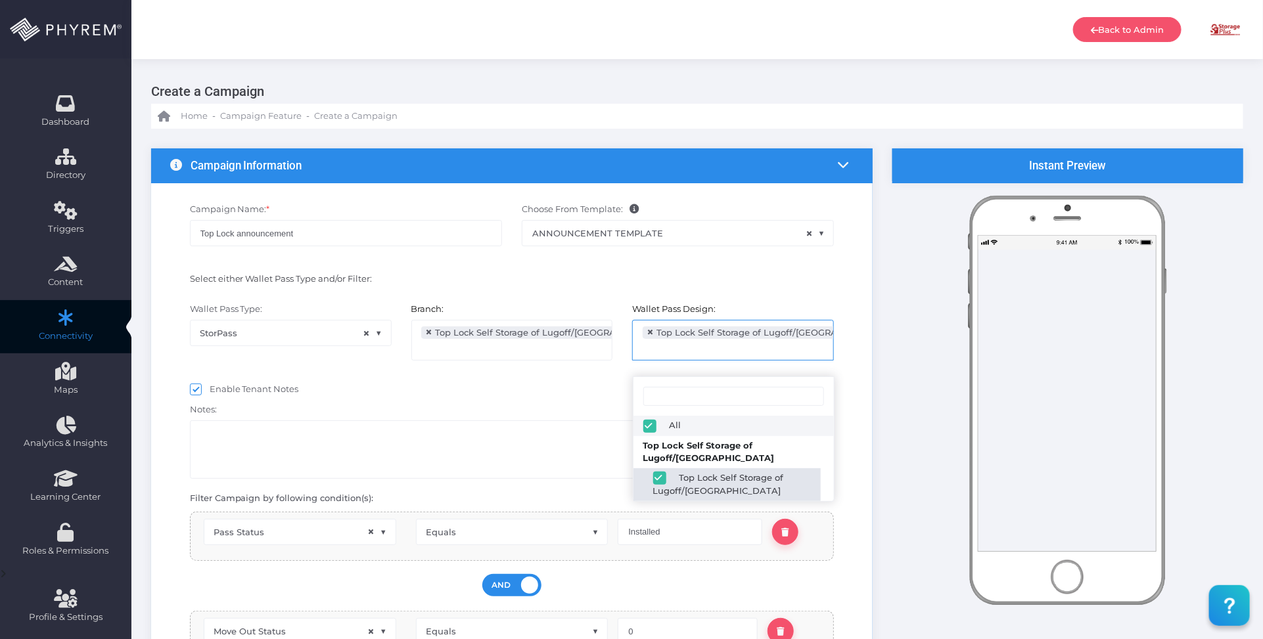
click at [575, 394] on div "Enable Tenant Notes" at bounding box center [512, 391] width 644 height 16
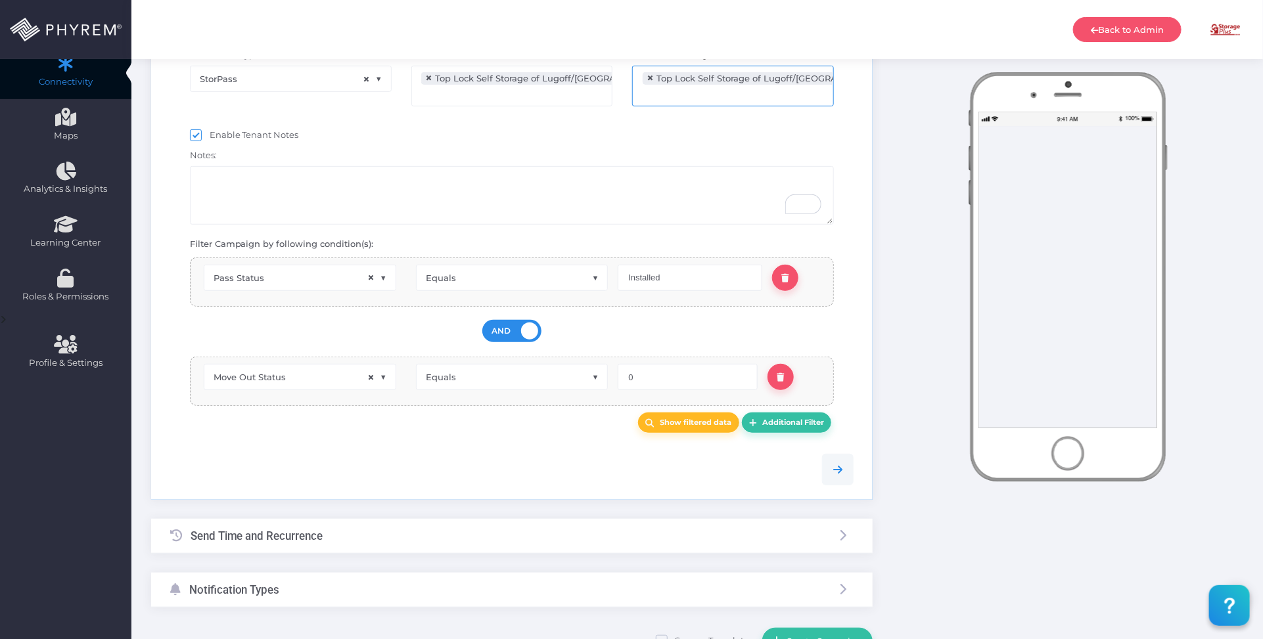
scroll to position [330, 0]
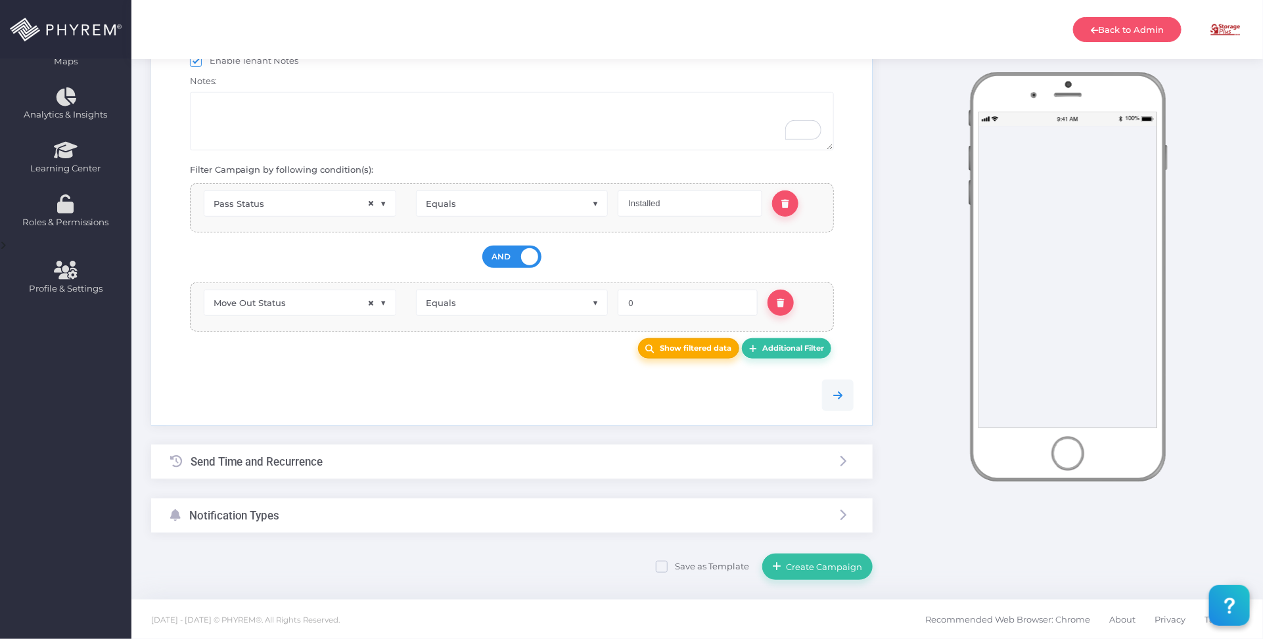
click at [655, 353] on link "Show filtered data" at bounding box center [688, 348] width 101 height 20
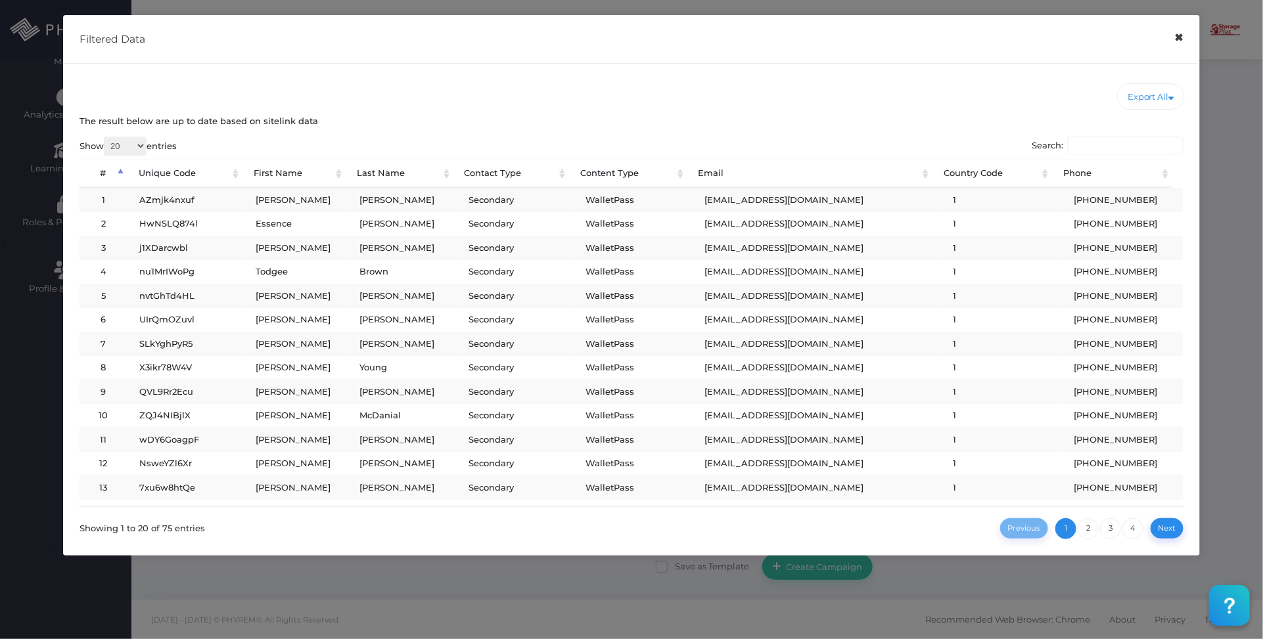
click at [1177, 37] on button "×" at bounding box center [1179, 38] width 26 height 30
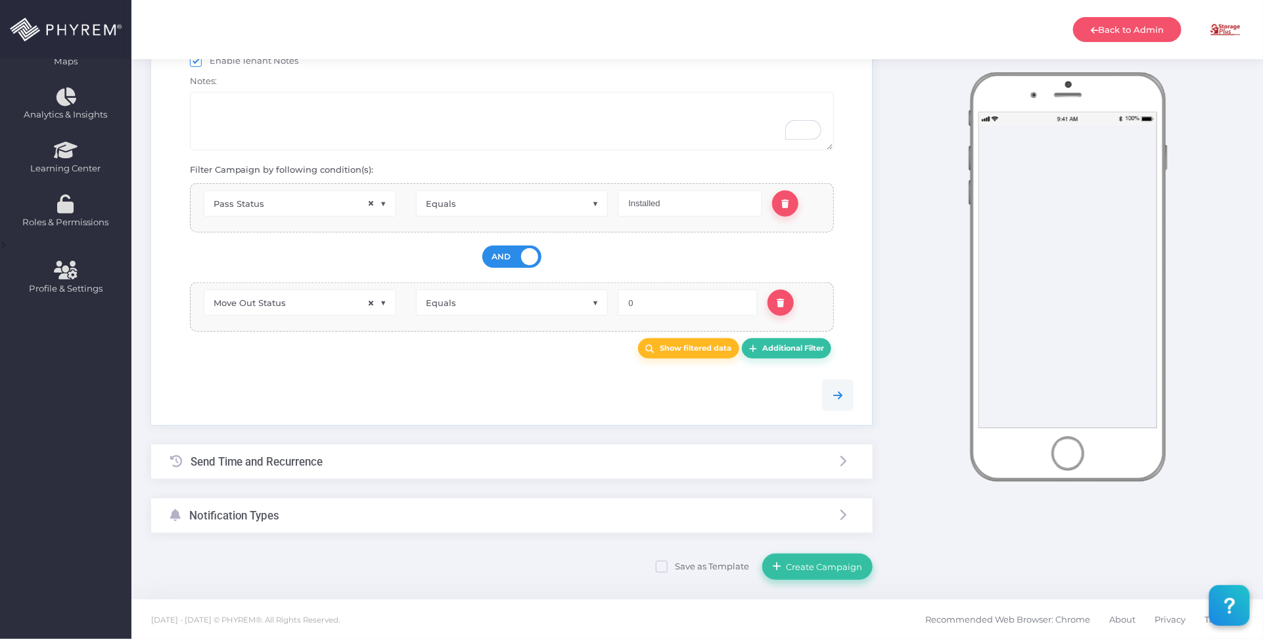
drag, startPoint x: 829, startPoint y: 570, endPoint x: 519, endPoint y: 558, distance: 310.3
click at [519, 560] on div "Save as Template Create Campaign" at bounding box center [511, 566] width 721 height 28
click at [488, 466] on div "Send Time and Recurrence" at bounding box center [511, 462] width 721 height 35
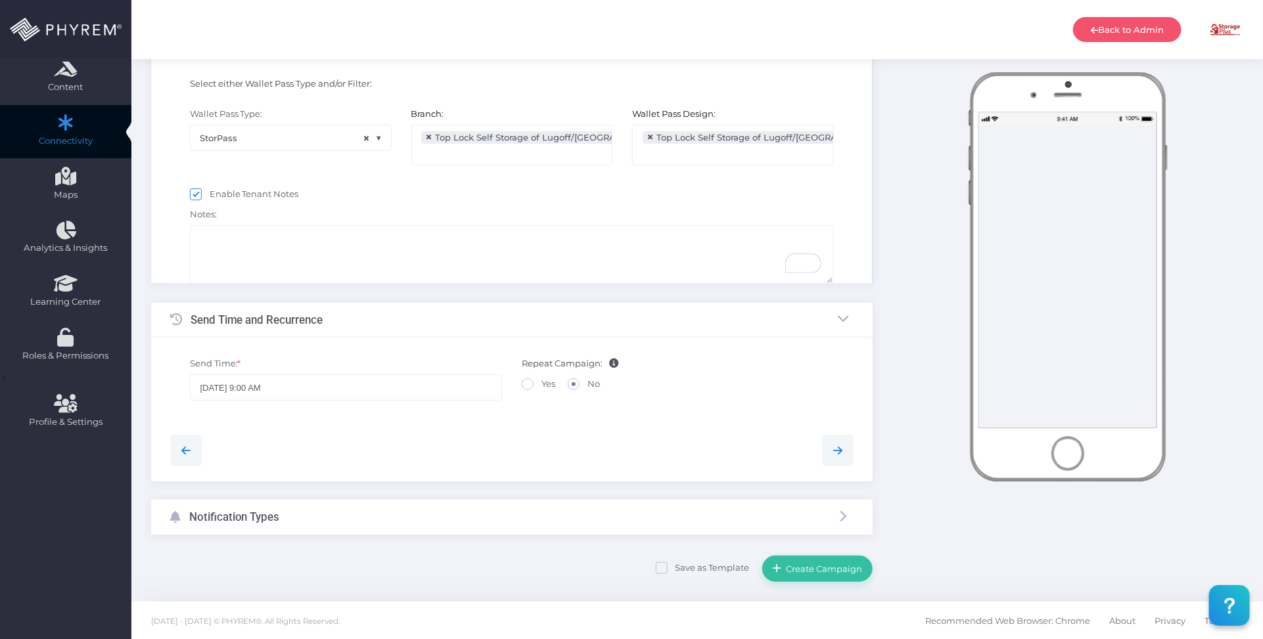
scroll to position [34, 0]
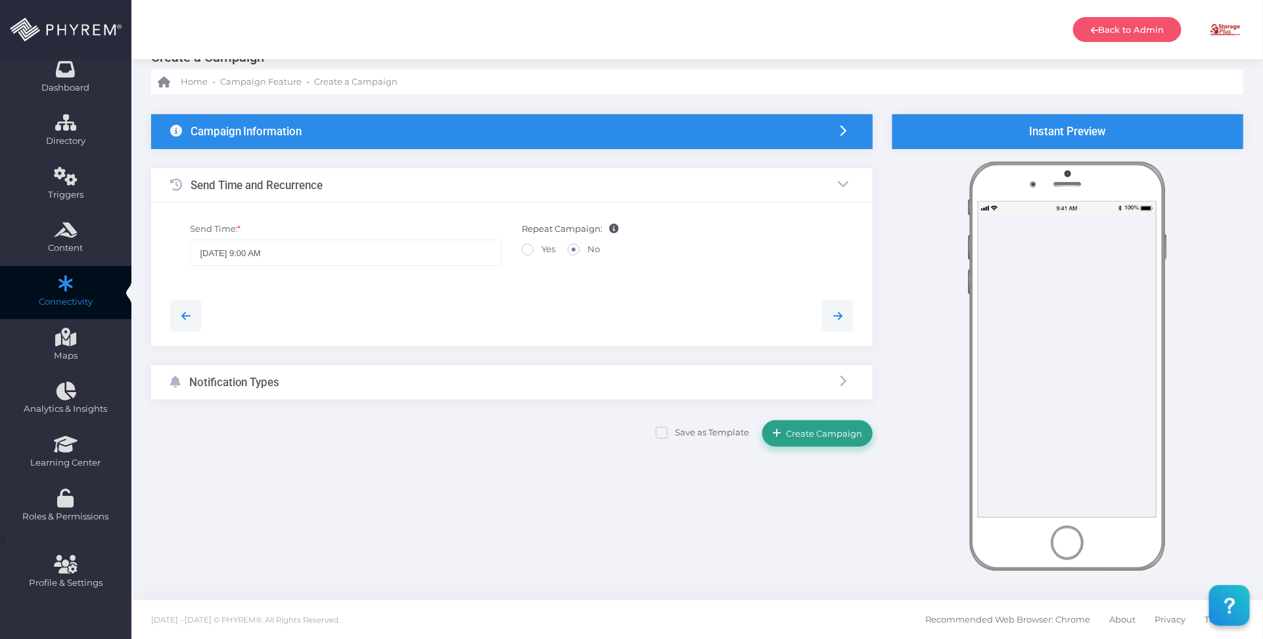
click at [822, 428] on span "Create Campaign" at bounding box center [822, 433] width 81 height 11
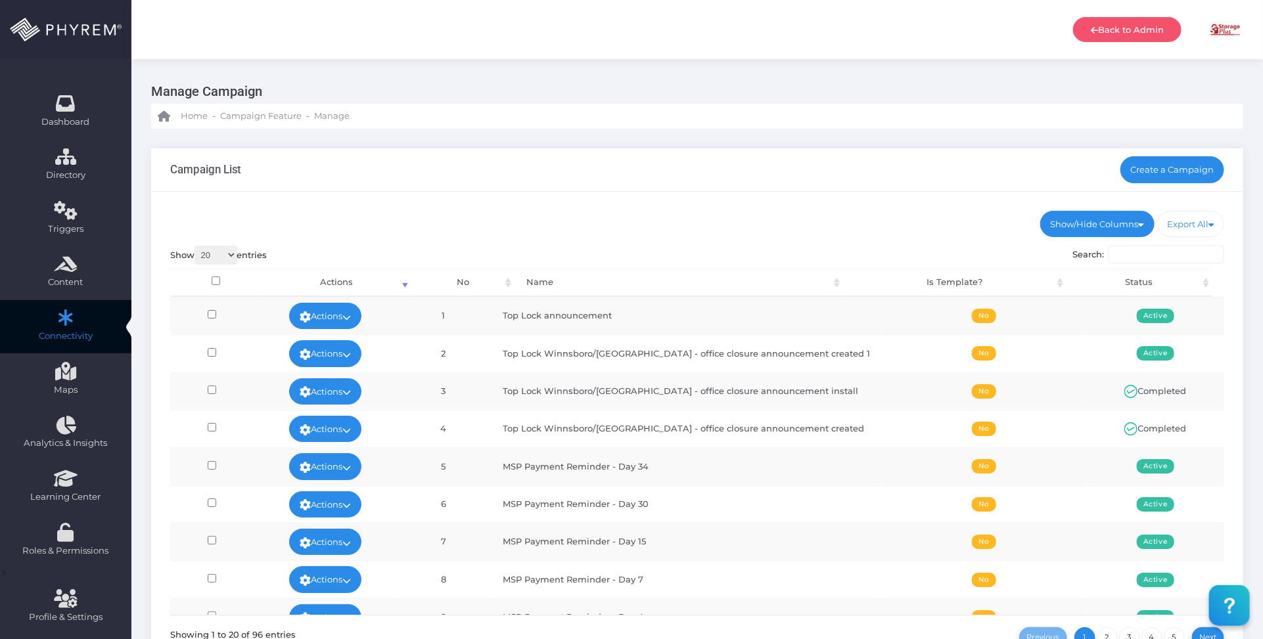
click at [648, 161] on div "Campaign List Create a Campaign" at bounding box center [697, 169] width 1092 height 43
click at [753, 202] on div "Show/Hide Columns No Name Is Template? Status DONE" at bounding box center [697, 446] width 1092 height 508
drag, startPoint x: 1157, startPoint y: 169, endPoint x: 1153, endPoint y: 185, distance: 15.6
click at [1157, 171] on link "Create a Campaign" at bounding box center [1172, 169] width 104 height 26
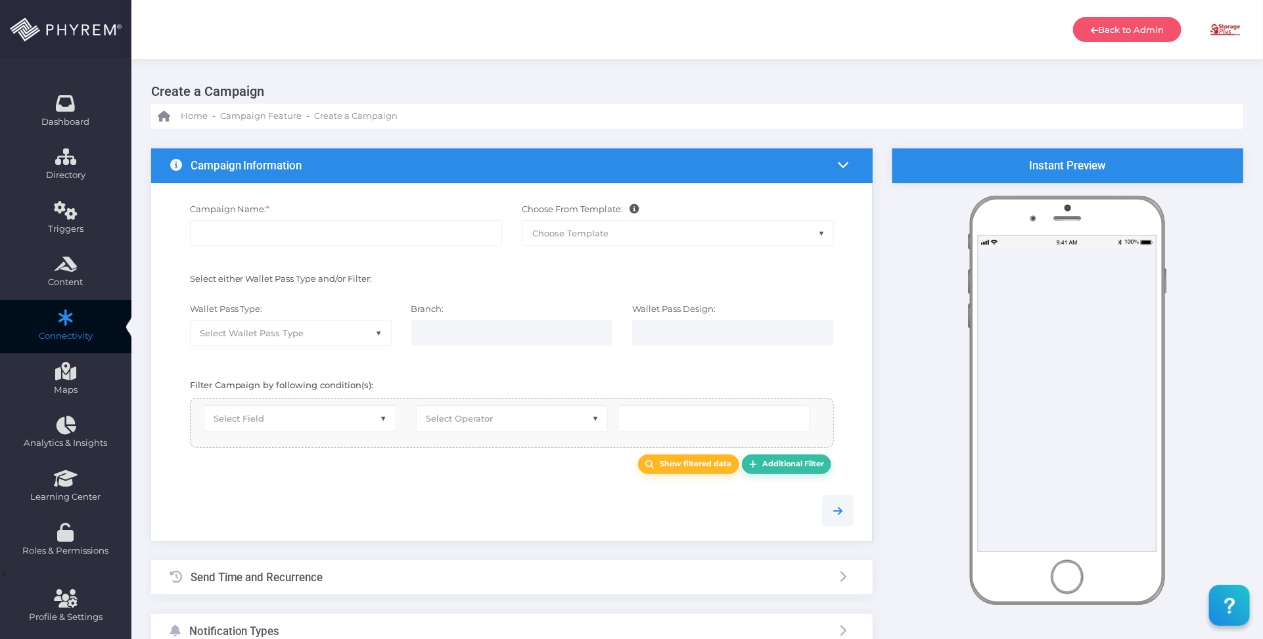
click at [596, 228] on span "Choose Template" at bounding box center [570, 233] width 76 height 11
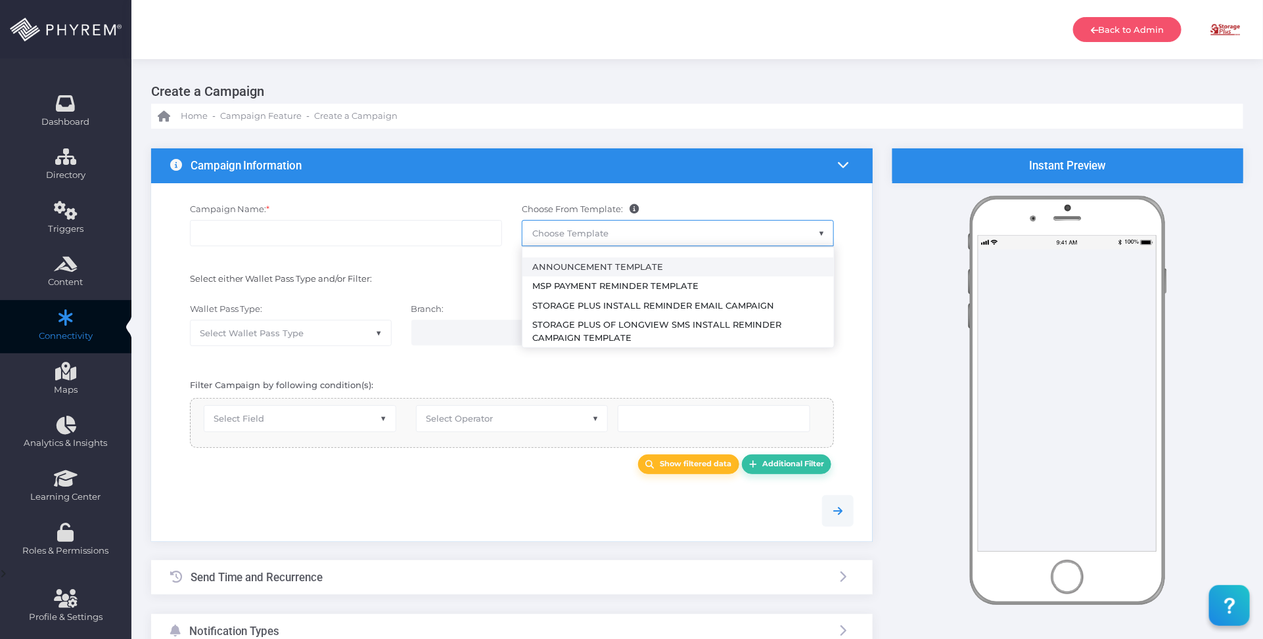
select select "2459"
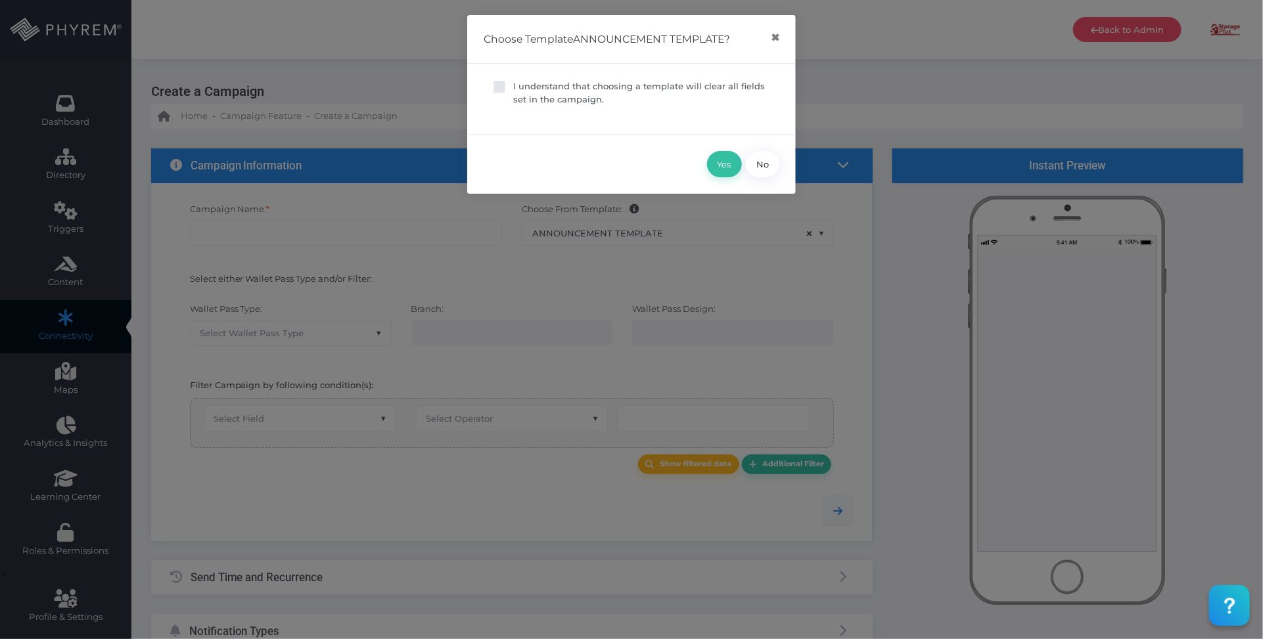
click at [564, 90] on p "I understand that choosing a template will clear all fields set in the campaign." at bounding box center [641, 93] width 256 height 26
click at [522, 89] on input "I understand that choosing a template will clear all fields set in the campaign." at bounding box center [517, 84] width 9 height 9
checkbox input "true"
click at [721, 161] on button "Yes" at bounding box center [724, 164] width 35 height 26
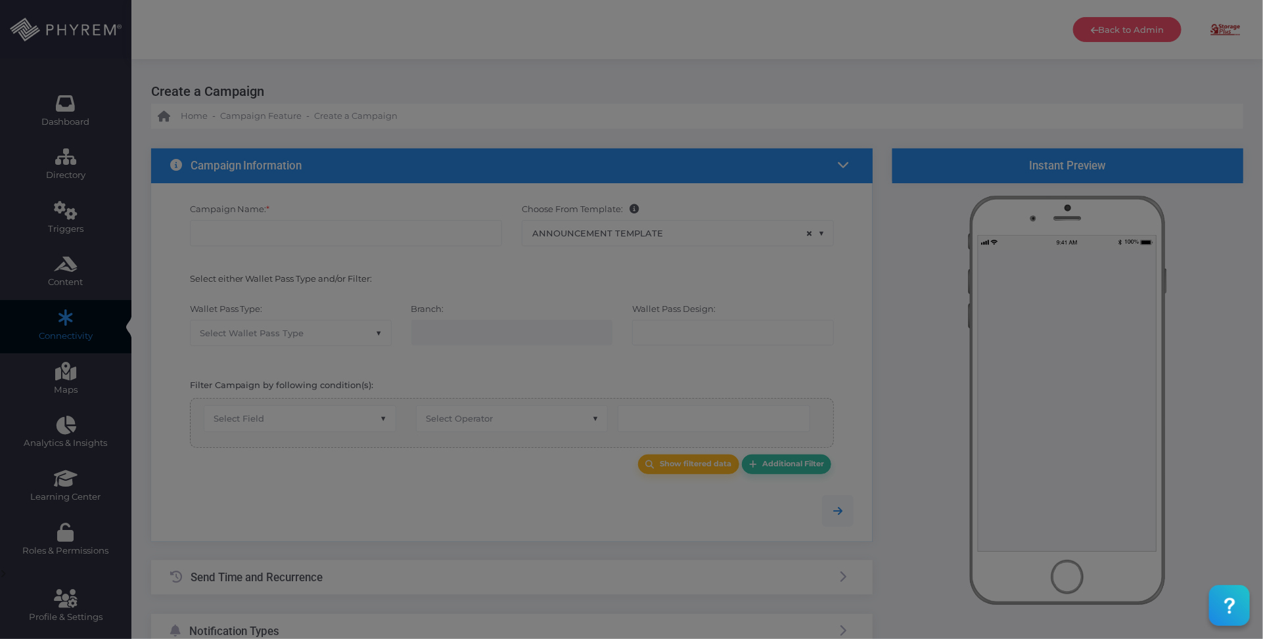
type input "Announcement Template"
select select "15"
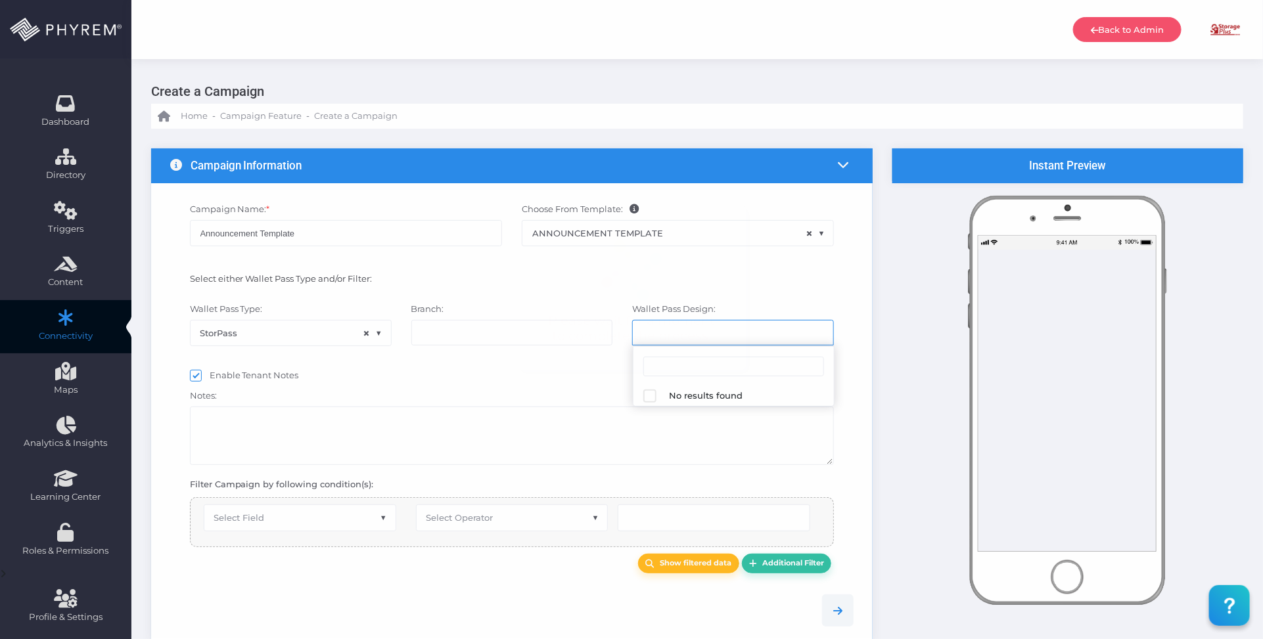
select select "624"
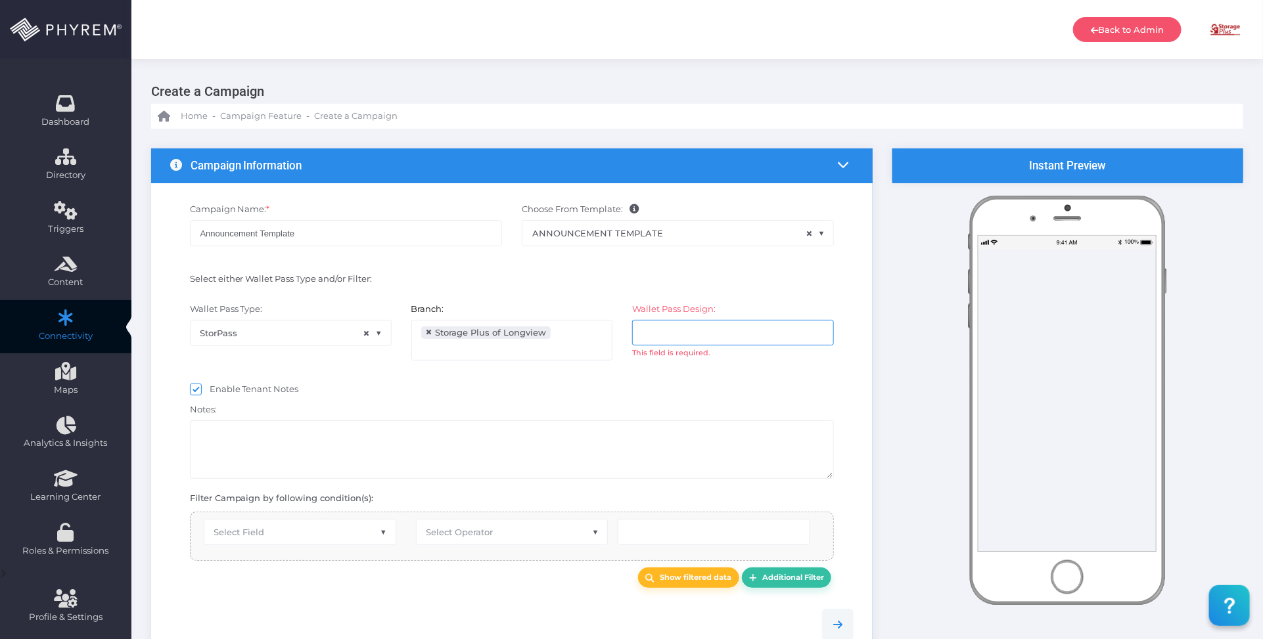
select select "equals"
select select "2112"
select select "pr_wallet_users.user_pass_status"
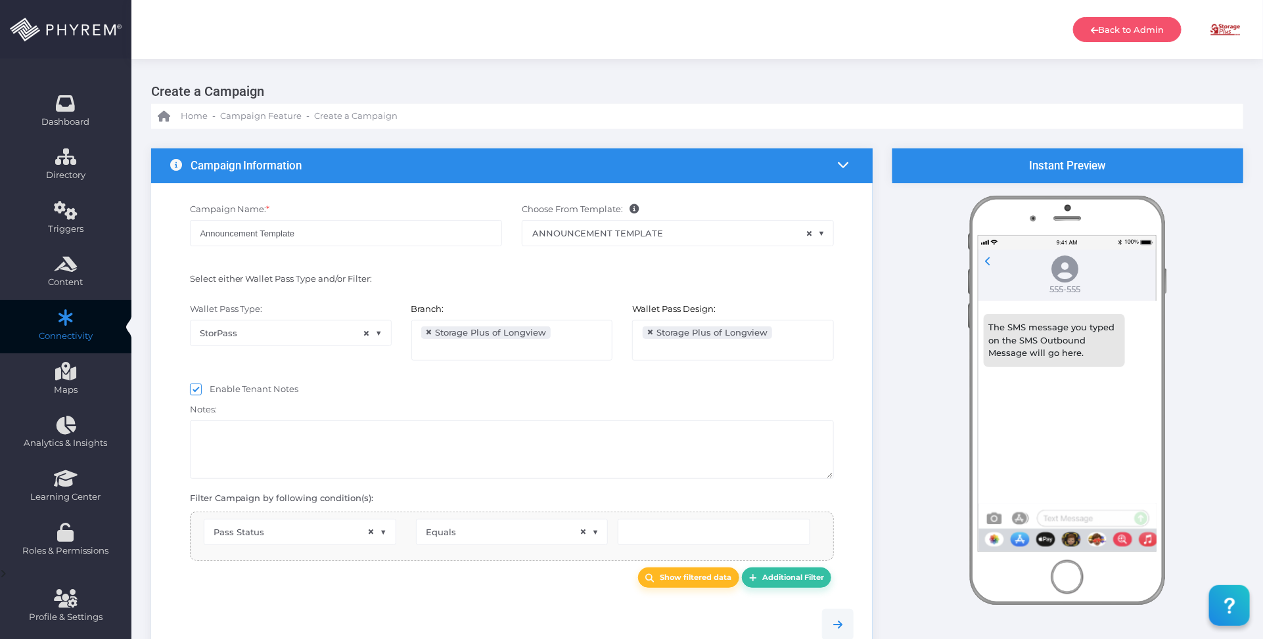
scroll to position [21, 0]
type input "Created"
drag, startPoint x: 315, startPoint y: 234, endPoint x: 162, endPoint y: 235, distance: 153.7
click at [162, 235] on div "Campaign Name: * Announcement Template Choose From Template: ANNOUNCEMENT TEMPL…" at bounding box center [512, 231] width 704 height 70
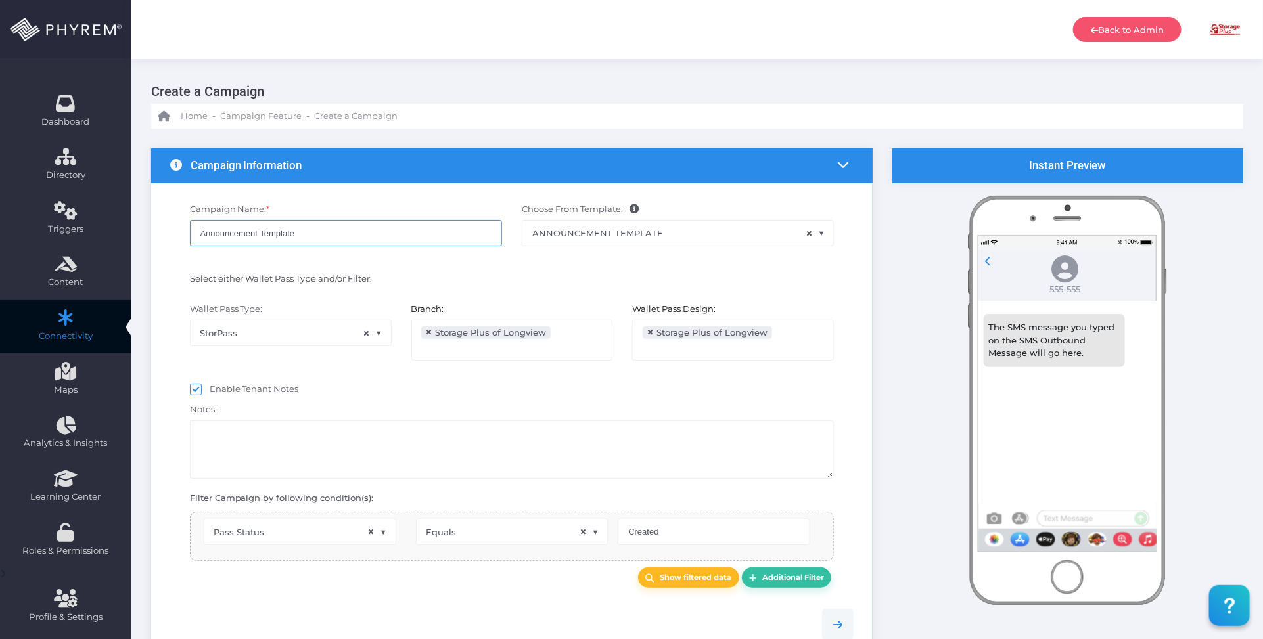
select select "pr_wallet_users.voided"
select select "equals"
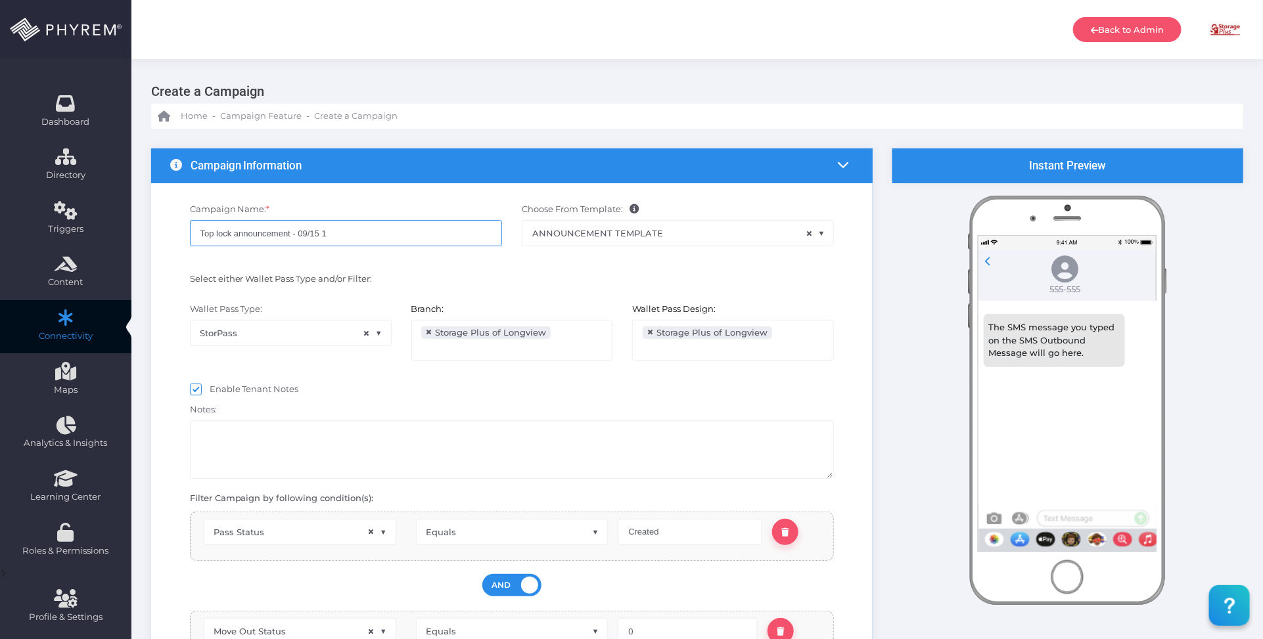
type input "Top lock announcement - 09/15 1"
click at [468, 277] on div "Select either Wallet Pass Type and/or Filter:" at bounding box center [346, 281] width 332 height 17
drag, startPoint x: 428, startPoint y: 333, endPoint x: 441, endPoint y: 333, distance: 12.5
click at [429, 332] on span "×" at bounding box center [429, 332] width 7 height 0
select select
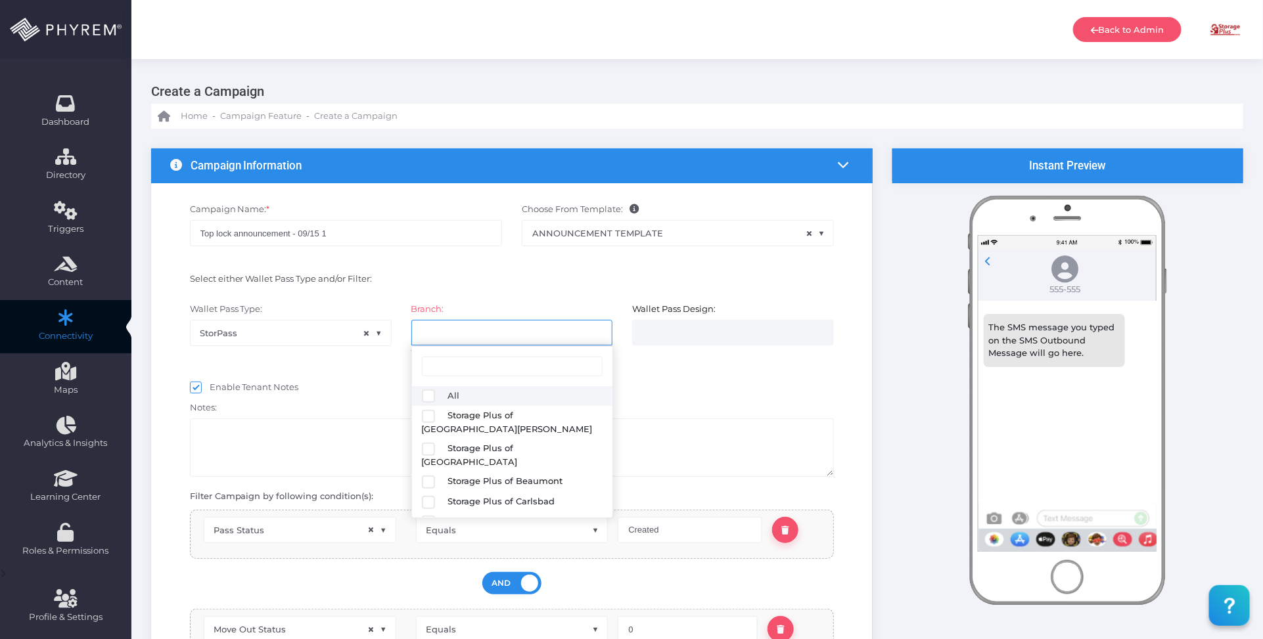
scroll to position [0, 0]
select select
select select "627"
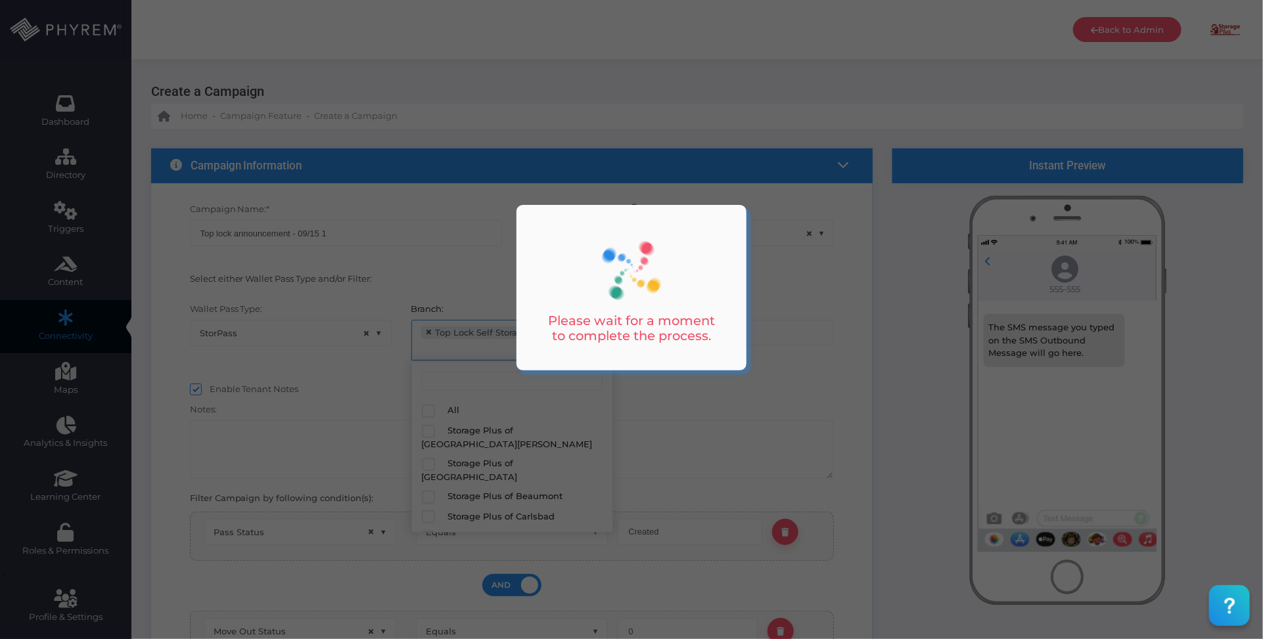
scroll to position [173, 0]
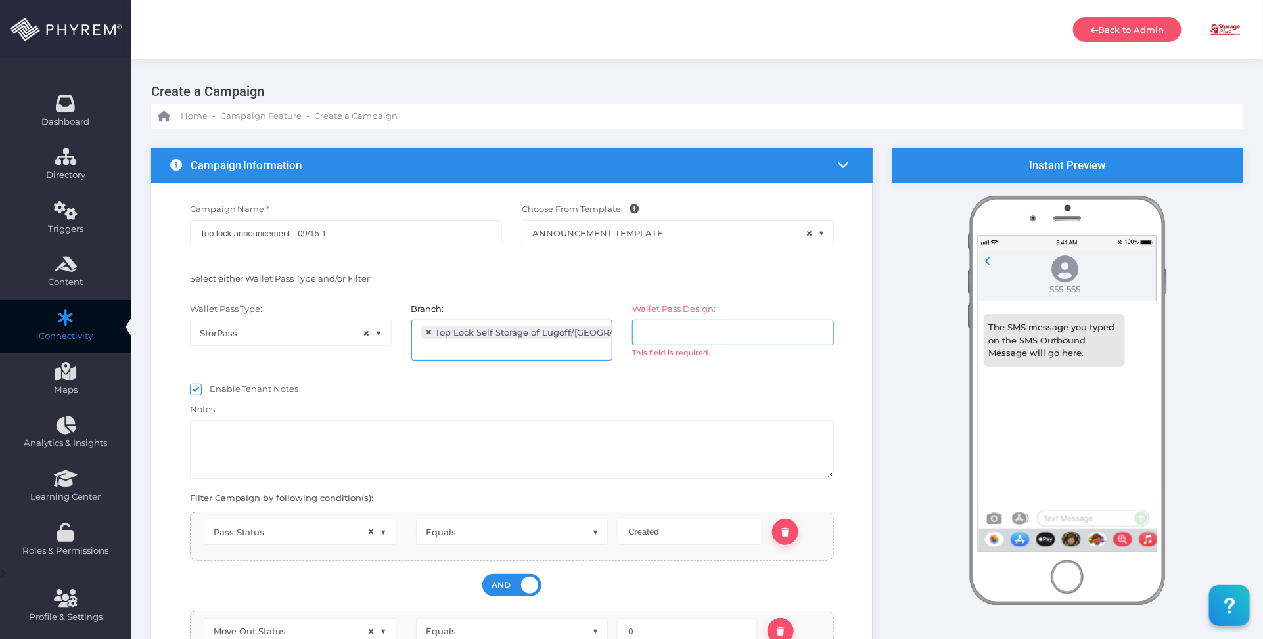
click at [662, 336] on input "search" at bounding box center [693, 332] width 103 height 11
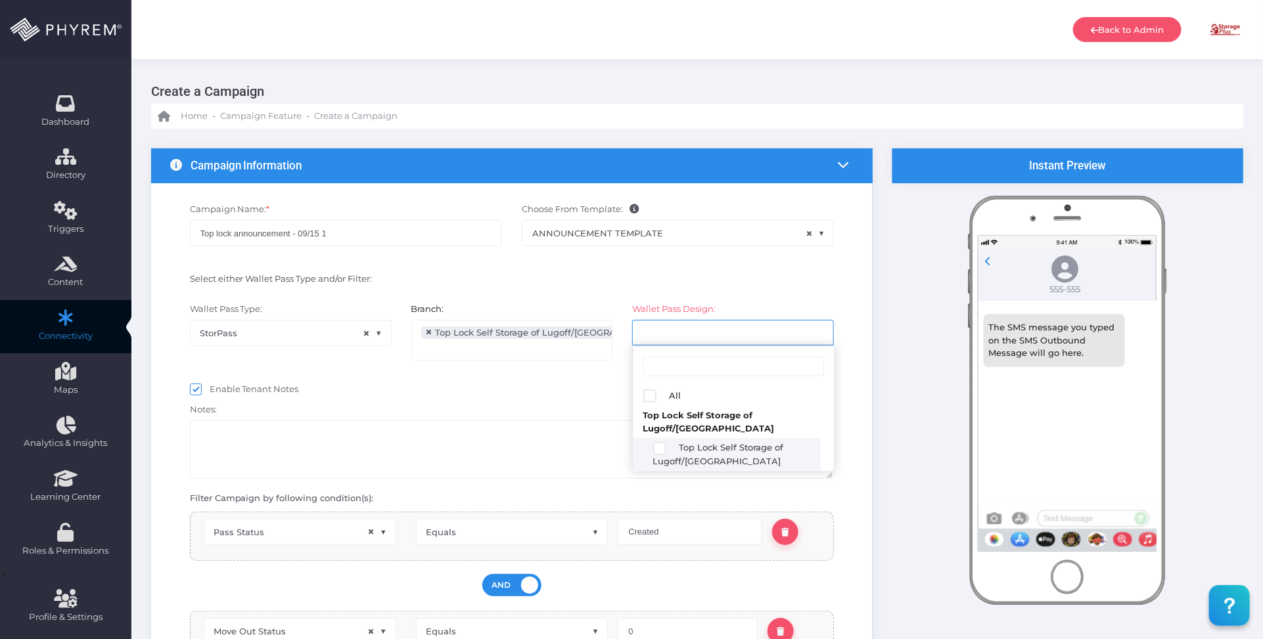
select select "2689"
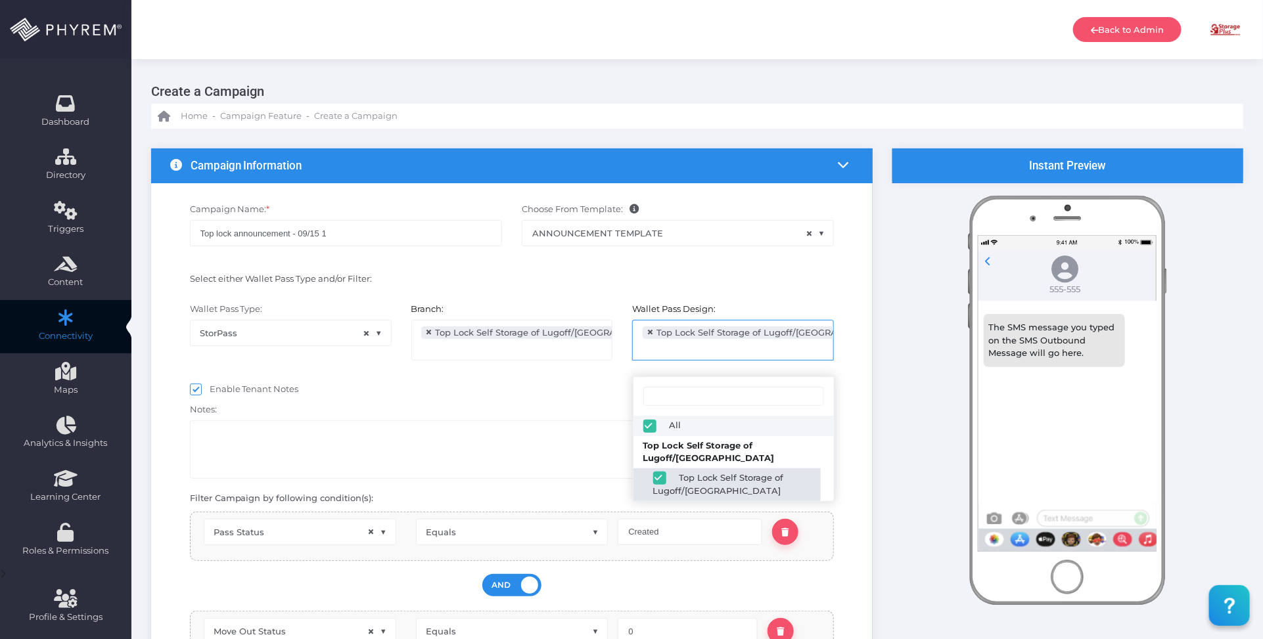
scroll to position [21, 0]
click at [482, 396] on div "Enable Tenant Notes" at bounding box center [512, 391] width 644 height 16
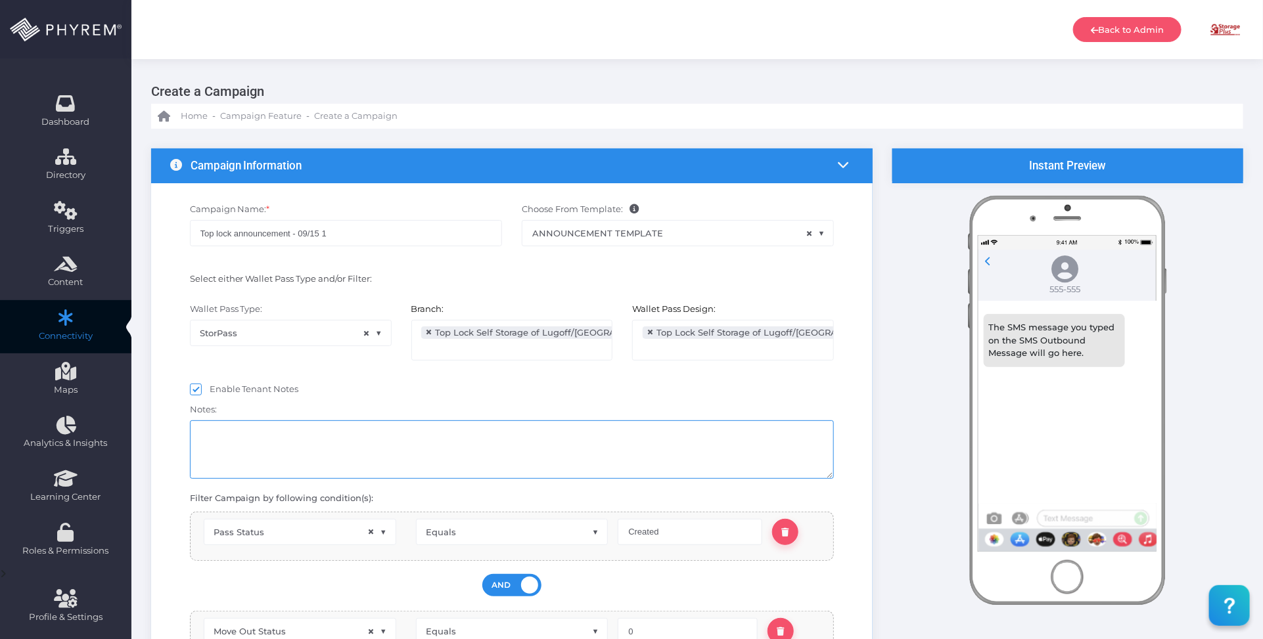
click at [430, 443] on textarea at bounding box center [512, 449] width 644 height 58
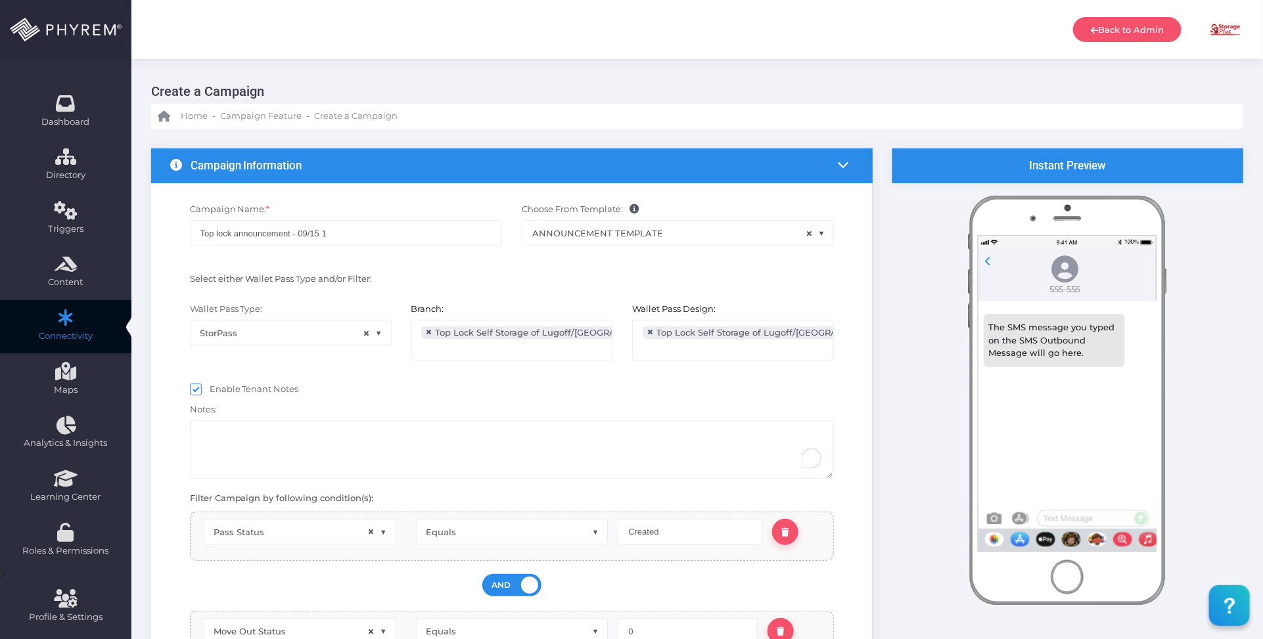
click at [482, 378] on div "Wallet Pass Type: StorPass × StorPass Branch: All Storage Plus of Lake Charles …" at bounding box center [512, 337] width 704 height 83
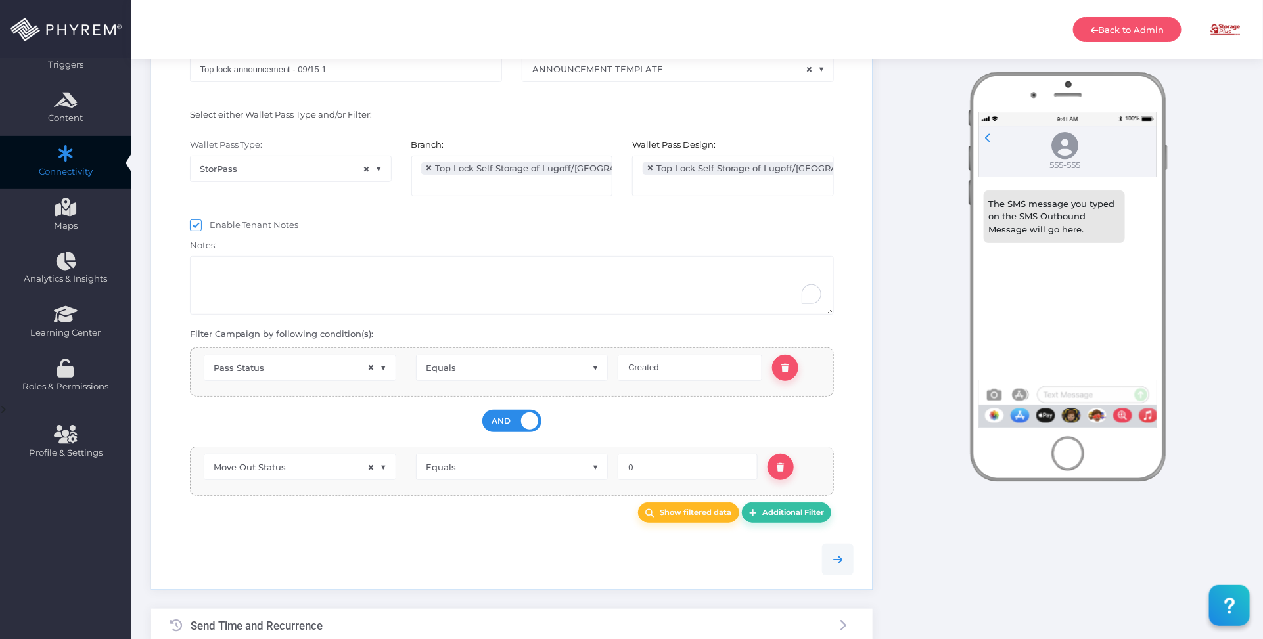
scroll to position [328, 0]
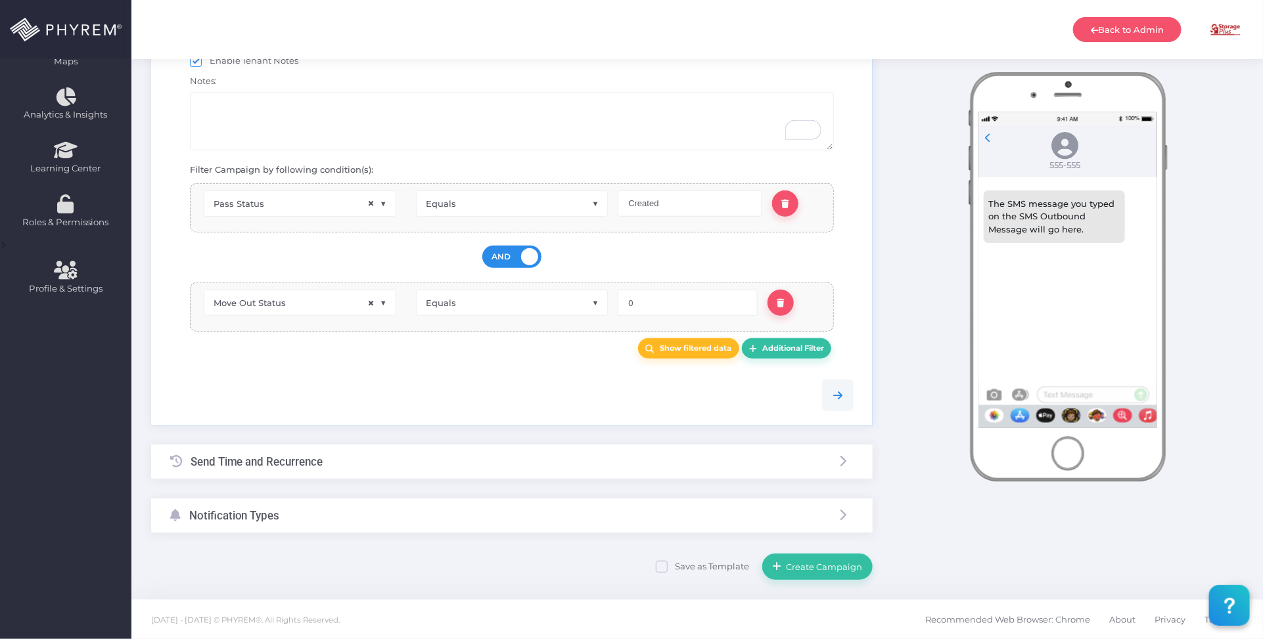
click at [401, 451] on div "Send Time and Recurrence" at bounding box center [511, 462] width 721 height 35
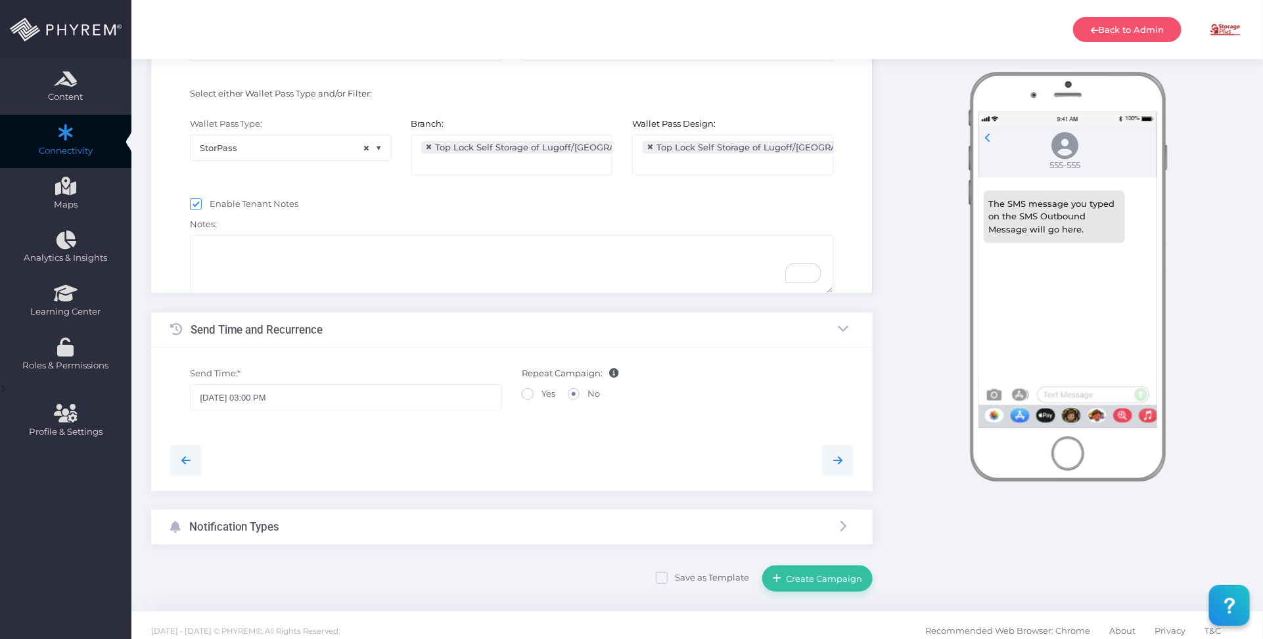
scroll to position [34, 0]
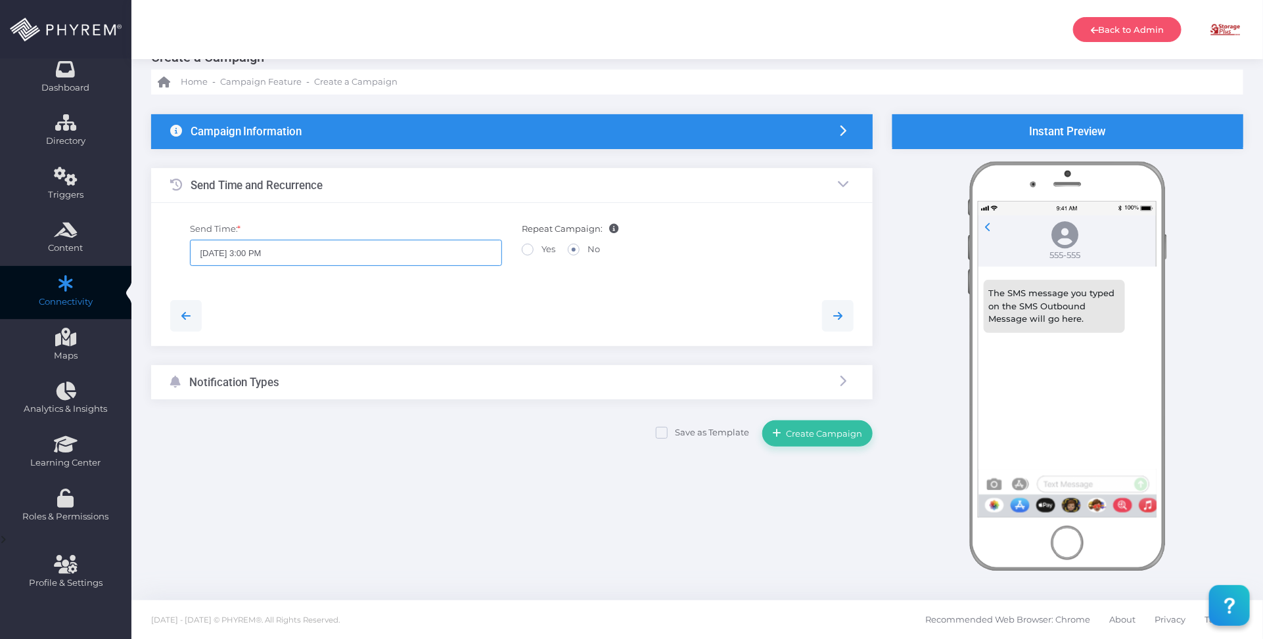
click at [418, 254] on input "08/17/2025 3:00 PM" at bounding box center [346, 253] width 312 height 26
click at [325, 336] on icon at bounding box center [328, 338] width 9 height 9
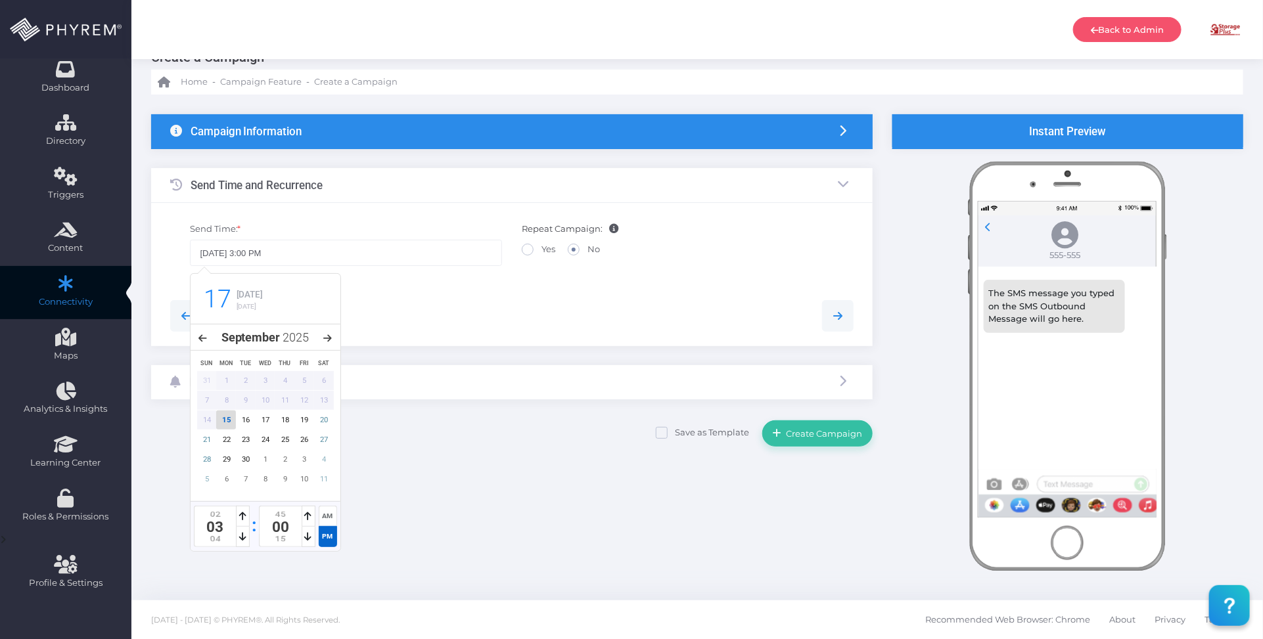
click at [227, 418] on div "15" at bounding box center [226, 420] width 20 height 19
type input "09/15/2025 3:00 PM"
drag, startPoint x: 444, startPoint y: 301, endPoint x: 470, endPoint y: 292, distance: 27.6
click at [445, 301] on div at bounding box center [512, 316] width 704 height 32
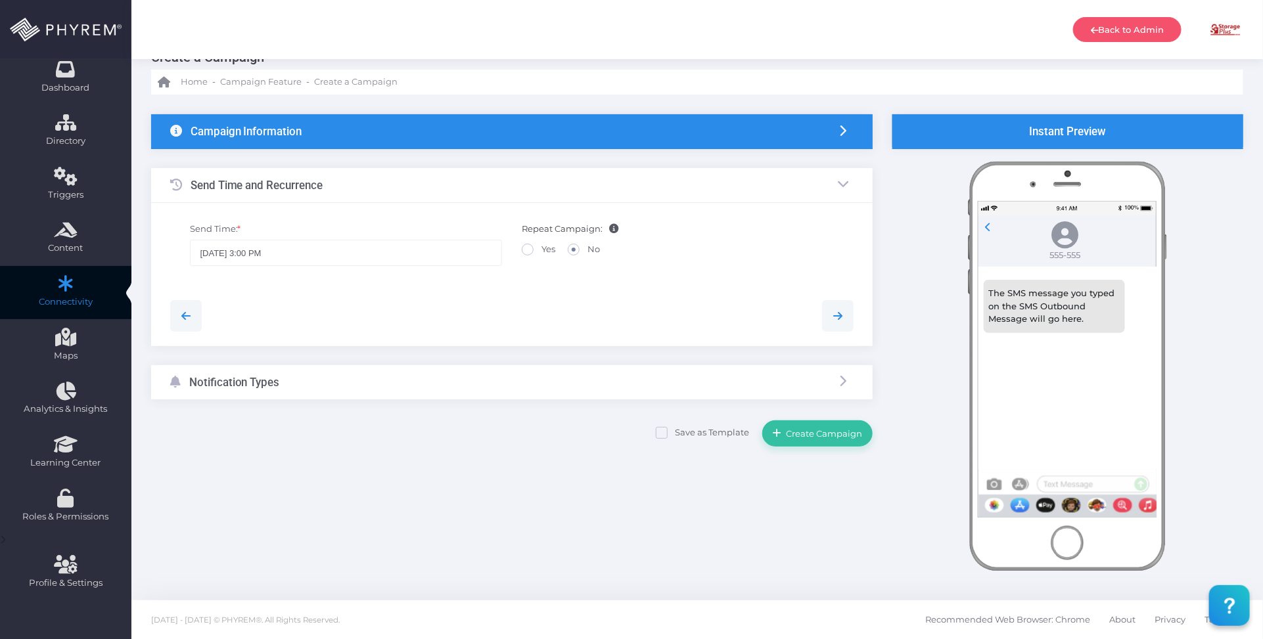
click at [353, 380] on div "Notification Types" at bounding box center [511, 382] width 721 height 35
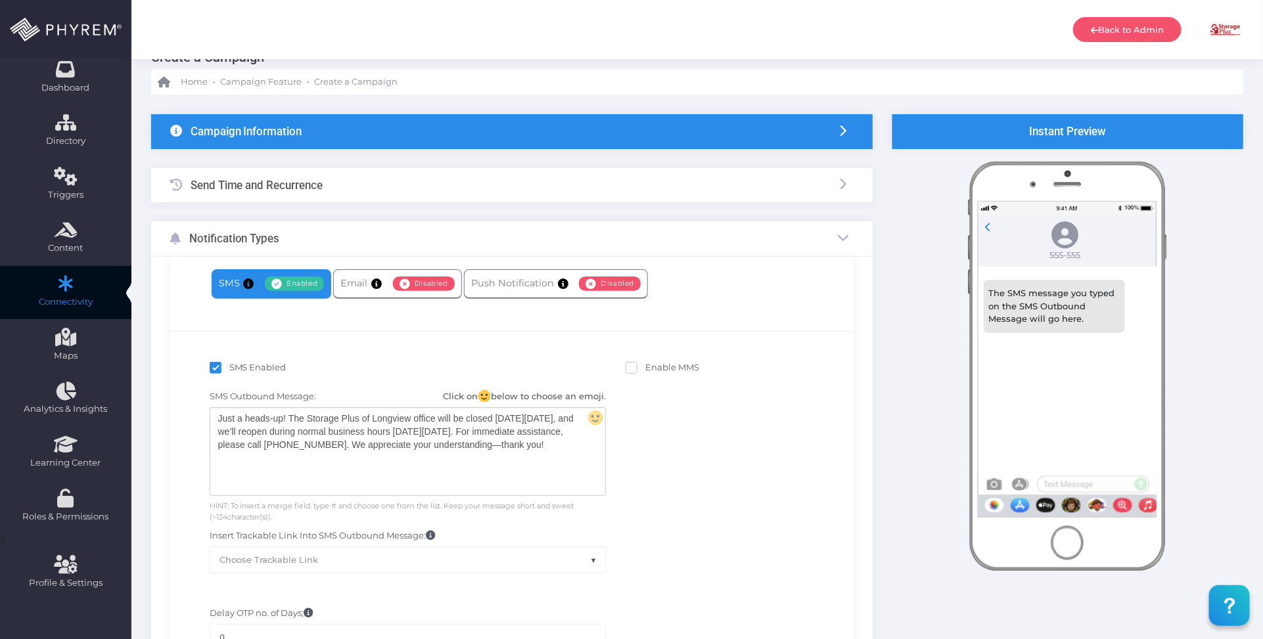
click at [282, 444] on div "Just a heads-up! The Storage Plus of Longview office will be closed [DATE][DATE…" at bounding box center [407, 451] width 395 height 87
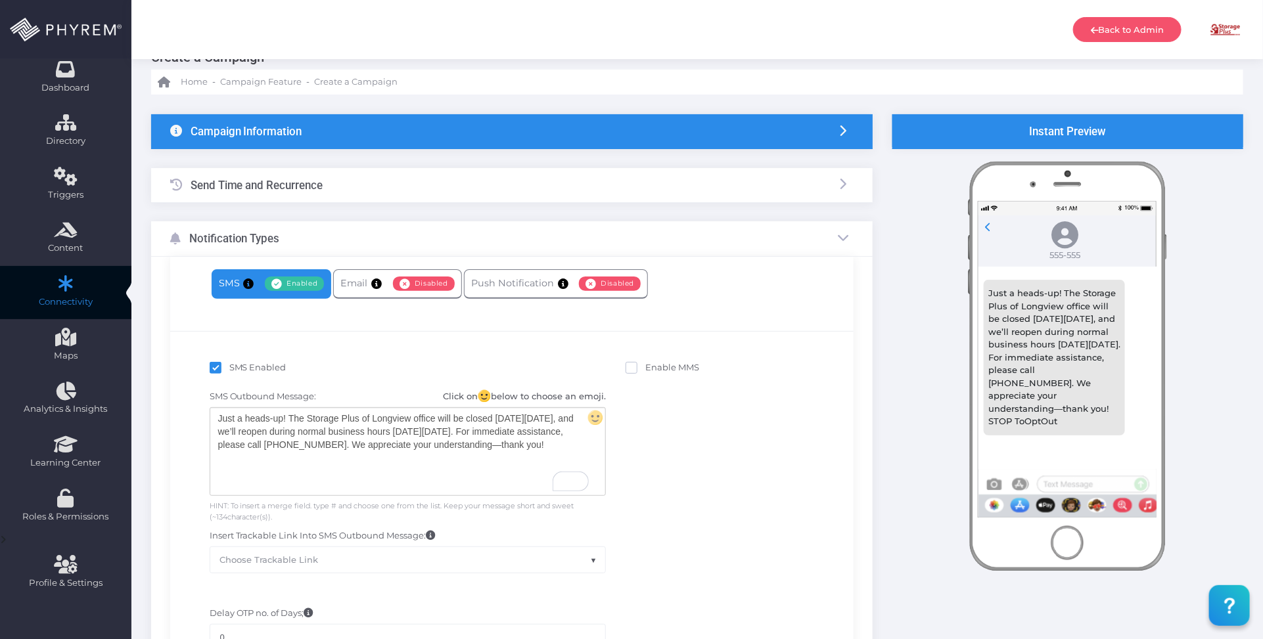
click at [457, 449] on div "Just a heads-up! The Storage Plus of Longview office will be closed [DATE][DATE…" at bounding box center [407, 451] width 395 height 87
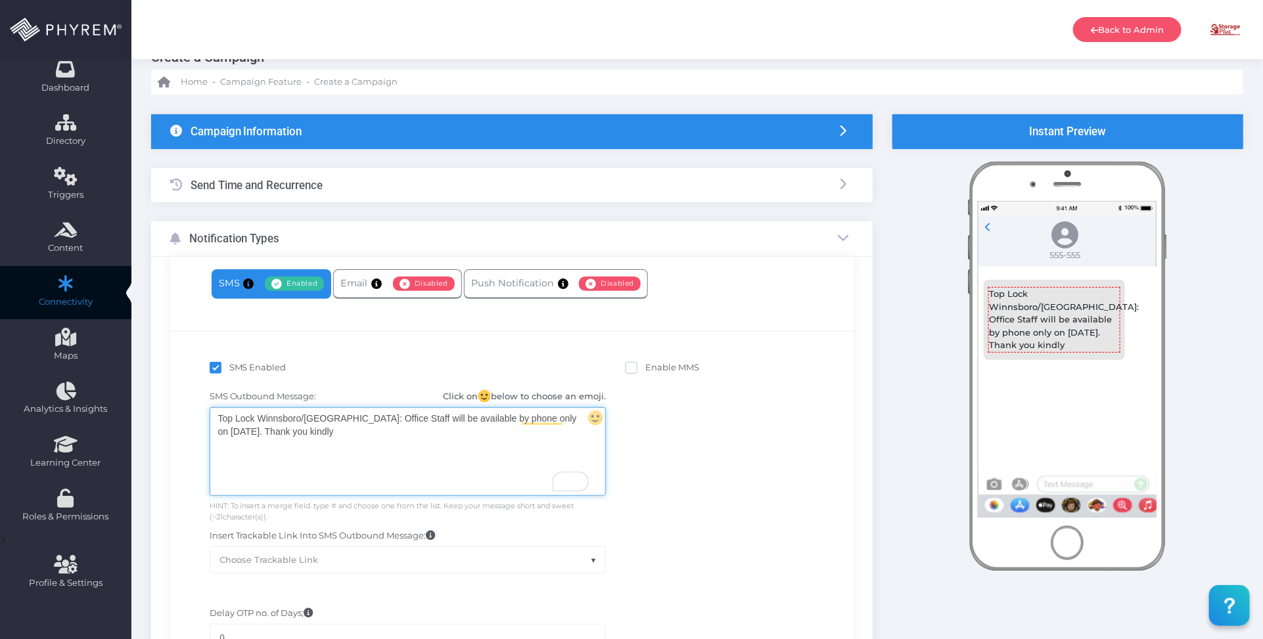
click at [378, 431] on div "Top Lock Winnsboro/Lugoff: Office Staff will be available by phone only on 9/16…" at bounding box center [407, 451] width 395 height 87
click at [472, 428] on div "Top Lock Winnsboro/Lugoff: Office Staff will be available by phone only on 9/16…" at bounding box center [407, 451] width 395 height 87
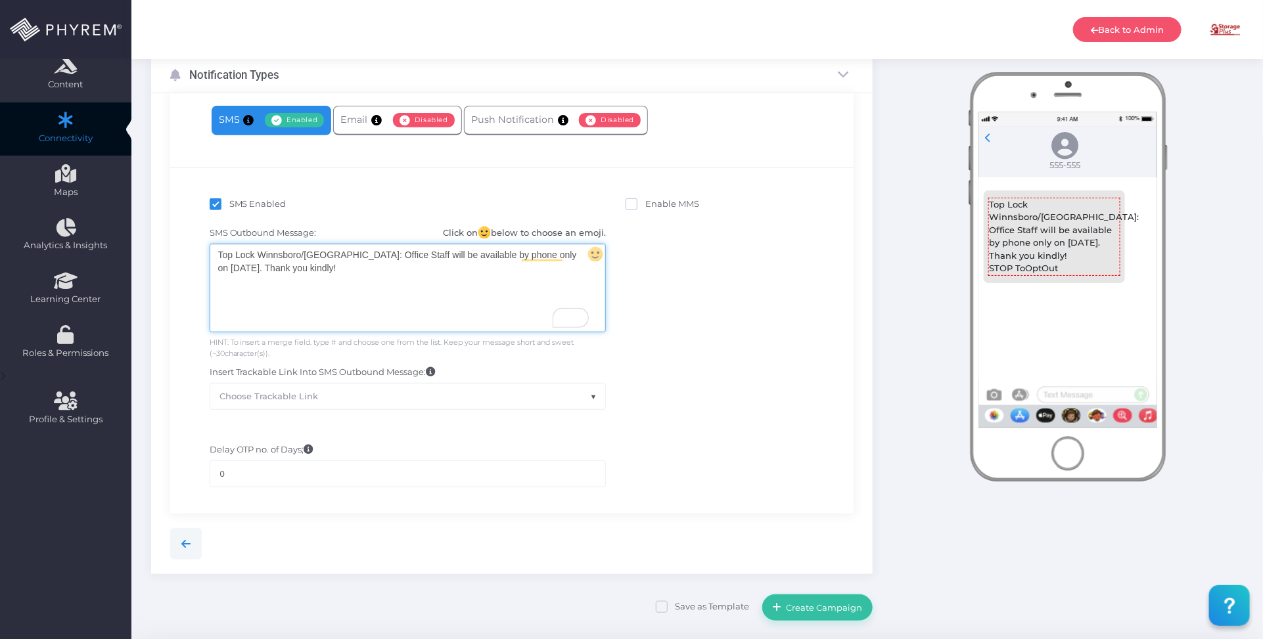
scroll to position [198, 0]
click at [706, 394] on div "SMS Outbound Message: Click on below to choose an emoji. Just a heads-up! The S…" at bounding box center [512, 317] width 664 height 196
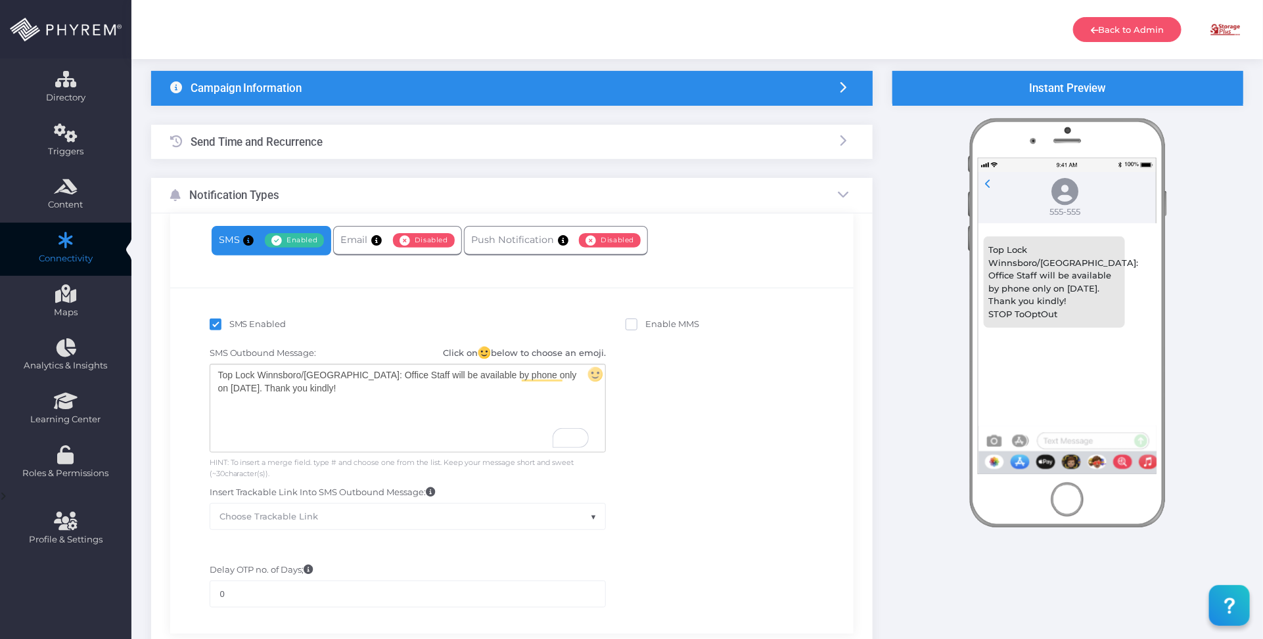
scroll to position [0, 0]
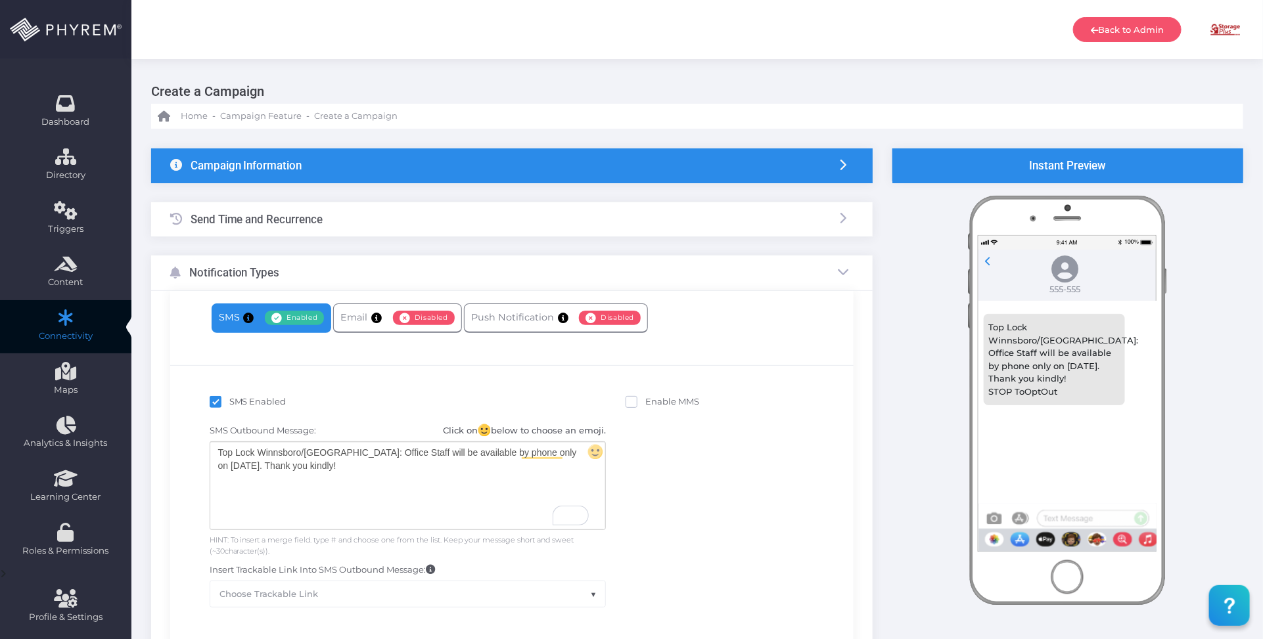
drag, startPoint x: 488, startPoint y: 161, endPoint x: 496, endPoint y: 163, distance: 8.1
click at [487, 161] on div "Campaign Information" at bounding box center [511, 165] width 721 height 35
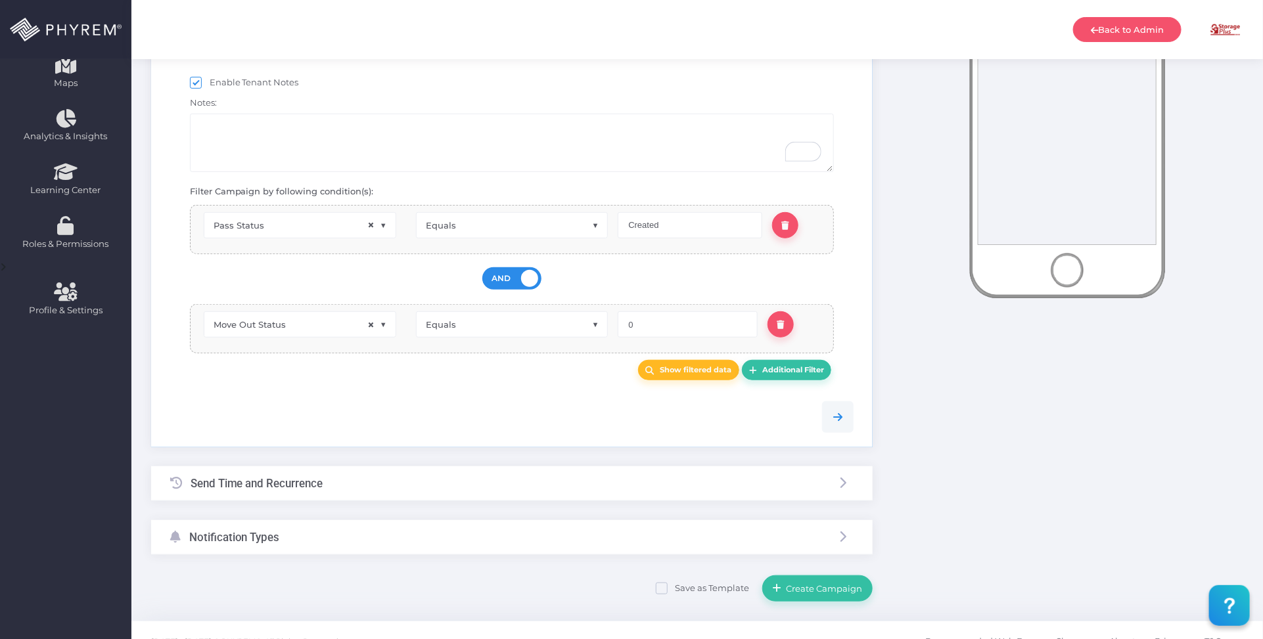
scroll to position [328, 0]
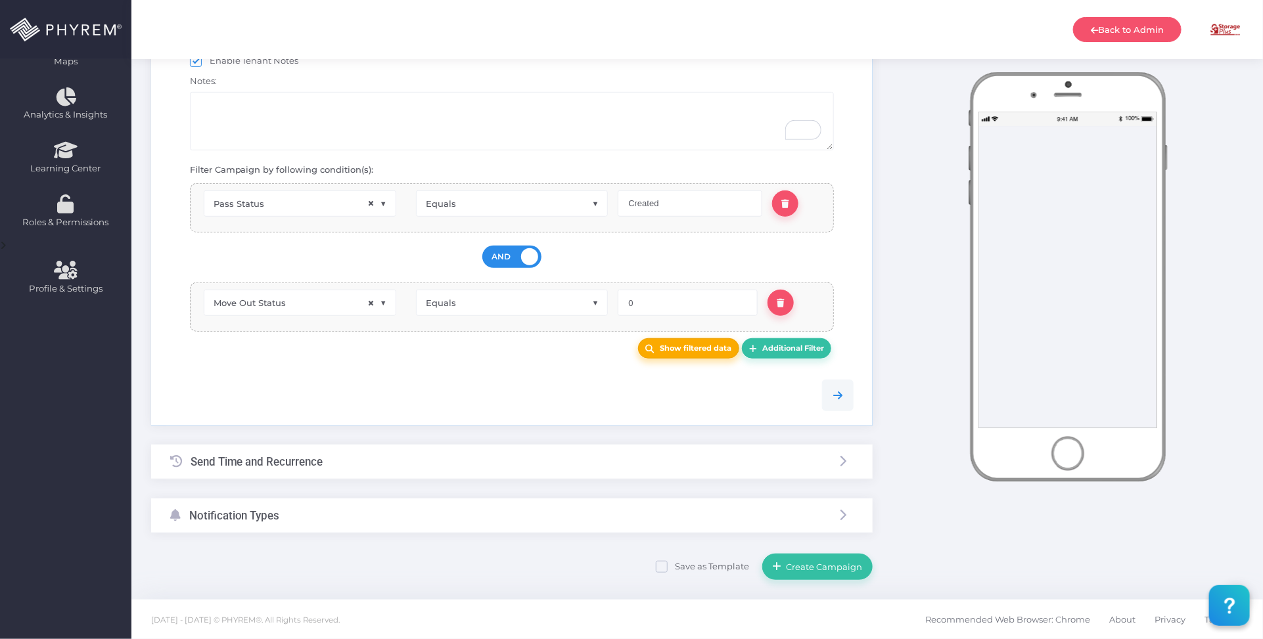
click at [674, 353] on b "Show filtered data" at bounding box center [696, 348] width 72 height 9
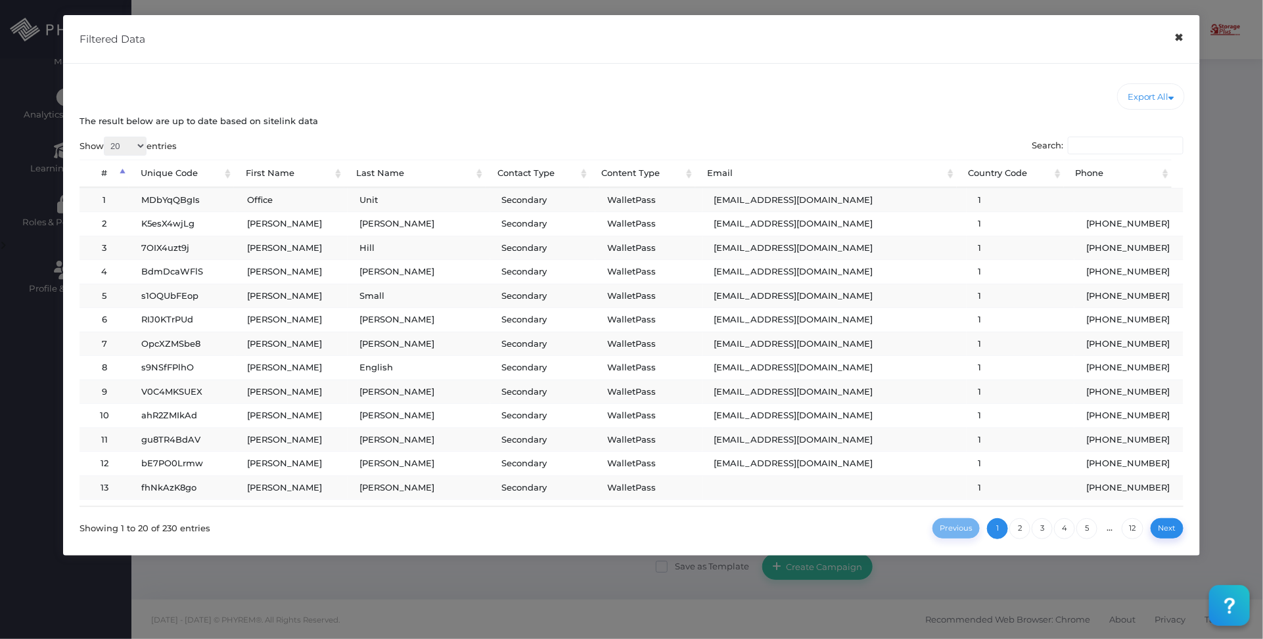
click at [1176, 35] on button "×" at bounding box center [1179, 38] width 26 height 30
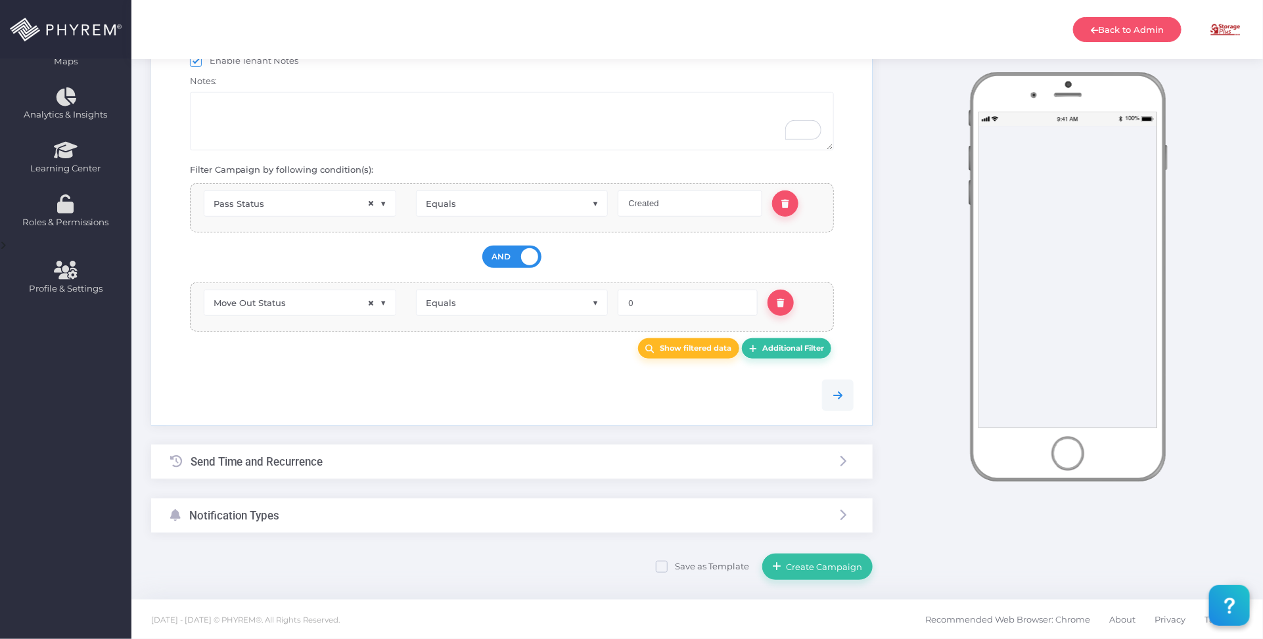
scroll to position [330, 0]
click at [826, 560] on button "Create Campaign" at bounding box center [817, 567] width 110 height 26
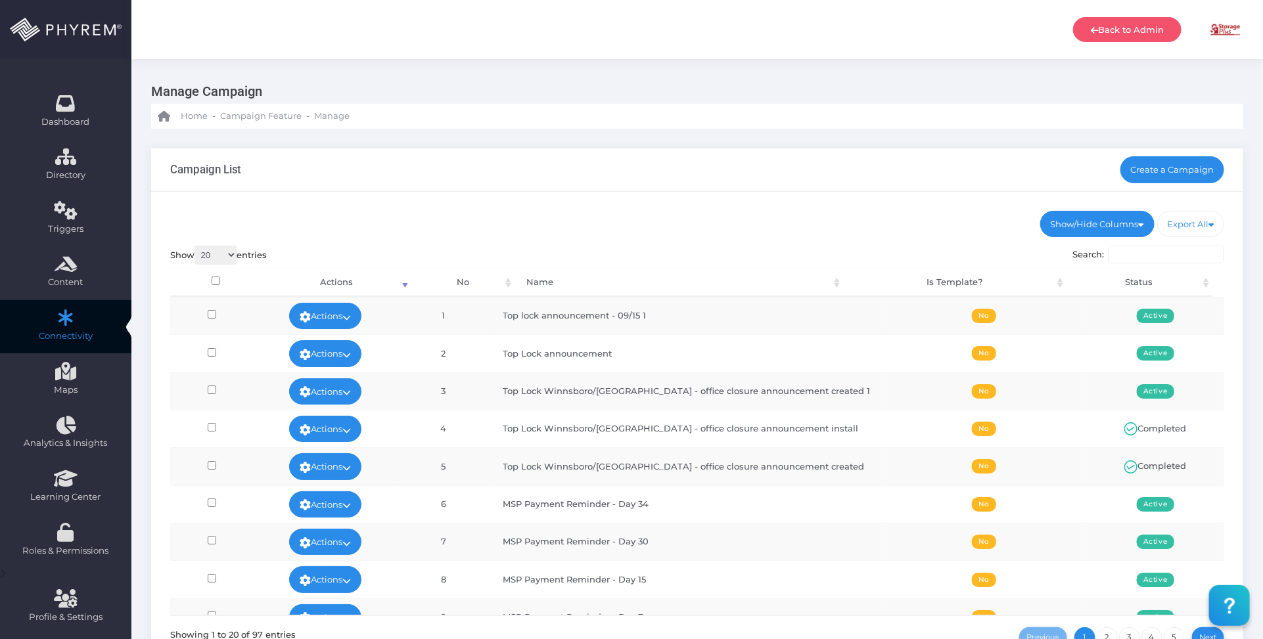
click at [652, 171] on div "Campaign List Create a Campaign" at bounding box center [697, 169] width 1092 height 43
drag, startPoint x: 672, startPoint y: 317, endPoint x: 526, endPoint y: 310, distance: 146.0
click at [522, 317] on td "Top lock announcement - 09/15 1" at bounding box center [686, 315] width 391 height 37
copy td "Top lock announcement - 09/15 1"
click at [648, 232] on ul "Show/Hide Columns No Name Is Template? Status" at bounding box center [697, 224] width 1054 height 26
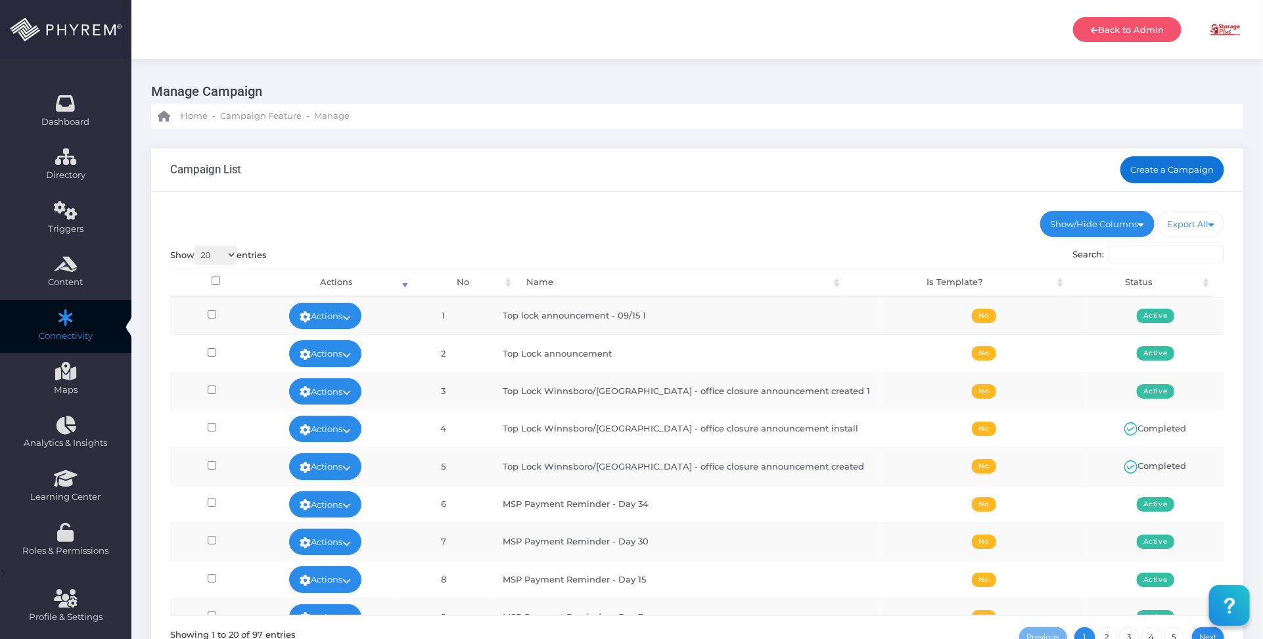
click at [1186, 162] on link "Create a Campaign" at bounding box center [1172, 169] width 104 height 26
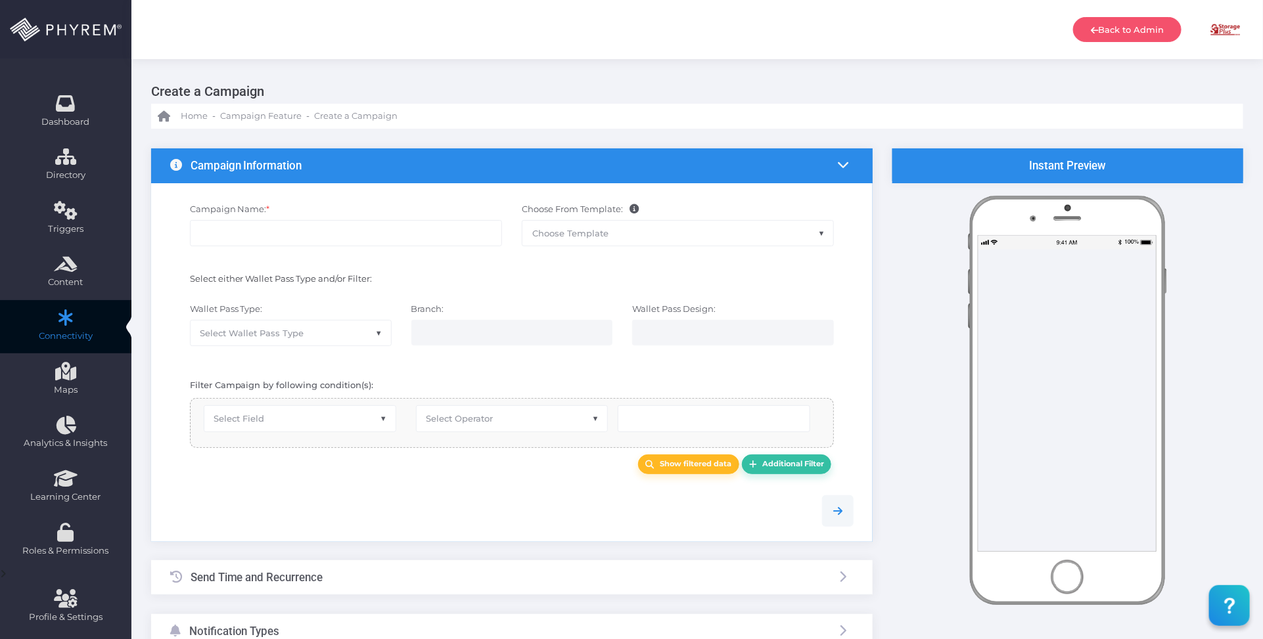
click at [568, 235] on span "Choose Template" at bounding box center [570, 233] width 76 height 11
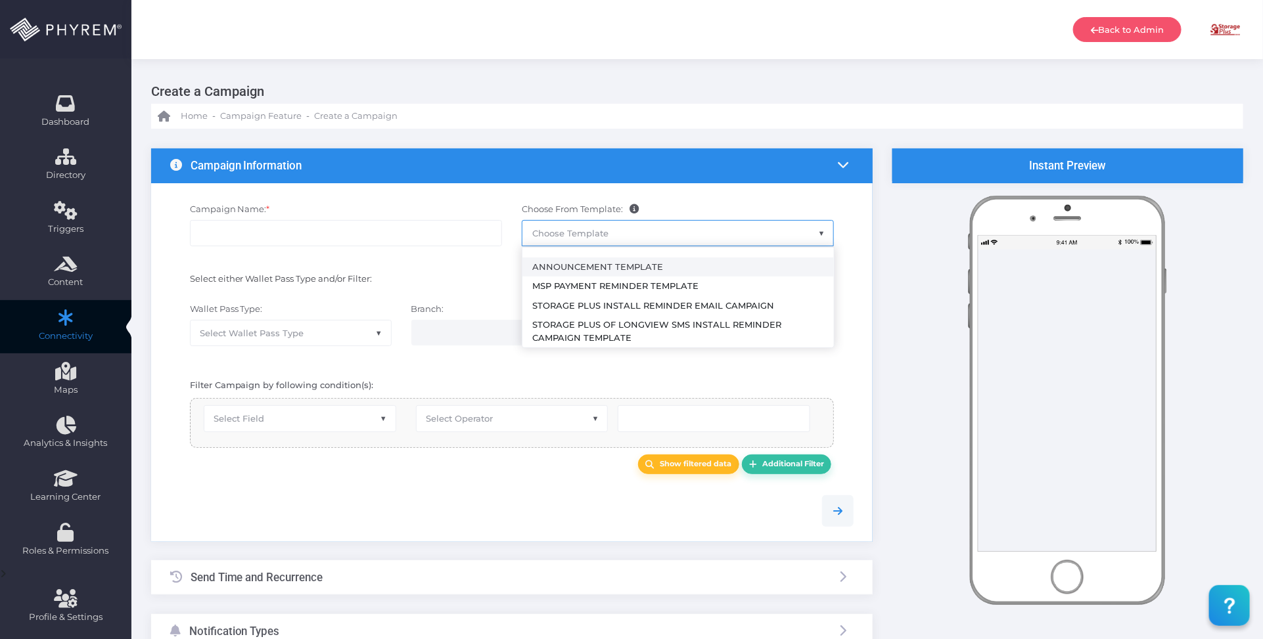
select select "2459"
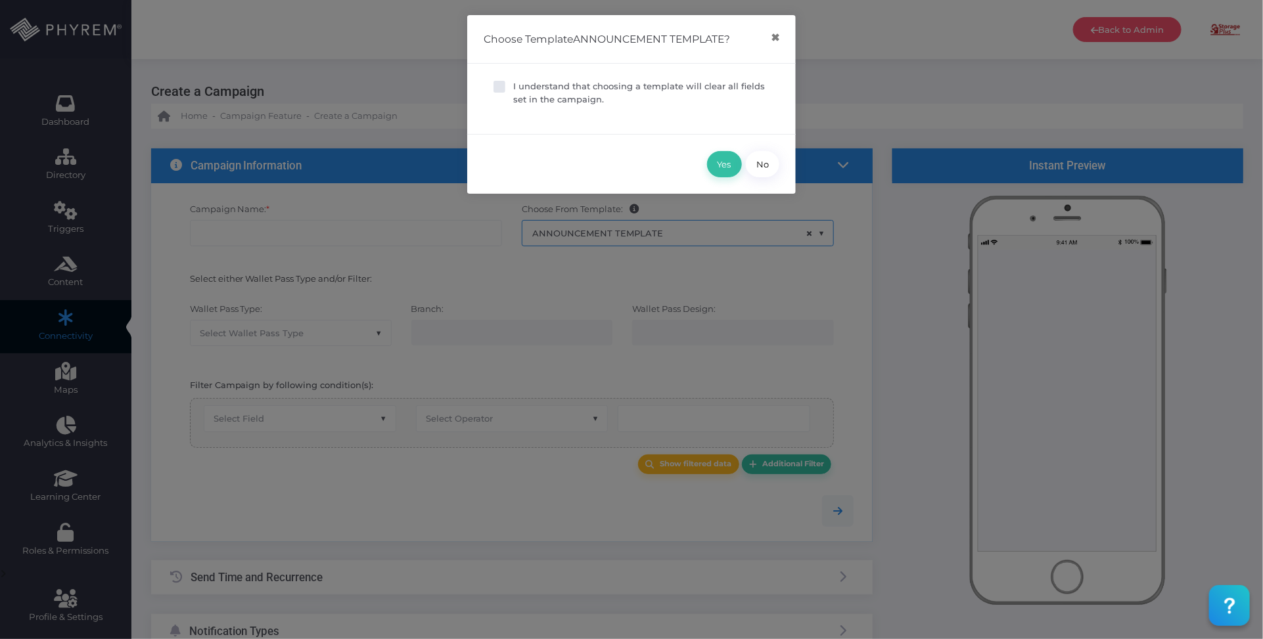
click at [531, 89] on p "I understand that choosing a template will clear all fields set in the campaign." at bounding box center [641, 93] width 256 height 26
click at [522, 89] on input "I understand that choosing a template will clear all fields set in the campaign." at bounding box center [517, 84] width 9 height 9
checkbox input "true"
click at [718, 166] on button "Yes" at bounding box center [724, 164] width 35 height 26
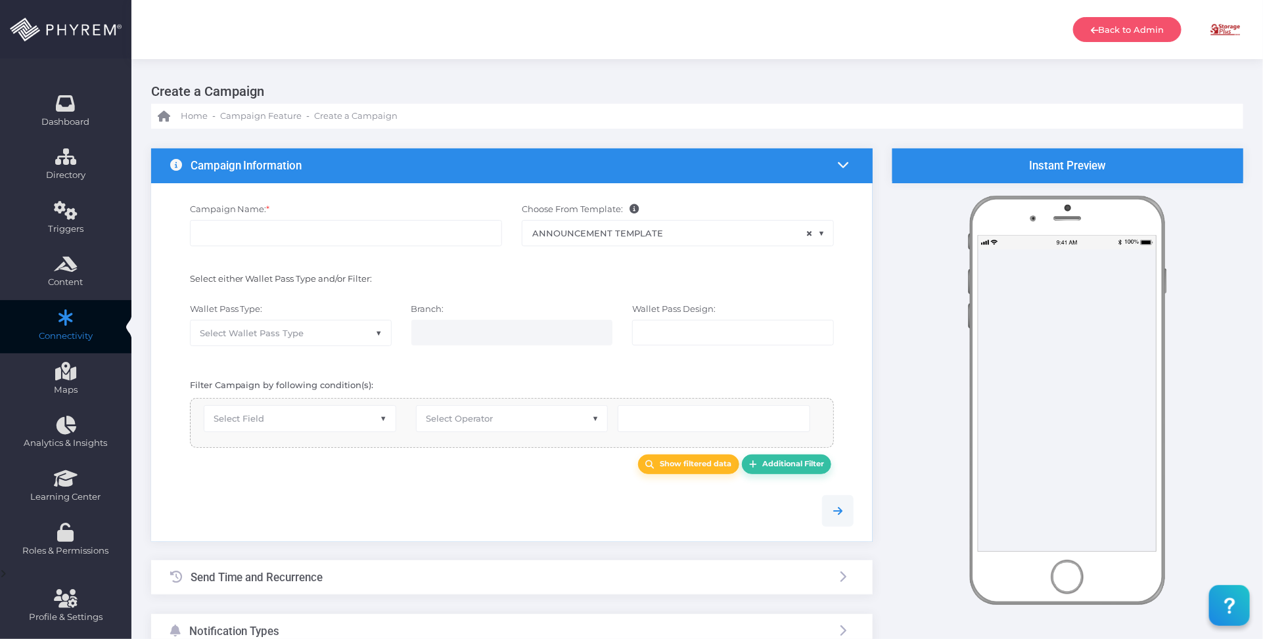
type input "Announcement Template"
select select "15"
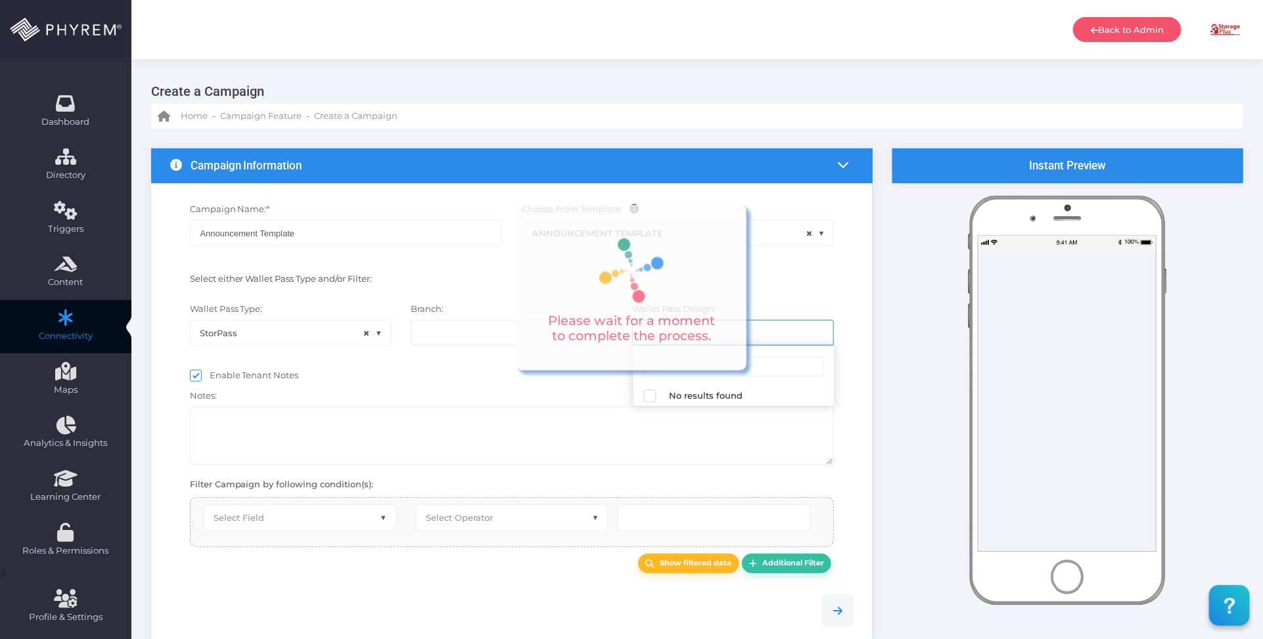
select select "624"
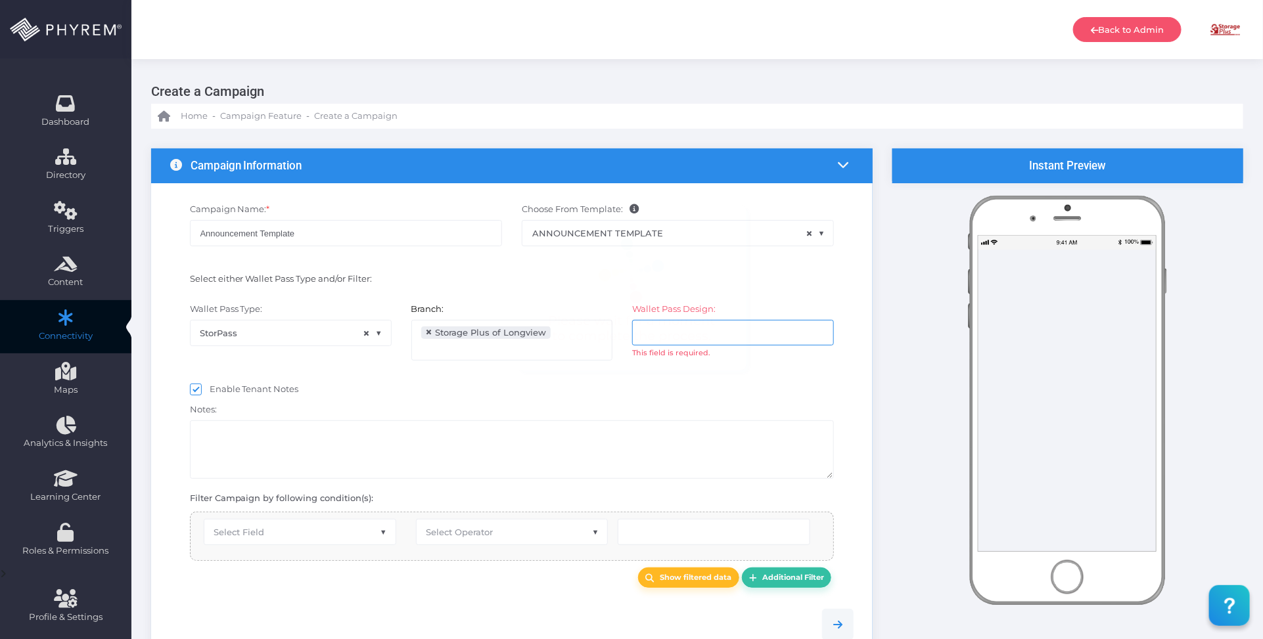
scroll to position [82, 0]
select select "equals"
select select "2112"
select select "pr_wallet_users.user_pass_status"
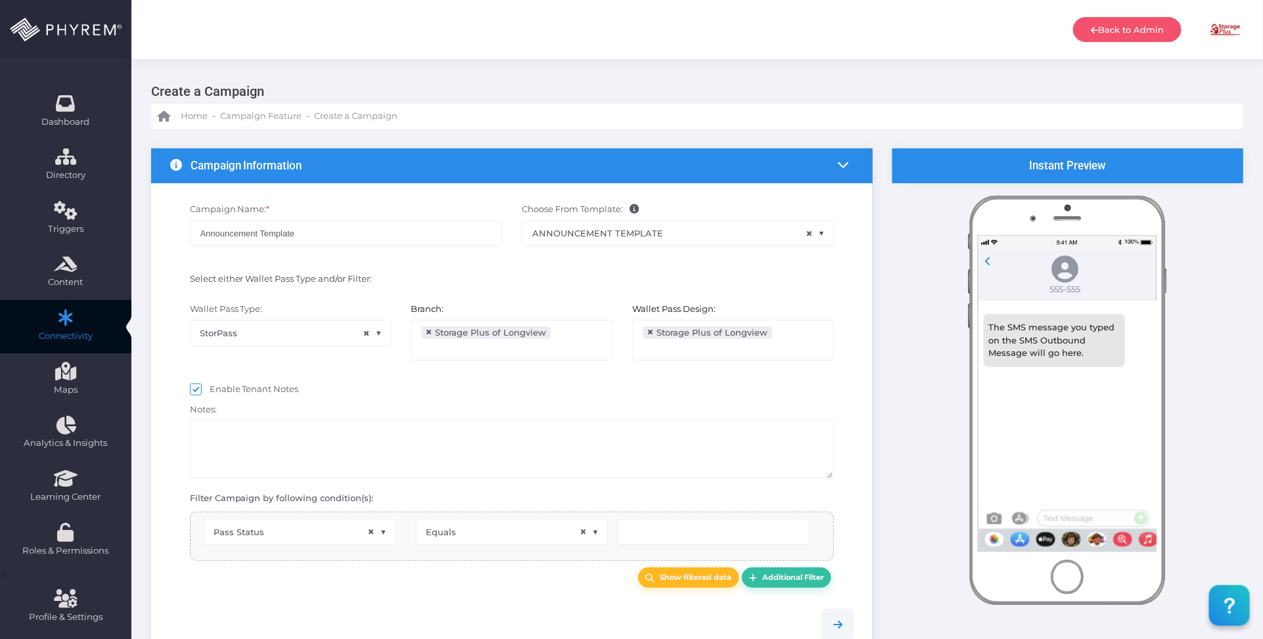
scroll to position [21, 0]
type input "Created"
select select "pr_wallet_users.voided"
select select "equals"
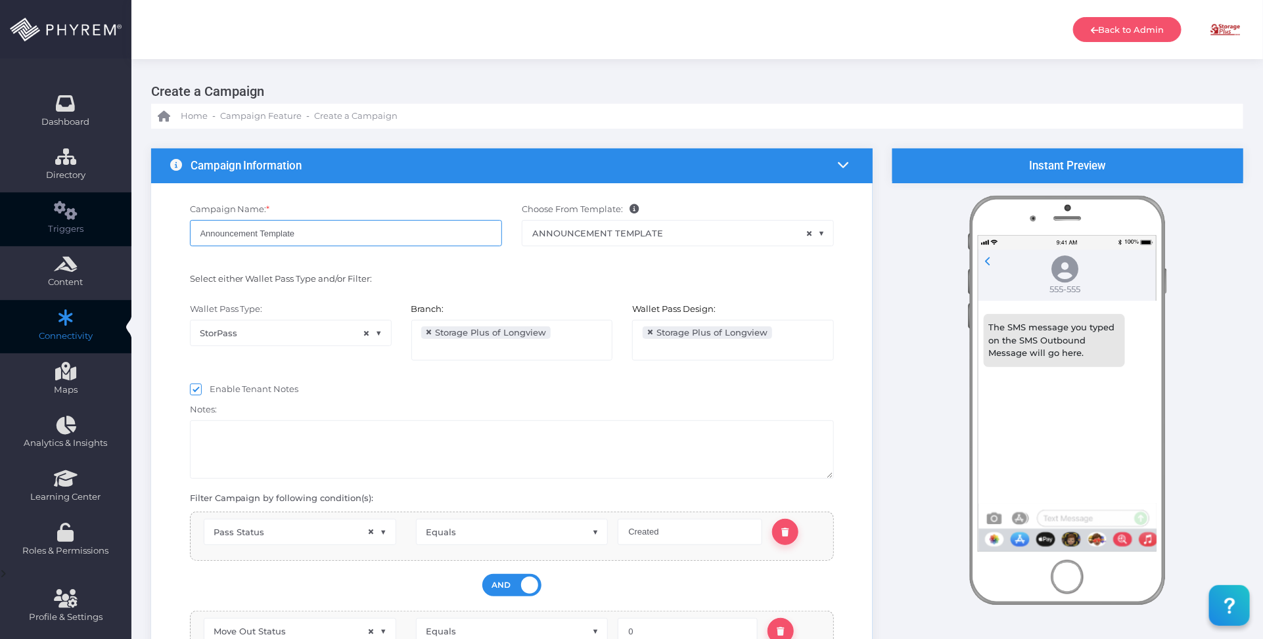
drag, startPoint x: 319, startPoint y: 235, endPoint x: 101, endPoint y: 238, distance: 218.1
click at [101, 238] on div "Dashboard Directory Directory User Manage User(s) Add User View Deleted User(s)…" at bounding box center [631, 484] width 1263 height 968
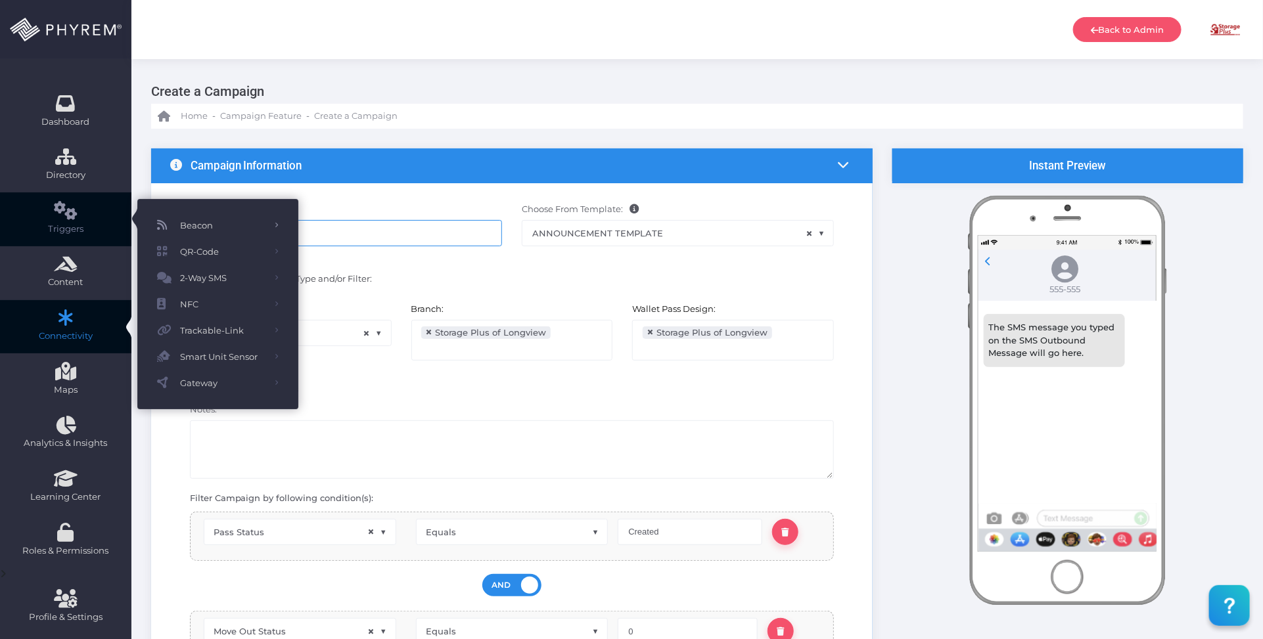
paste input "Top lock announcement - 09/15 1"
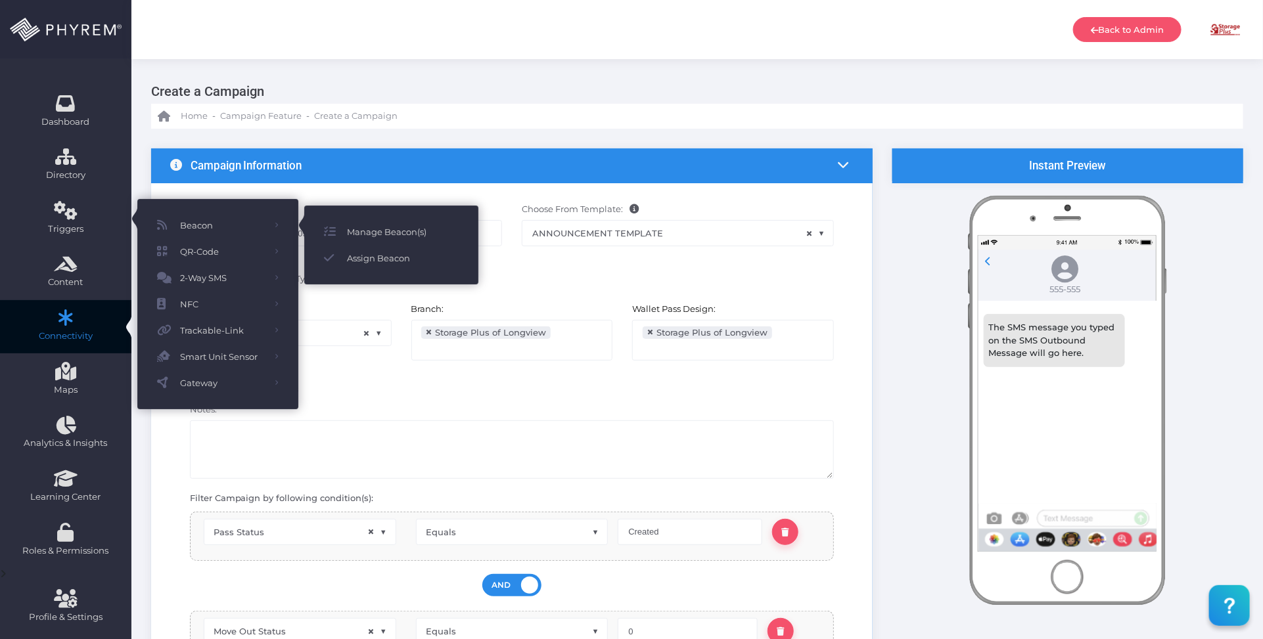
drag, startPoint x: 518, startPoint y: 279, endPoint x: 409, endPoint y: 271, distance: 108.7
click at [518, 278] on div at bounding box center [678, 281] width 332 height 17
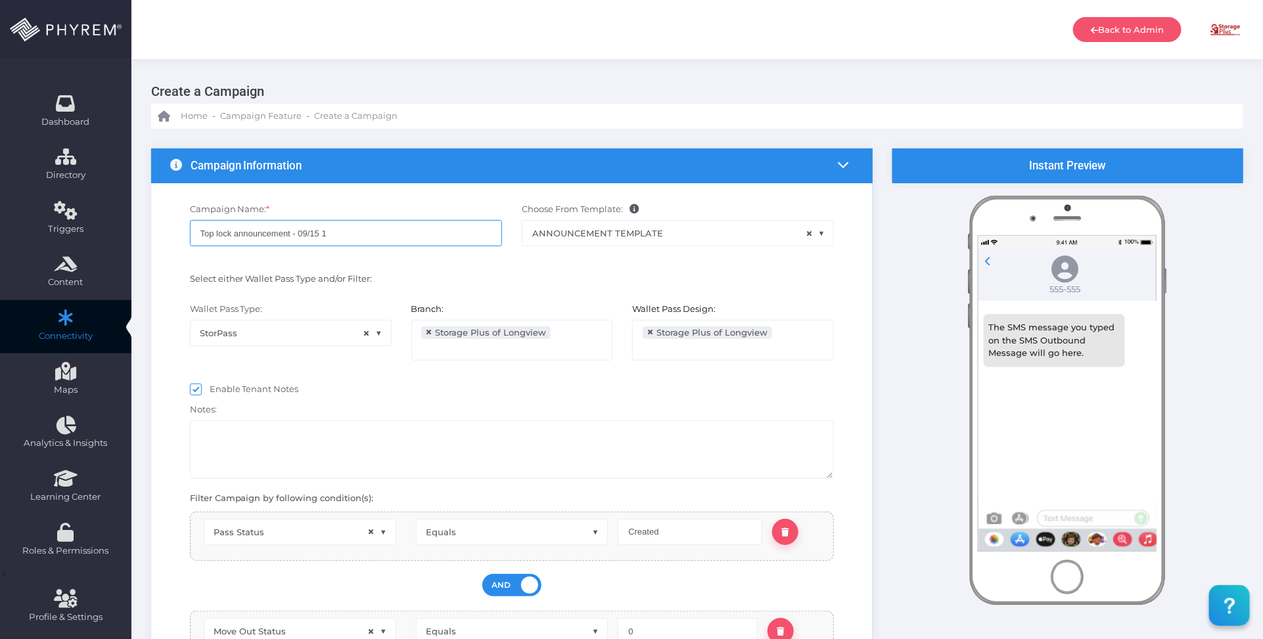
click at [332, 233] on input "Top lock announcement - 09/15 1" at bounding box center [346, 233] width 312 height 26
type input "Top lock announcement - 09/15 2"
click at [549, 282] on div at bounding box center [678, 281] width 332 height 17
click at [430, 332] on span "×" at bounding box center [429, 332] width 7 height 0
select select
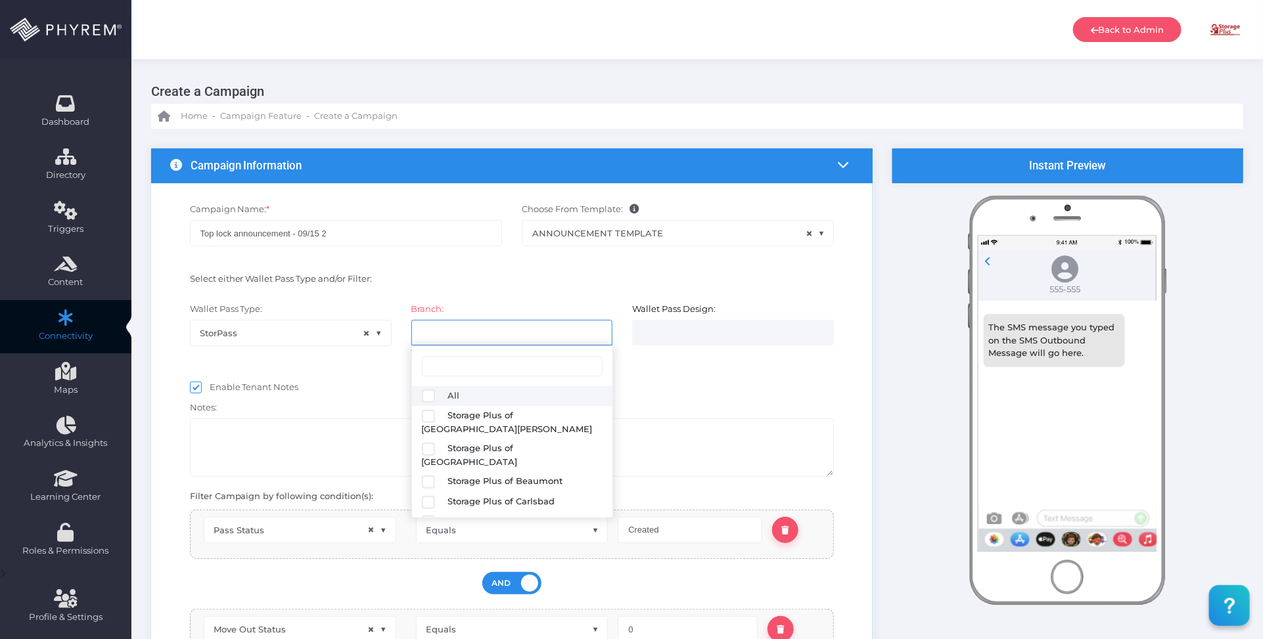
scroll to position [0, 0]
select select
select select "627"
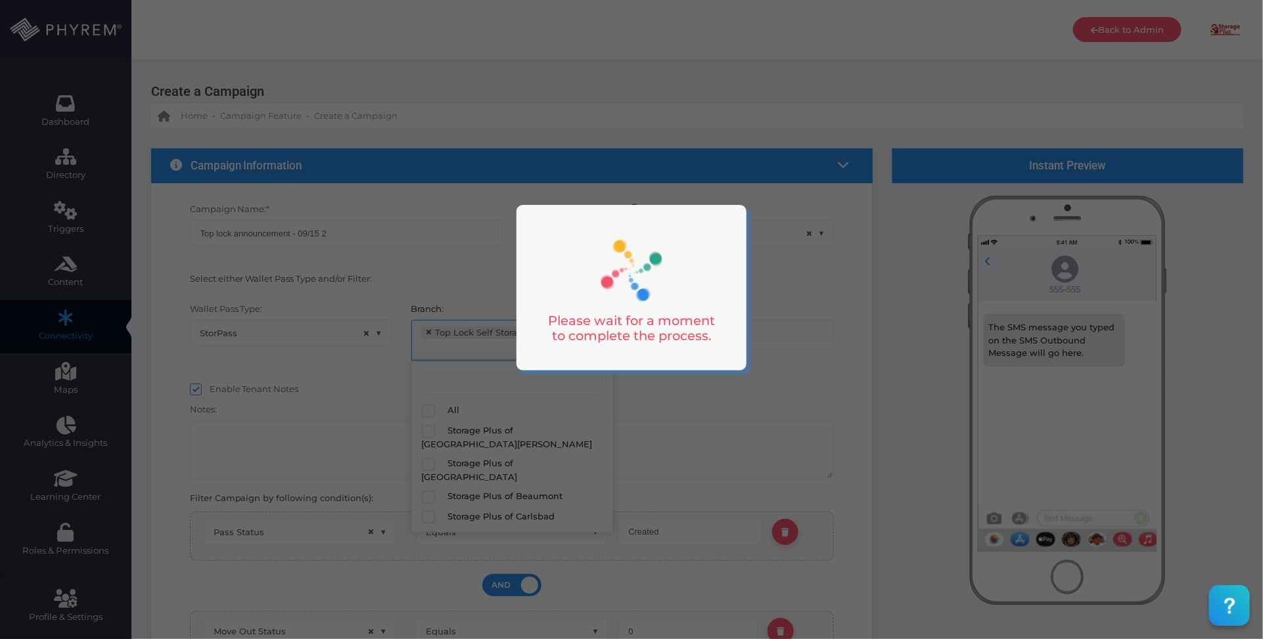
scroll to position [173, 0]
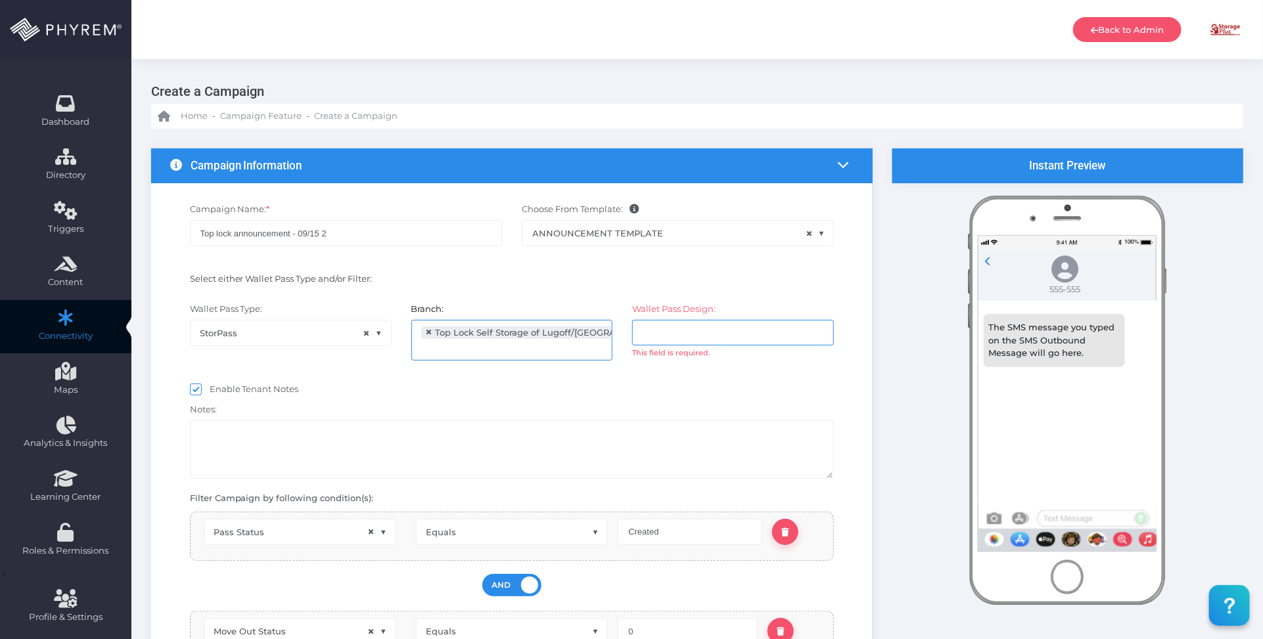
click at [698, 335] on input "search" at bounding box center [693, 332] width 103 height 11
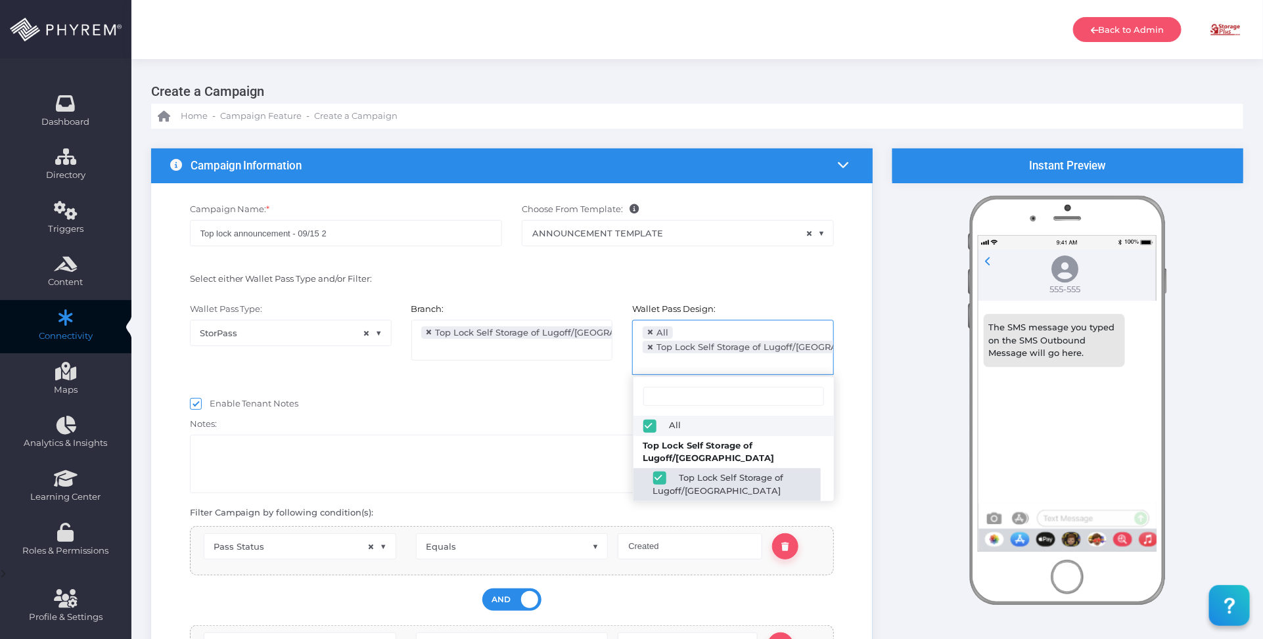
select select "2689"
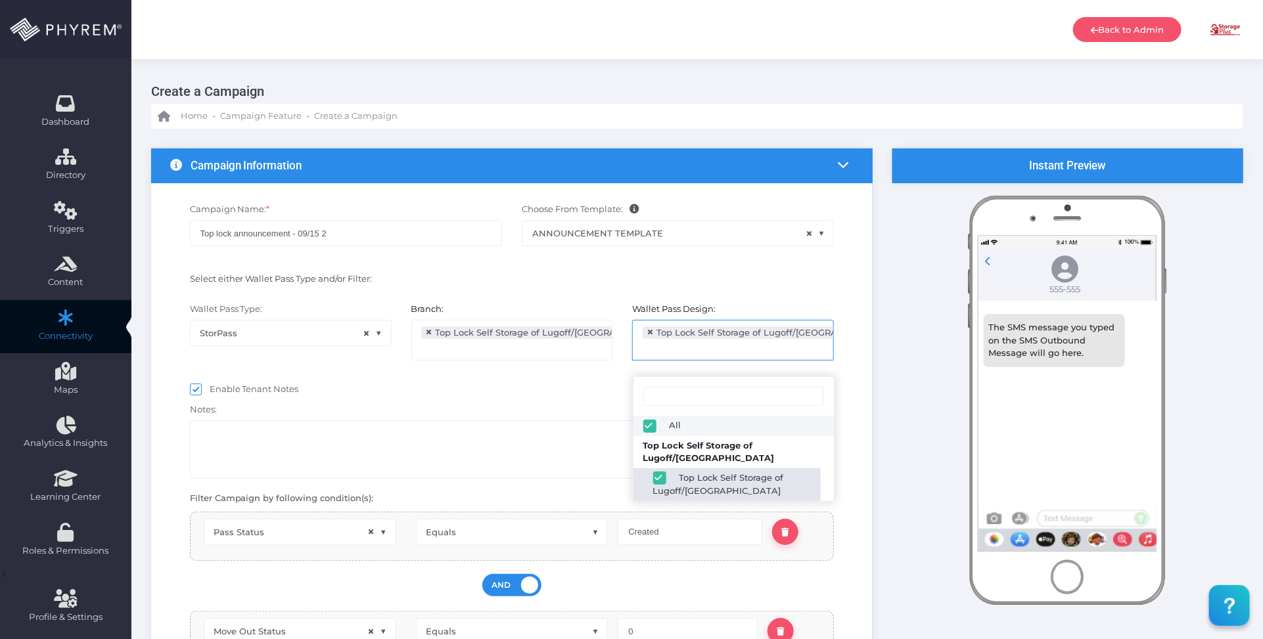
click at [516, 382] on div "Enable Tenant Notes" at bounding box center [512, 390] width 664 height 20
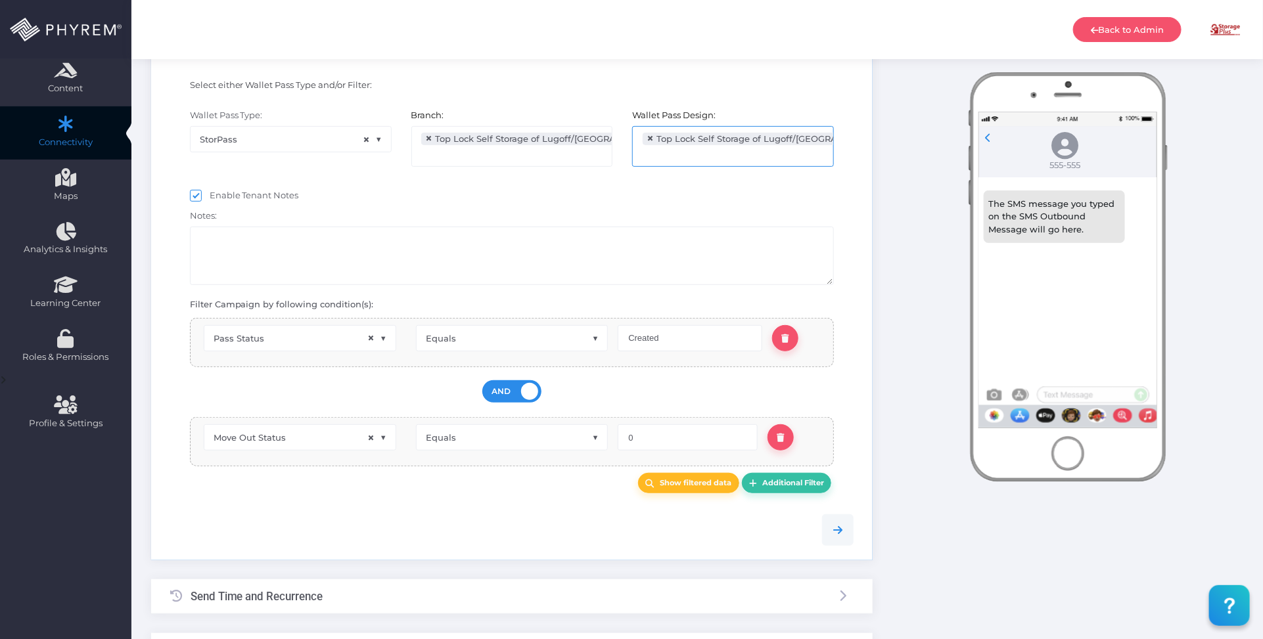
scroll to position [164, 0]
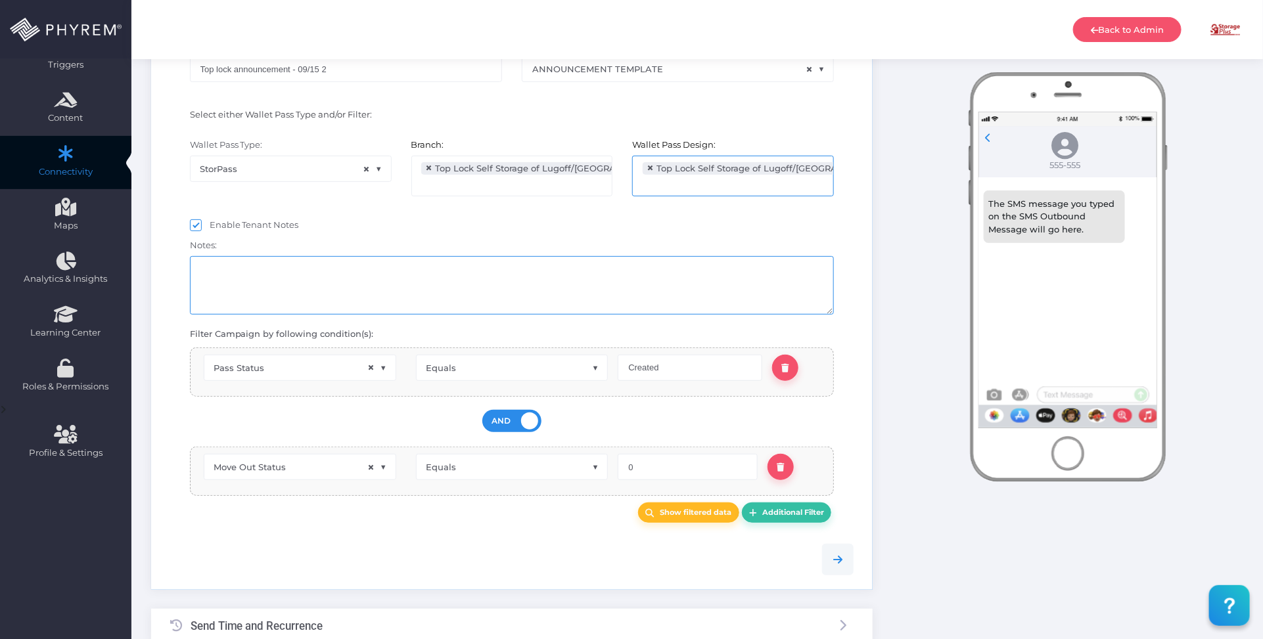
click at [562, 283] on textarea at bounding box center [512, 285] width 644 height 58
drag, startPoint x: 665, startPoint y: 368, endPoint x: 596, endPoint y: 361, distance: 69.3
click at [598, 362] on div "Contact Type Contact ID Group ID First Name Last Name Gender Date of Birth Loca…" at bounding box center [512, 372] width 644 height 49
type input "I"
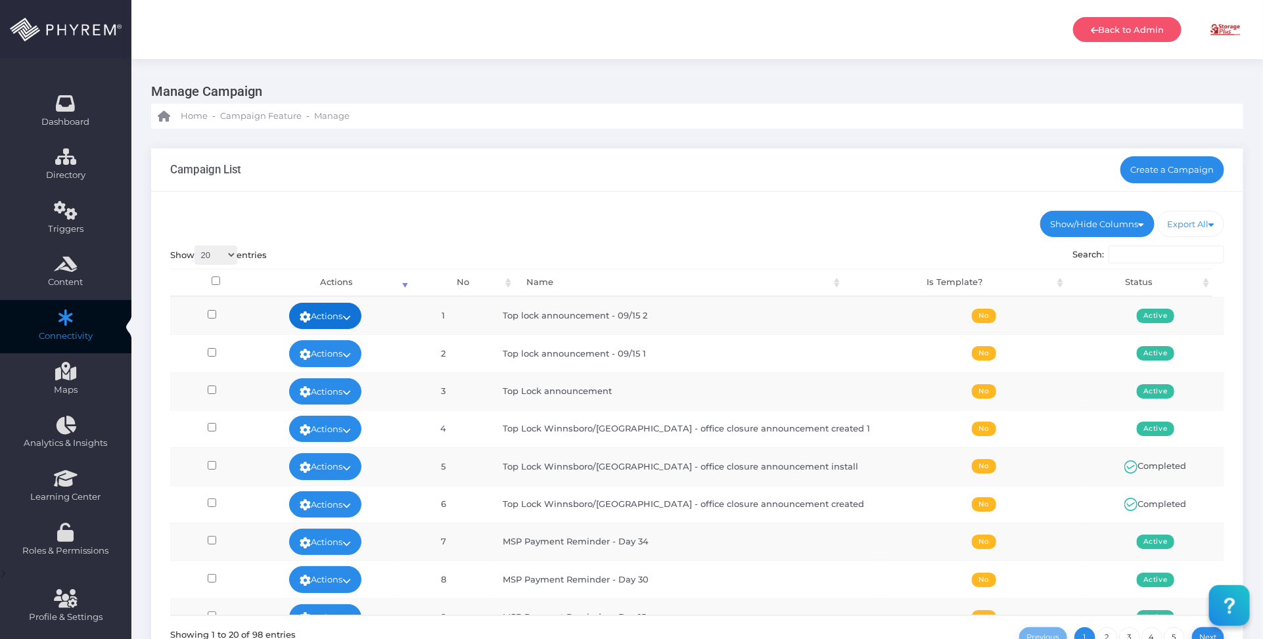
click at [347, 306] on link "Actions" at bounding box center [325, 316] width 72 height 26
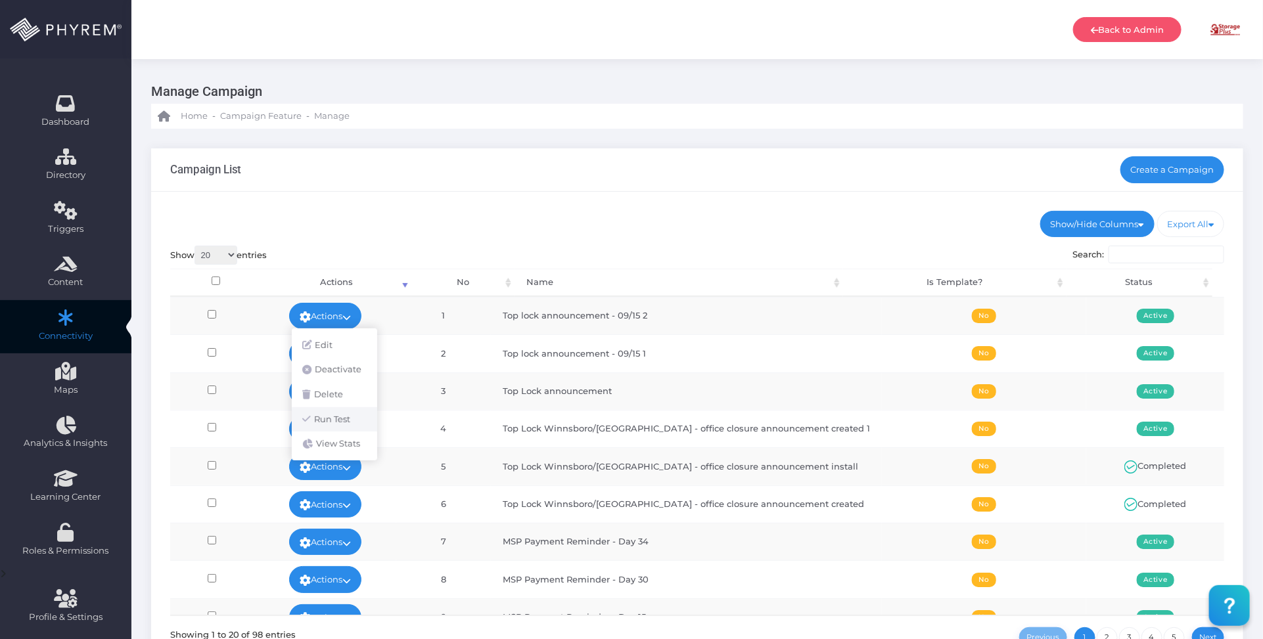
click at [346, 419] on link "Run Test" at bounding box center [334, 419] width 85 height 25
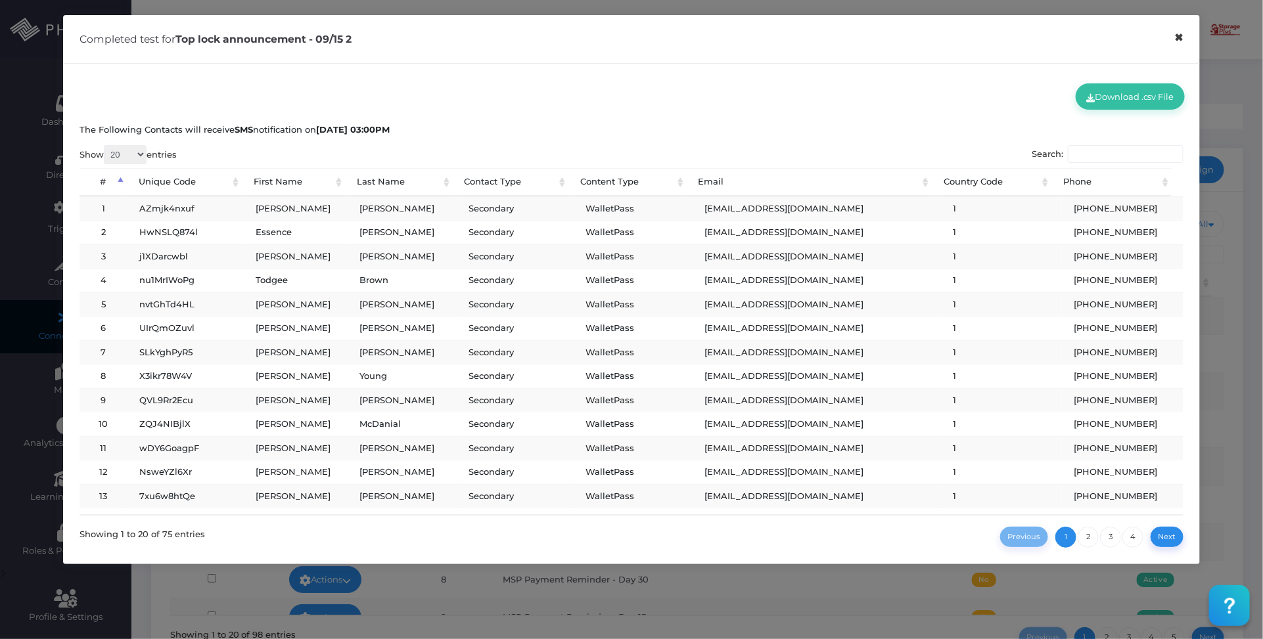
click at [1181, 40] on button "×" at bounding box center [1179, 38] width 26 height 30
